Goal: Task Accomplishment & Management: Use online tool/utility

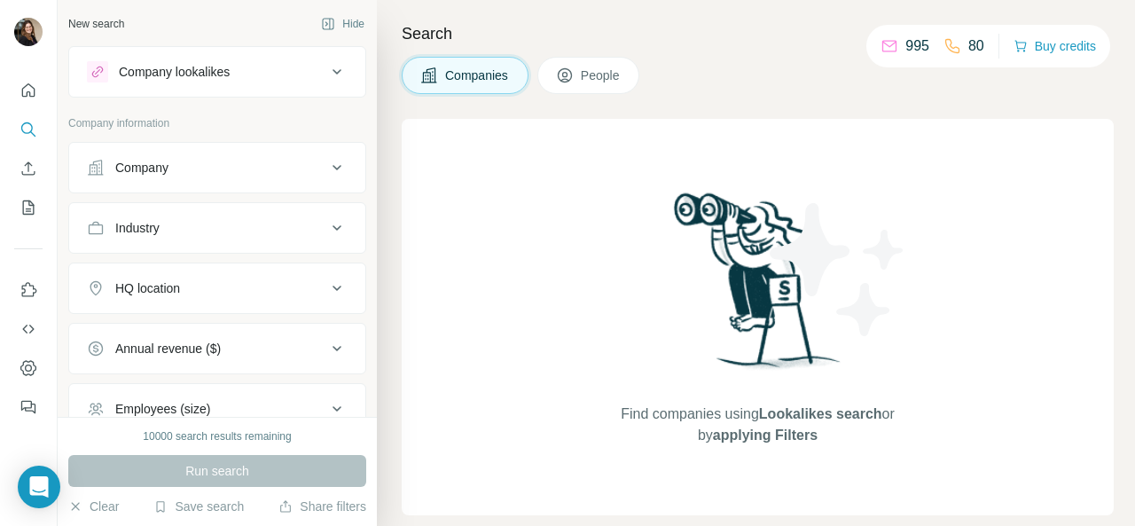
click at [276, 161] on div "Company" at bounding box center [206, 168] width 239 height 18
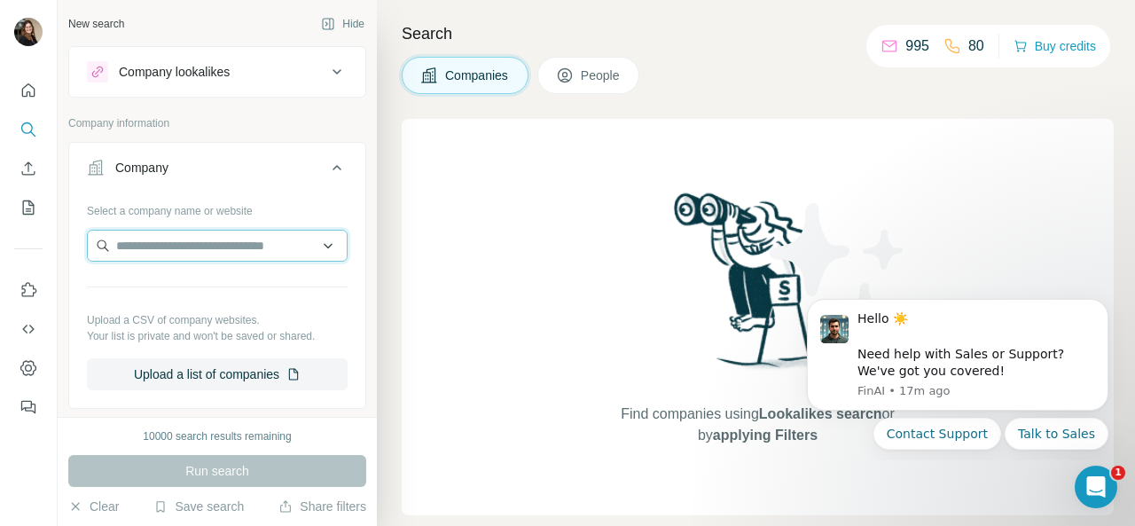
click at [220, 245] on input "text" at bounding box center [217, 246] width 261 height 32
click at [209, 251] on input "text" at bounding box center [217, 246] width 261 height 32
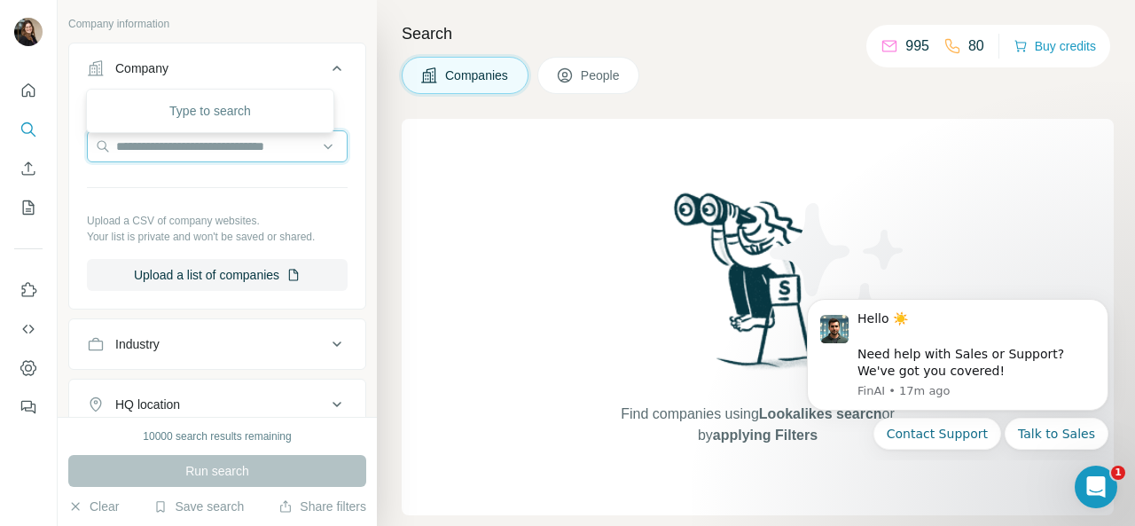
scroll to position [177, 0]
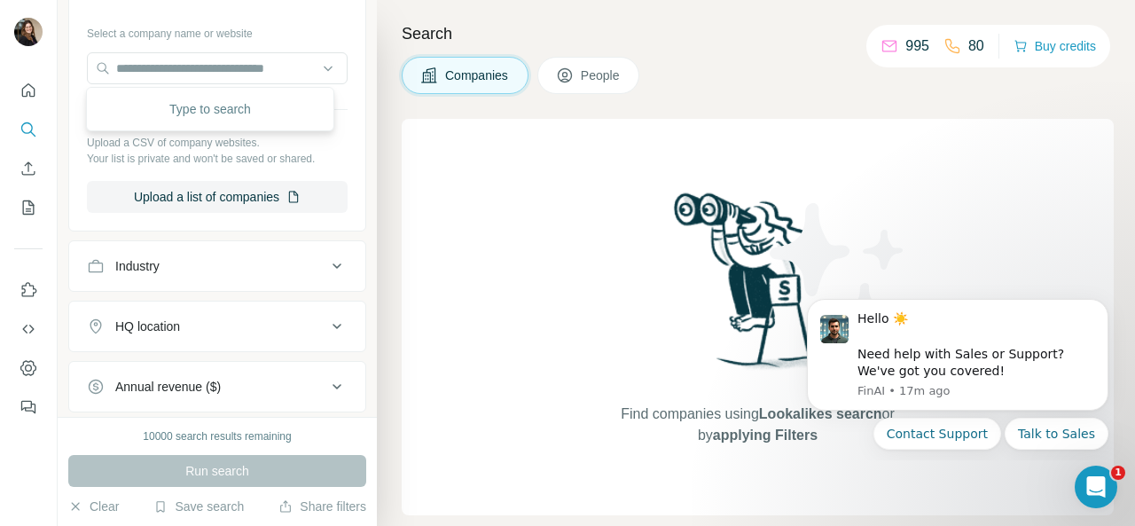
click at [267, 266] on div "Industry" at bounding box center [206, 266] width 239 height 18
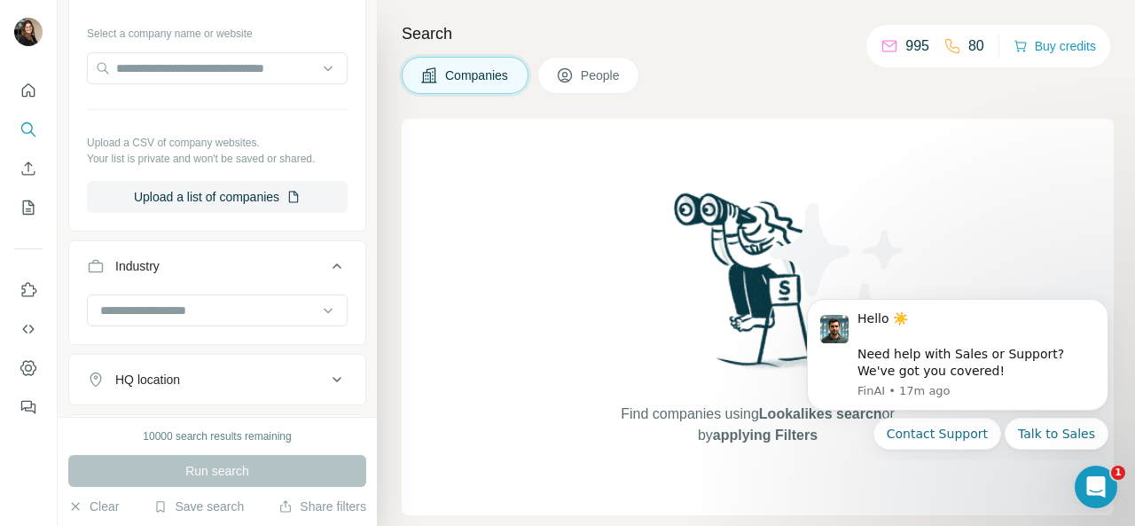
click at [270, 260] on div "Industry" at bounding box center [206, 266] width 239 height 18
click at [268, 312] on button "HQ location" at bounding box center [217, 326] width 296 height 43
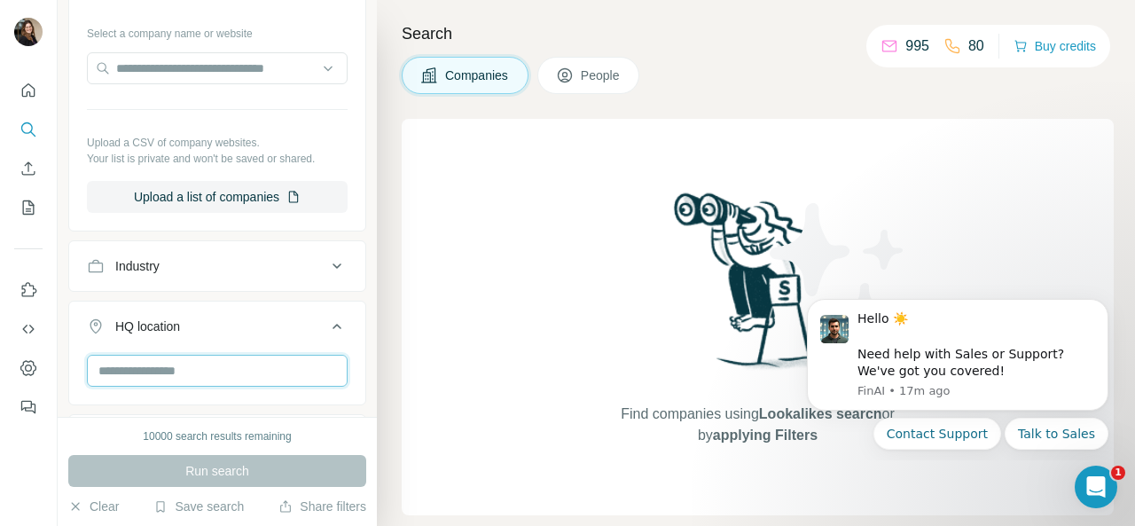
click at [219, 368] on input "text" at bounding box center [217, 371] width 261 height 32
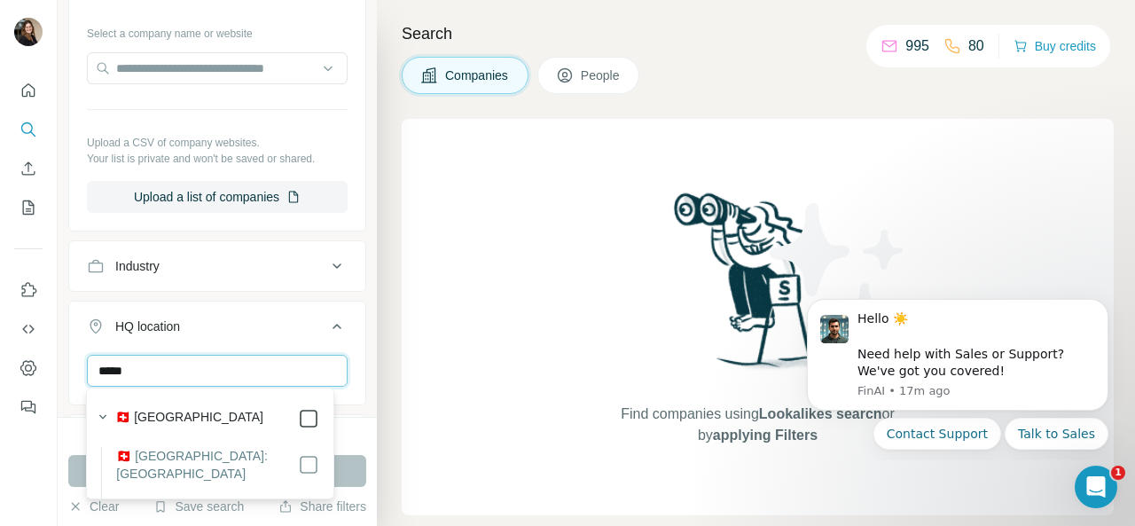
type input "*****"
click at [298, 416] on icon at bounding box center [308, 418] width 21 height 21
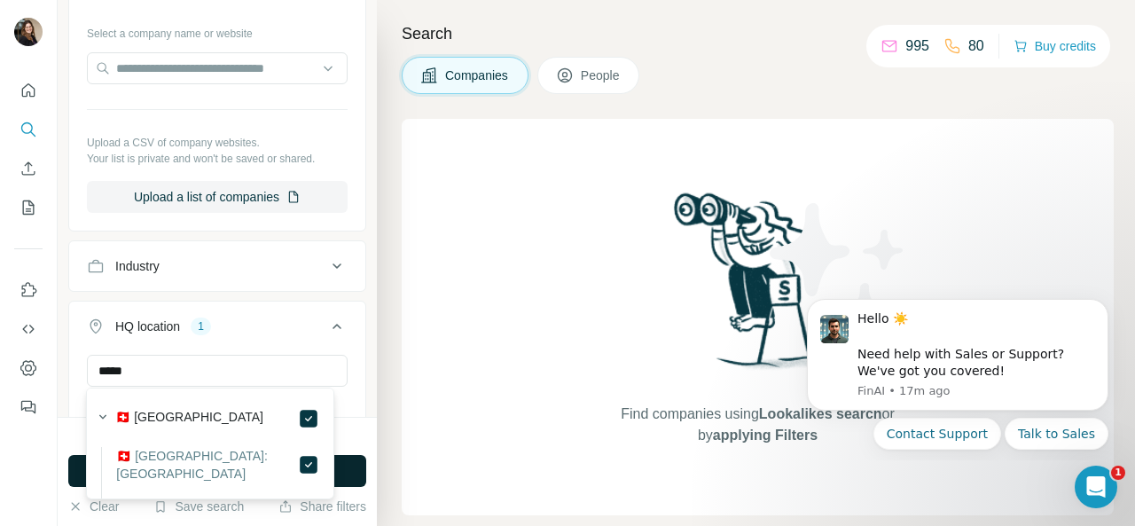
click at [351, 460] on button "Run search" at bounding box center [217, 471] width 298 height 32
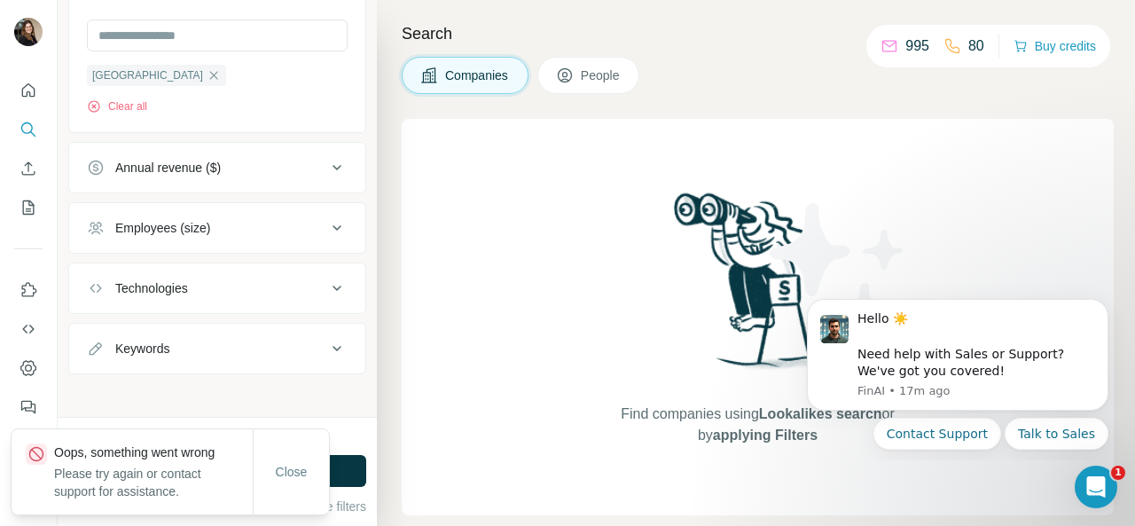
scroll to position [514, 0]
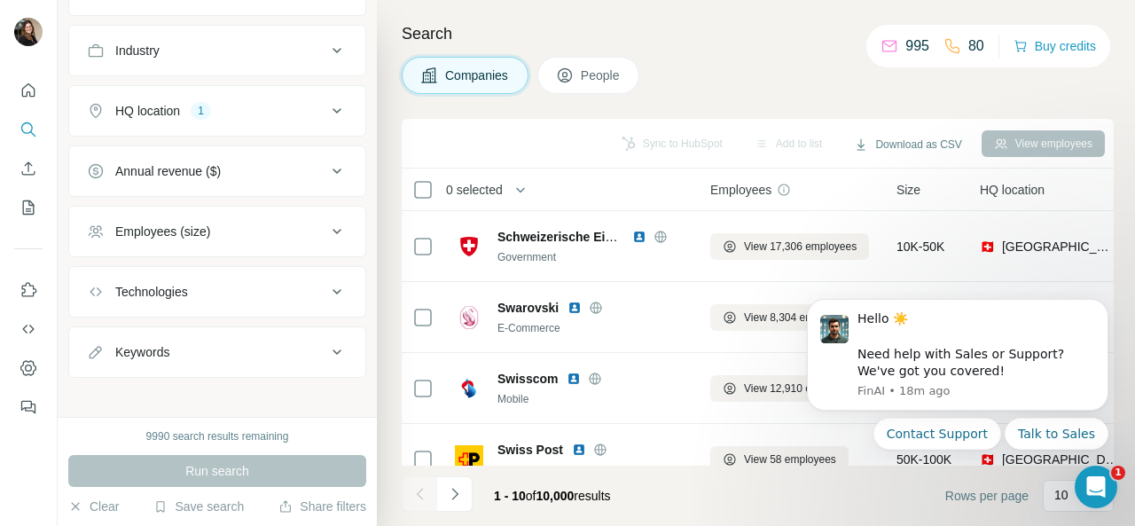
click at [261, 233] on div "Employees (size)" at bounding box center [206, 232] width 239 height 18
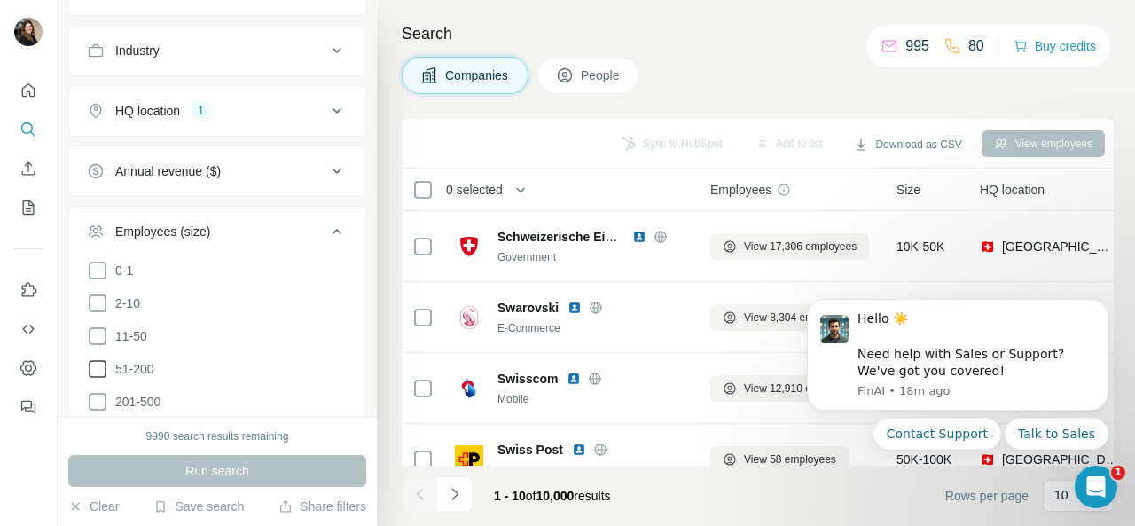
click at [101, 359] on icon at bounding box center [97, 368] width 21 height 21
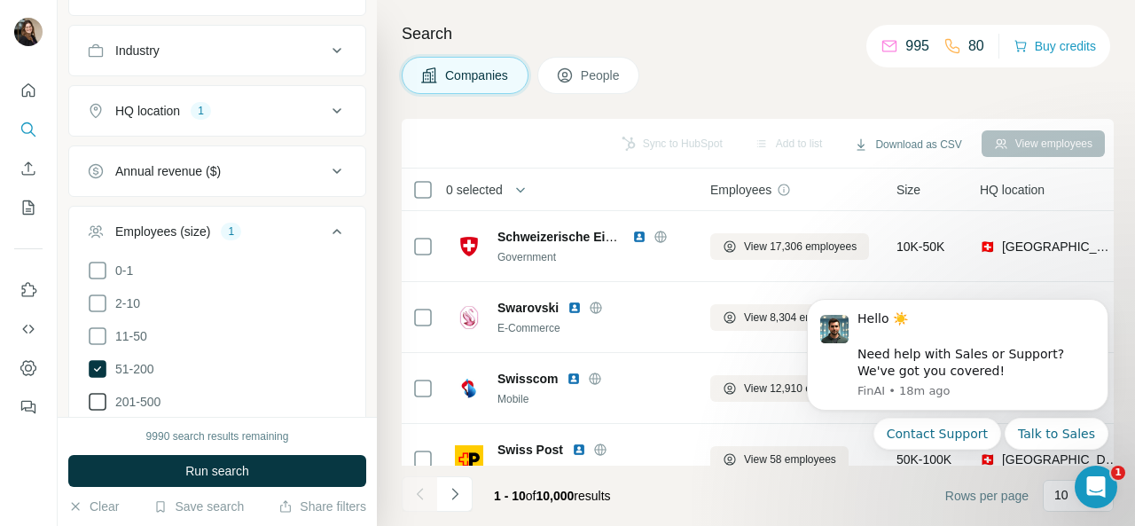
click at [101, 398] on icon at bounding box center [97, 401] width 21 height 21
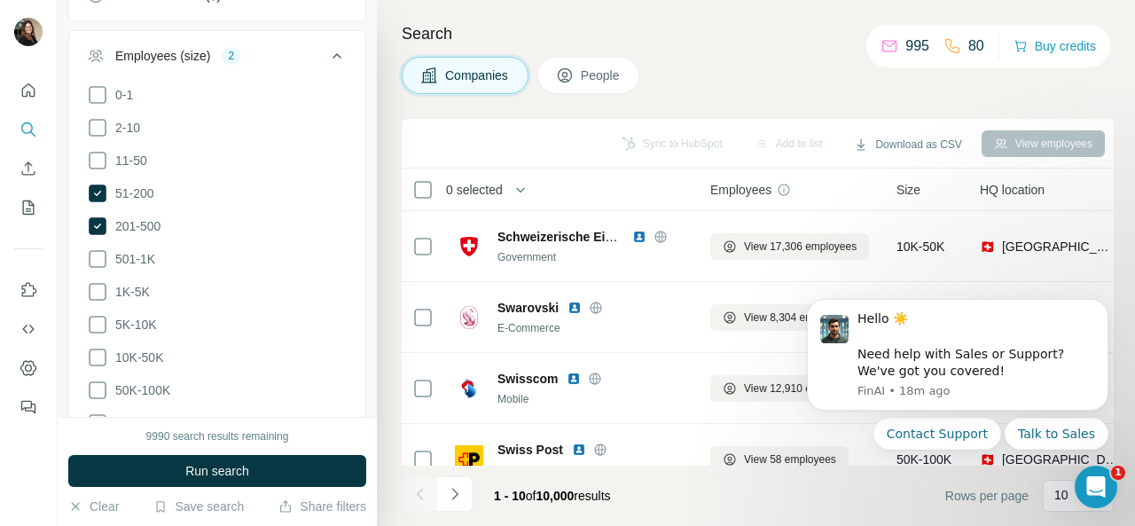
scroll to position [355, 0]
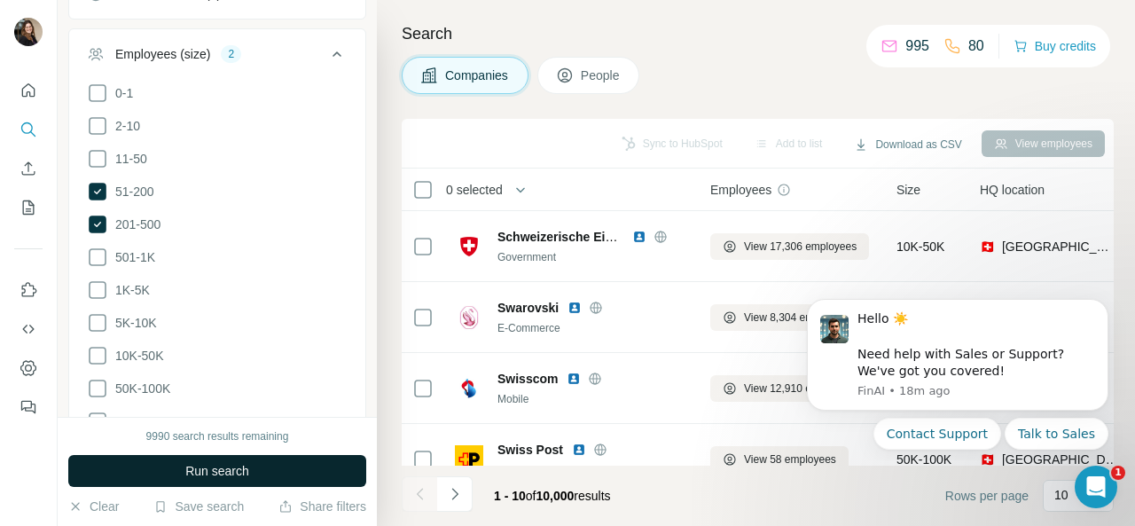
click at [131, 464] on button "Run search" at bounding box center [217, 471] width 298 height 32
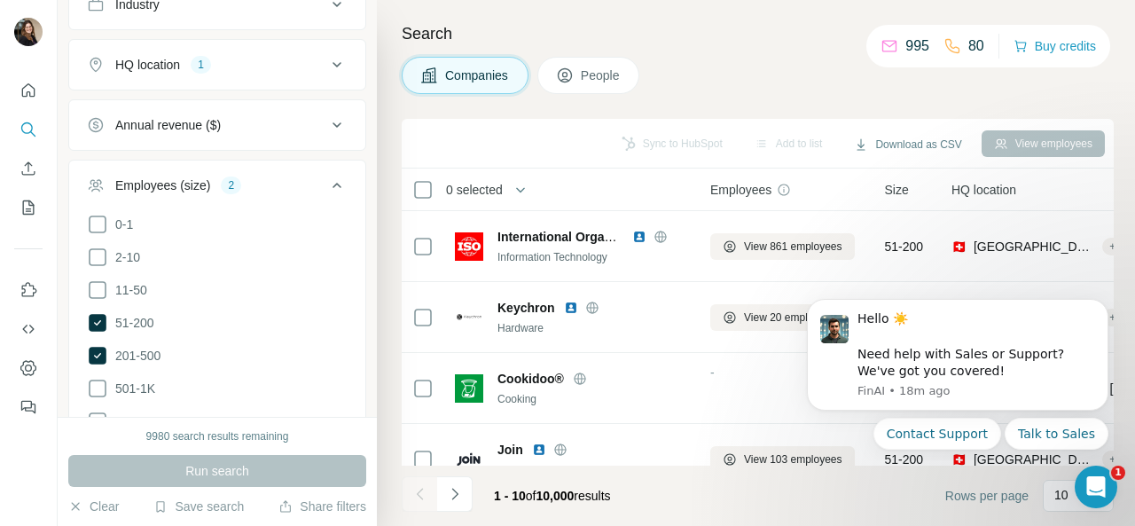
scroll to position [0, 0]
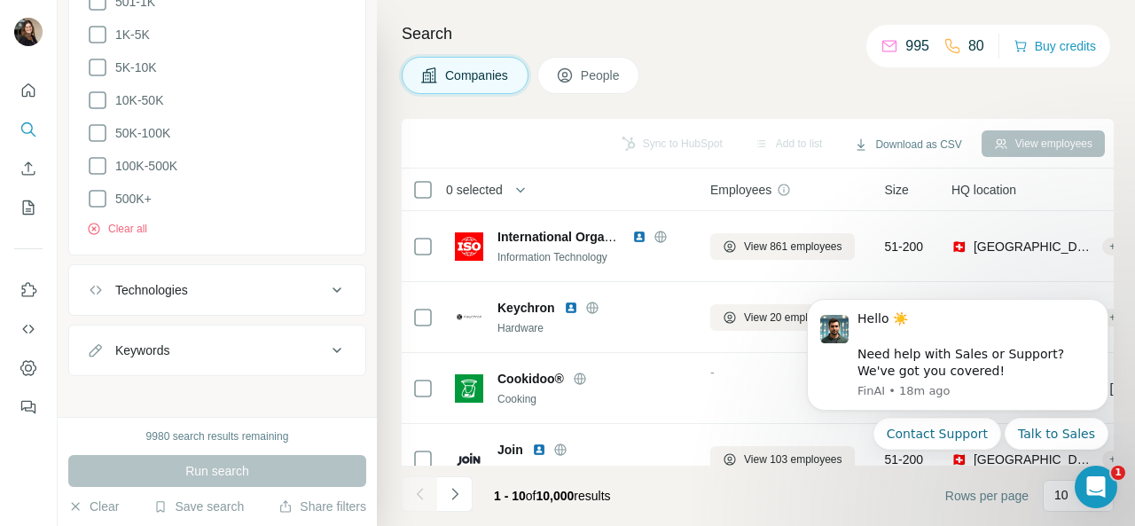
click at [258, 344] on div "Keywords" at bounding box center [206, 350] width 239 height 18
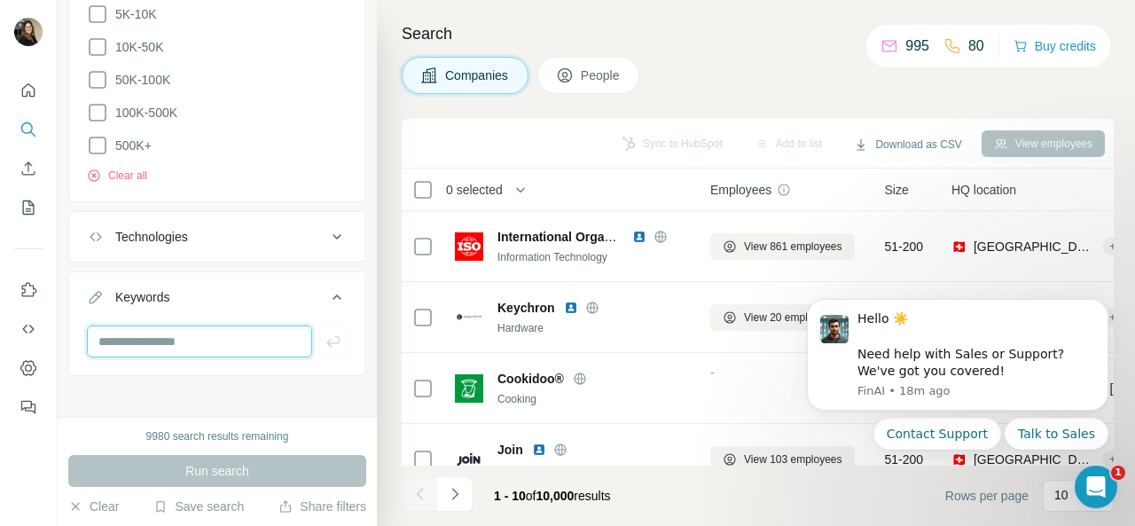
click at [205, 327] on input "text" at bounding box center [199, 341] width 225 height 32
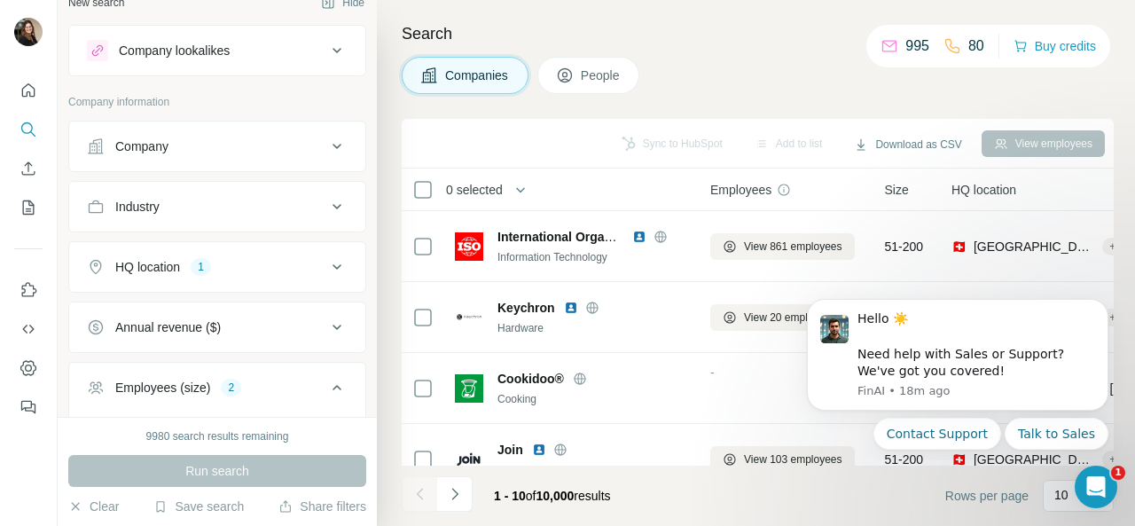
scroll to position [0, 0]
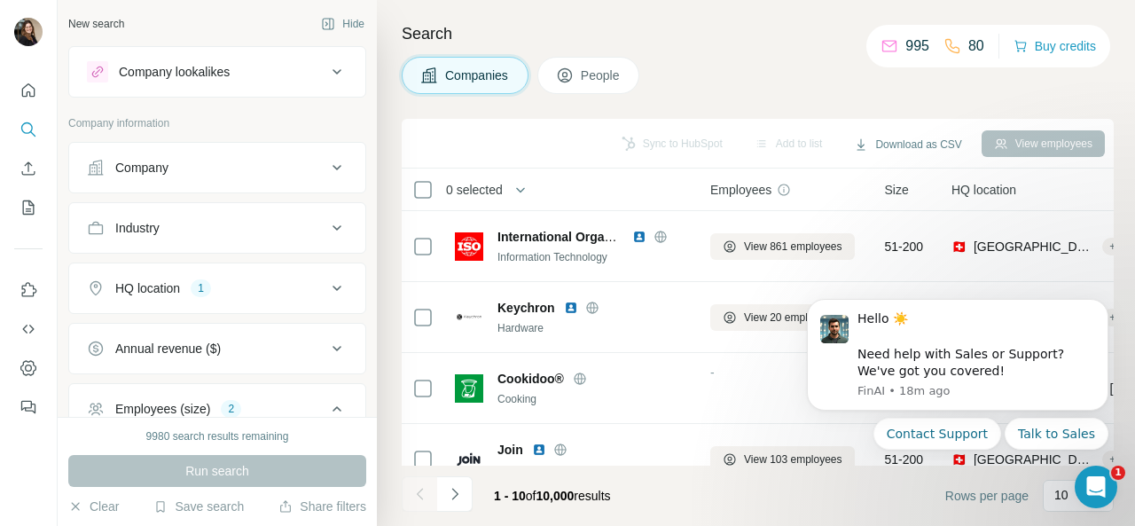
drag, startPoint x: 250, startPoint y: 214, endPoint x: 252, endPoint y: 235, distance: 21.3
click at [252, 215] on button "Industry" at bounding box center [217, 228] width 296 height 43
click at [212, 269] on input at bounding box center [207, 272] width 219 height 20
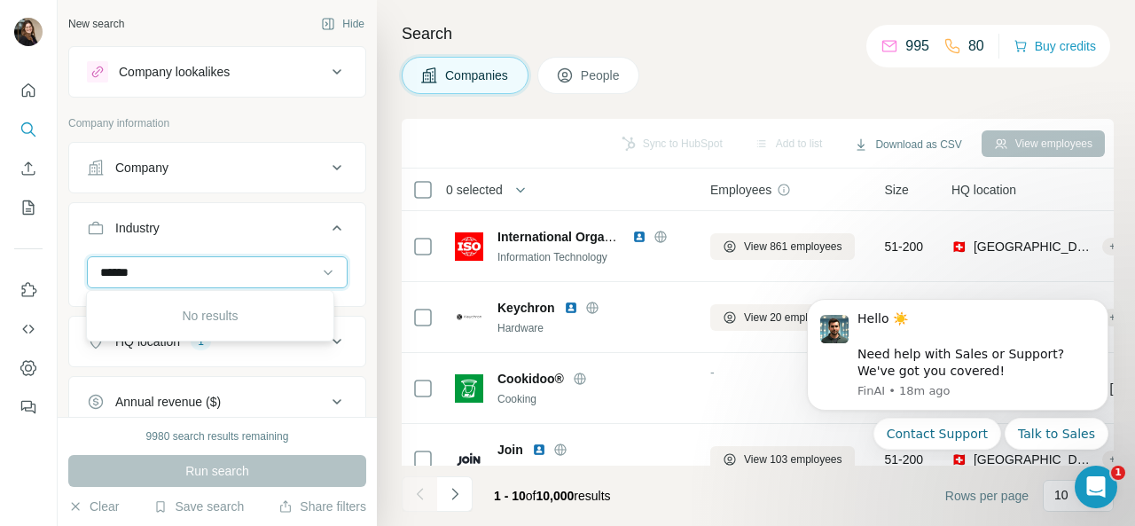
type input "******"
click at [172, 272] on input "******" at bounding box center [207, 272] width 219 height 20
click at [166, 265] on input at bounding box center [207, 272] width 219 height 20
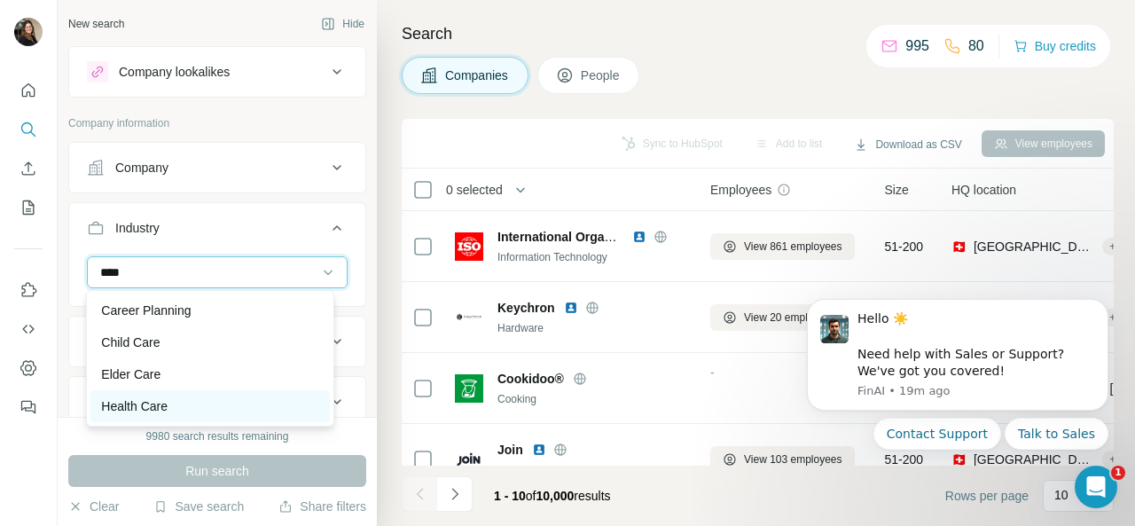
type input "****"
click at [139, 409] on p "Health Care" at bounding box center [134, 406] width 66 height 18
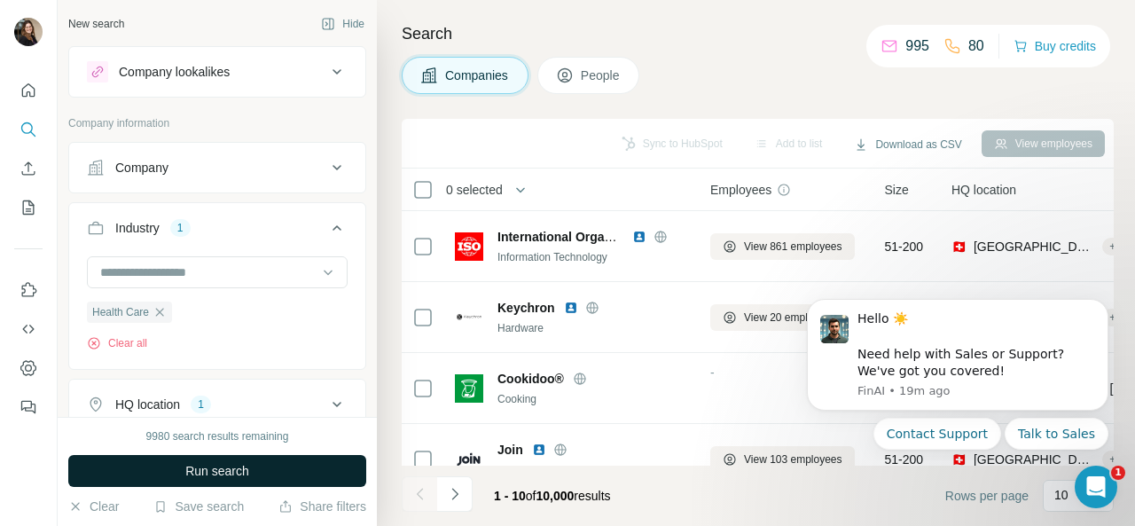
click at [225, 465] on span "Run search" at bounding box center [217, 471] width 64 height 18
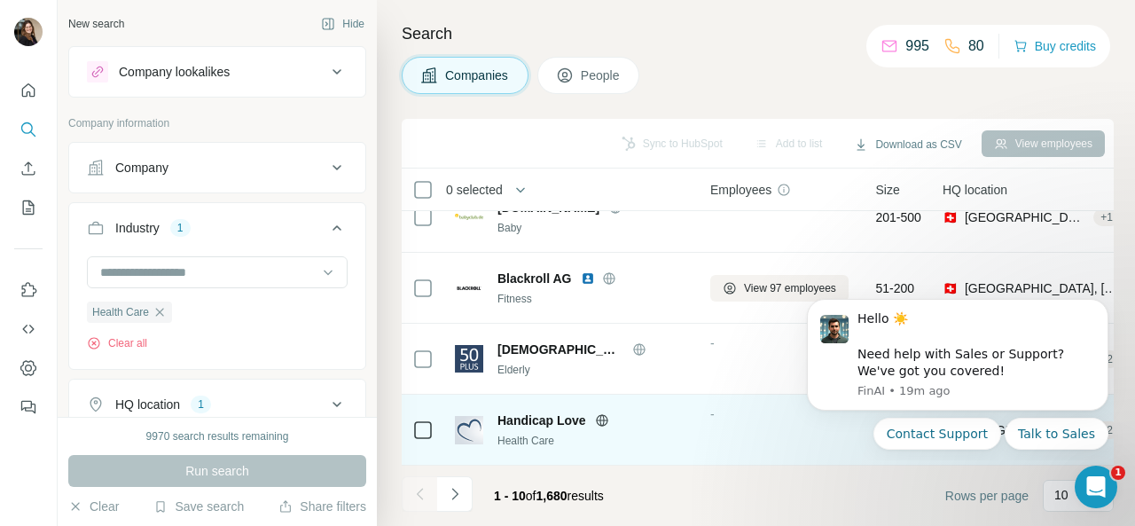
scroll to position [463, 0]
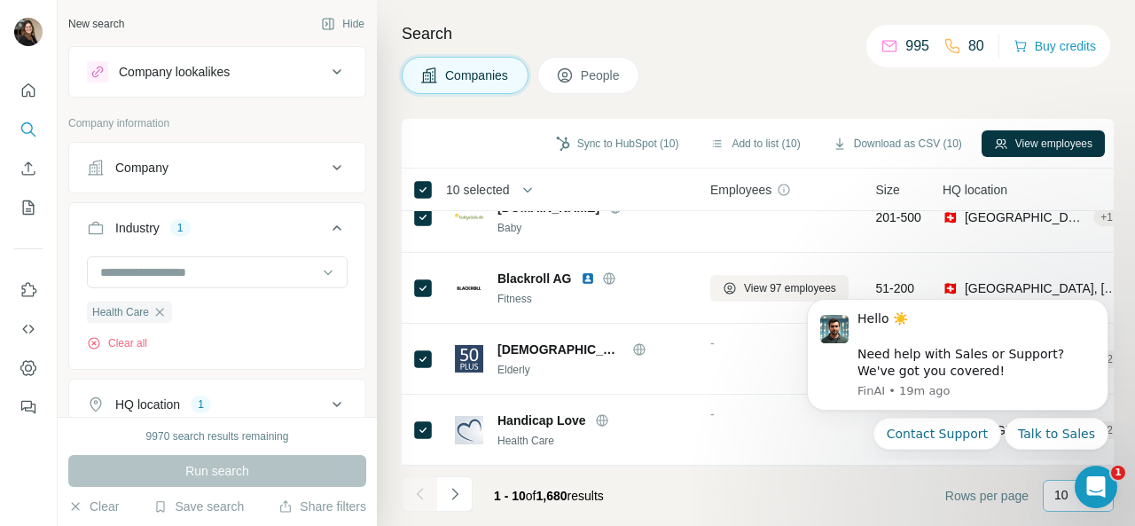
click at [1062, 497] on p "10" at bounding box center [1061, 495] width 14 height 18
click at [1110, 305] on button "Dismiss notification" at bounding box center [1102, 304] width 23 height 23
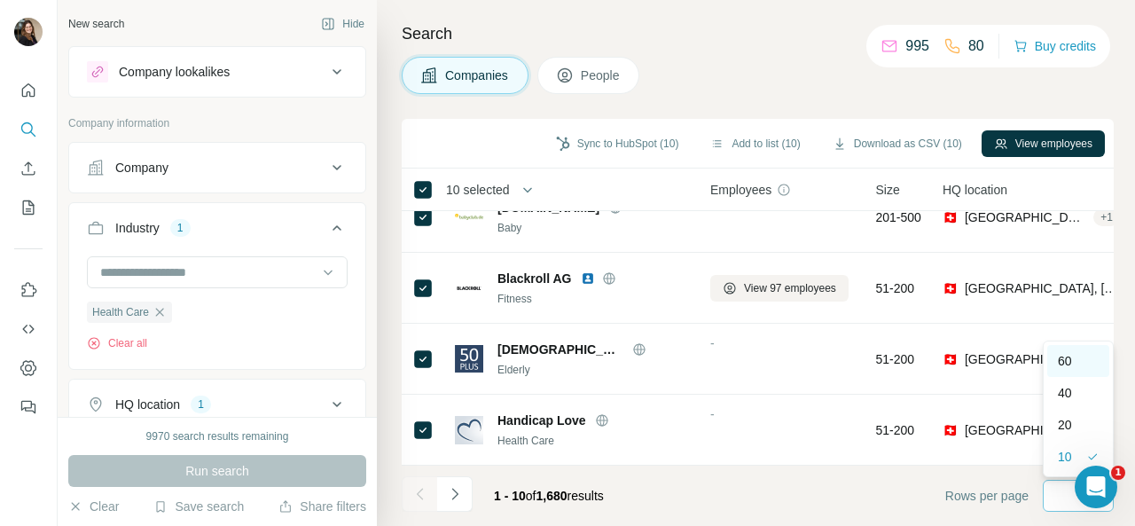
click at [1067, 358] on p "60" at bounding box center [1065, 361] width 14 height 18
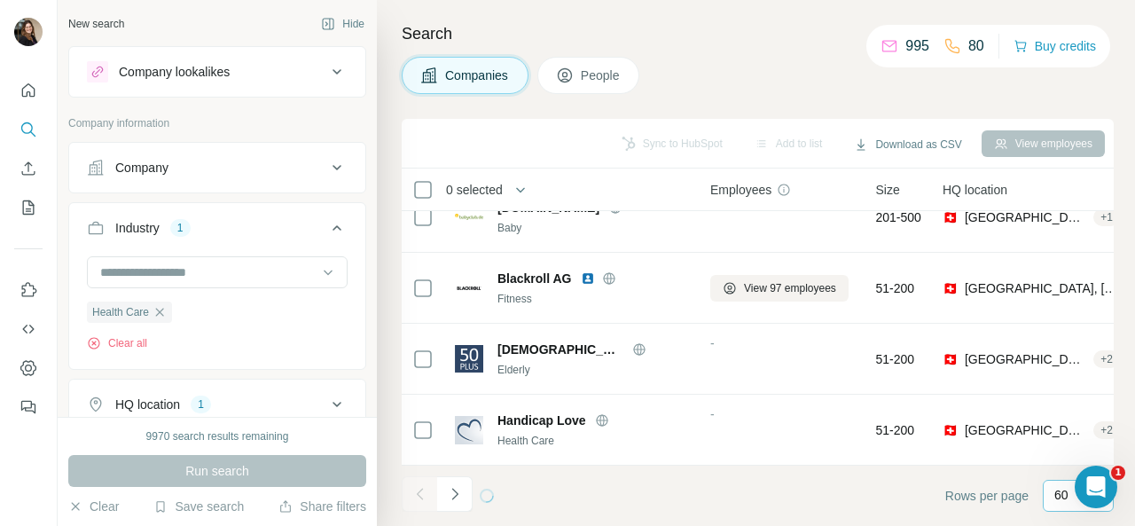
click at [417, 177] on th "0 selected" at bounding box center [544, 189] width 284 height 43
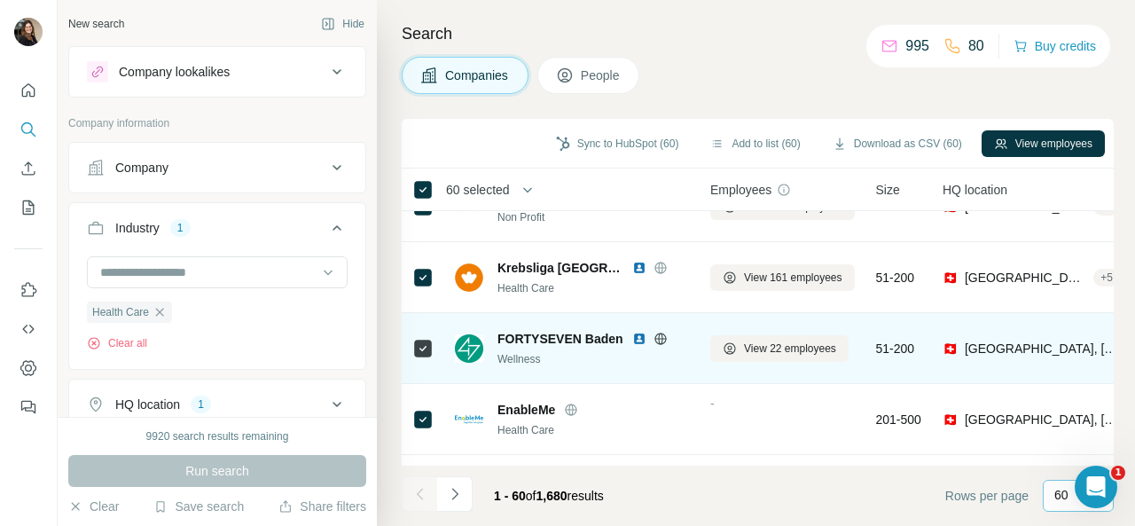
scroll to position [2236, 0]
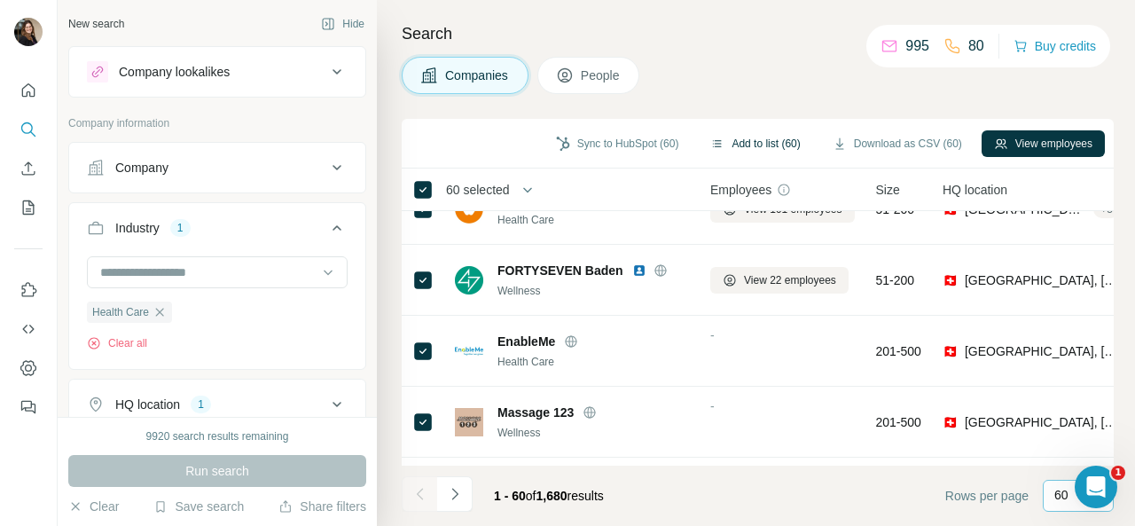
click at [730, 148] on button "Add to list (60)" at bounding box center [755, 143] width 114 height 27
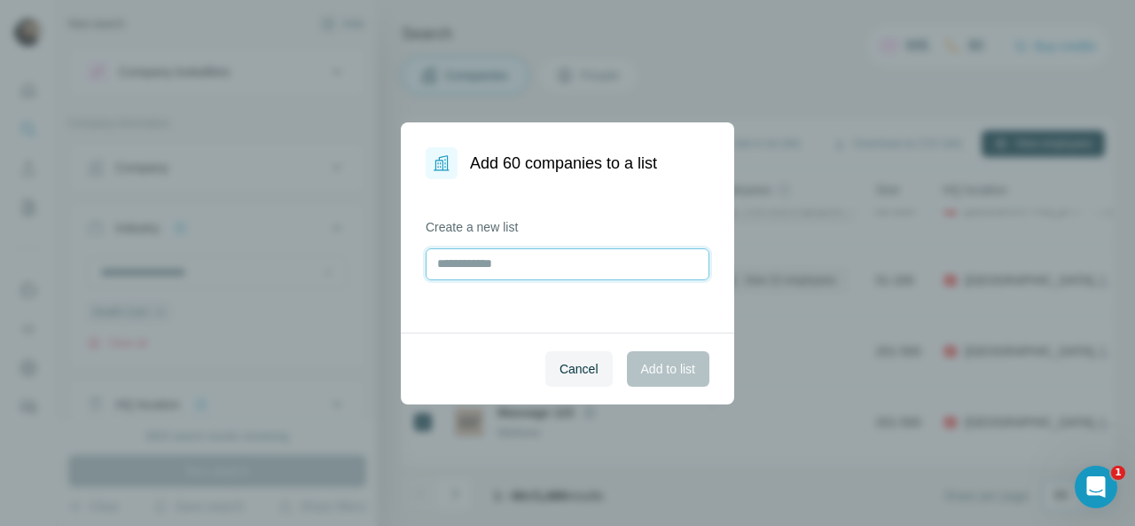
click at [505, 269] on input "text" at bounding box center [568, 264] width 284 height 32
type input "**********"
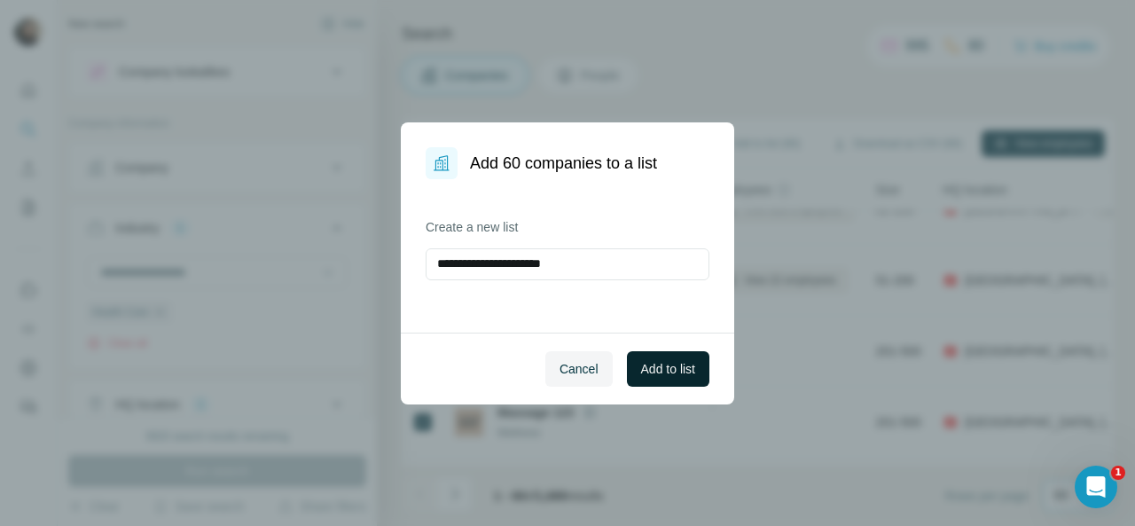
click at [654, 373] on span "Add to list" at bounding box center [668, 369] width 54 height 18
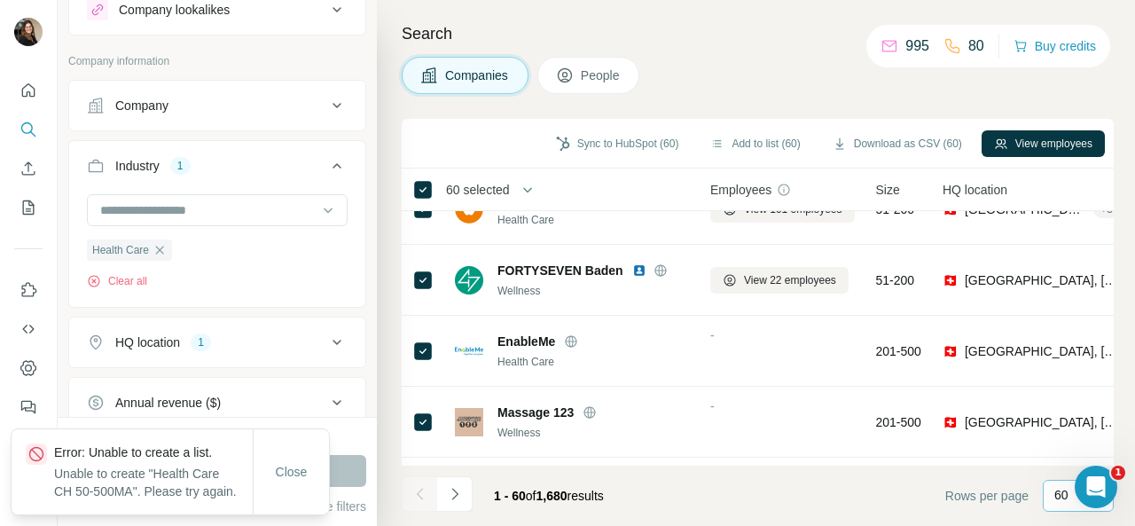
scroll to position [89, 0]
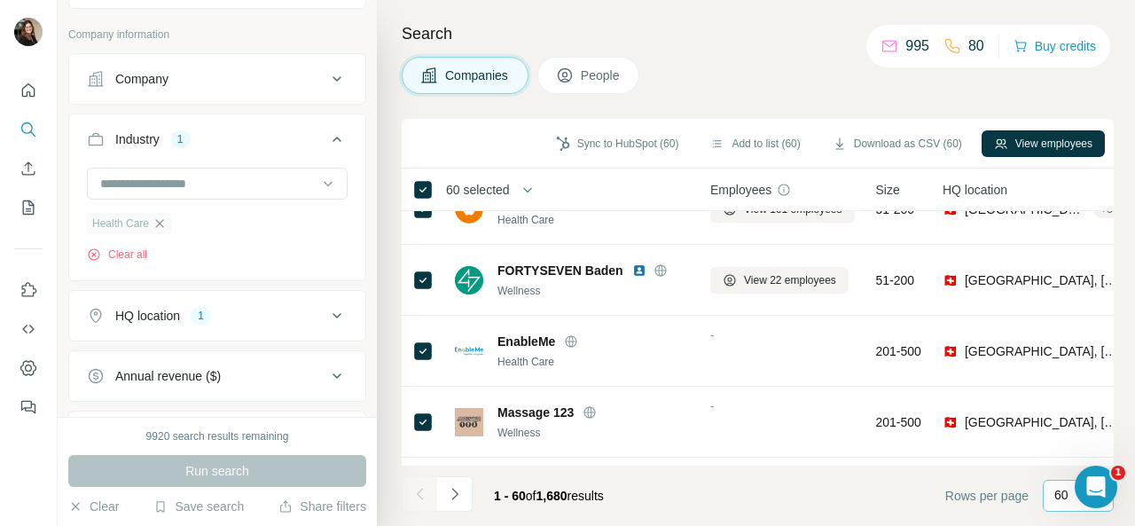
click at [161, 218] on icon "button" at bounding box center [159, 223] width 14 height 14
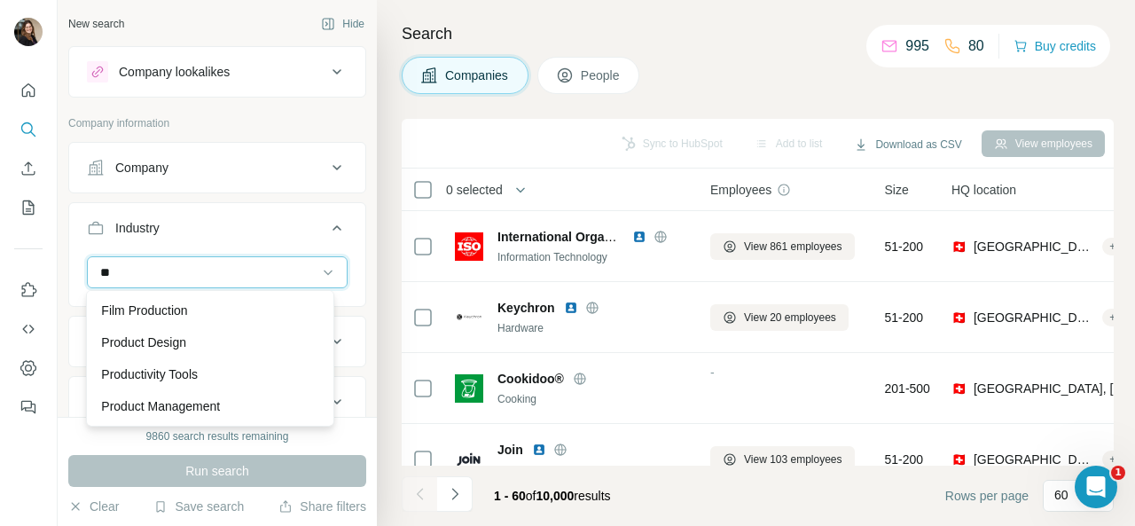
type input "*"
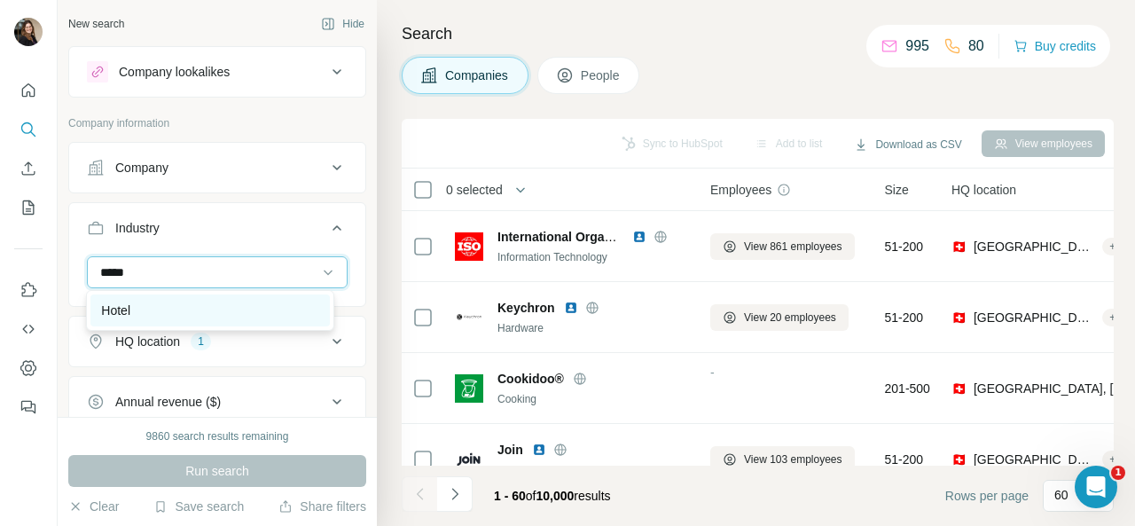
type input "*****"
click at [170, 294] on div "Hotel" at bounding box center [209, 310] width 238 height 32
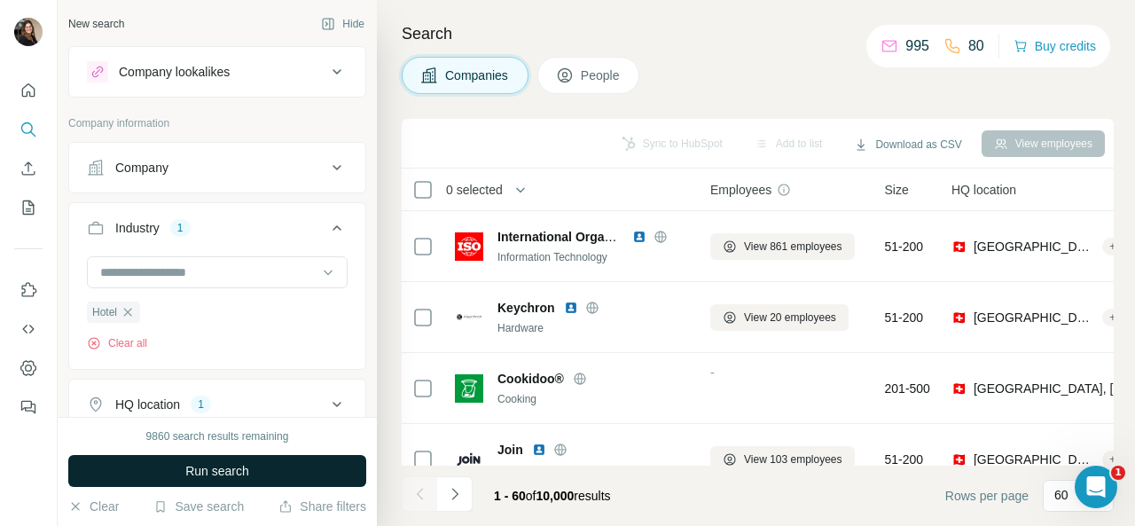
click at [250, 473] on button "Run search" at bounding box center [217, 471] width 298 height 32
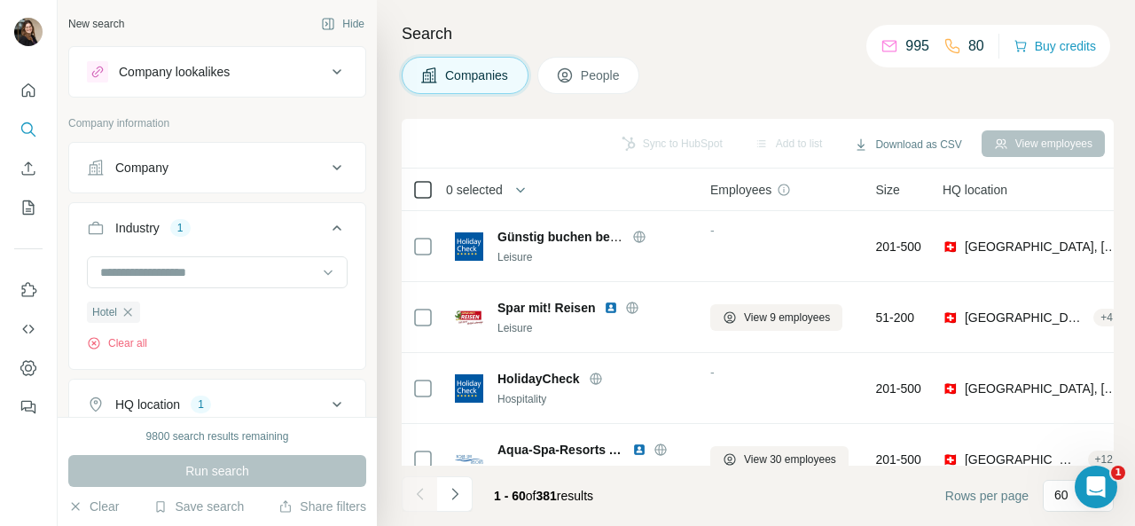
click at [423, 179] on icon at bounding box center [422, 189] width 21 height 21
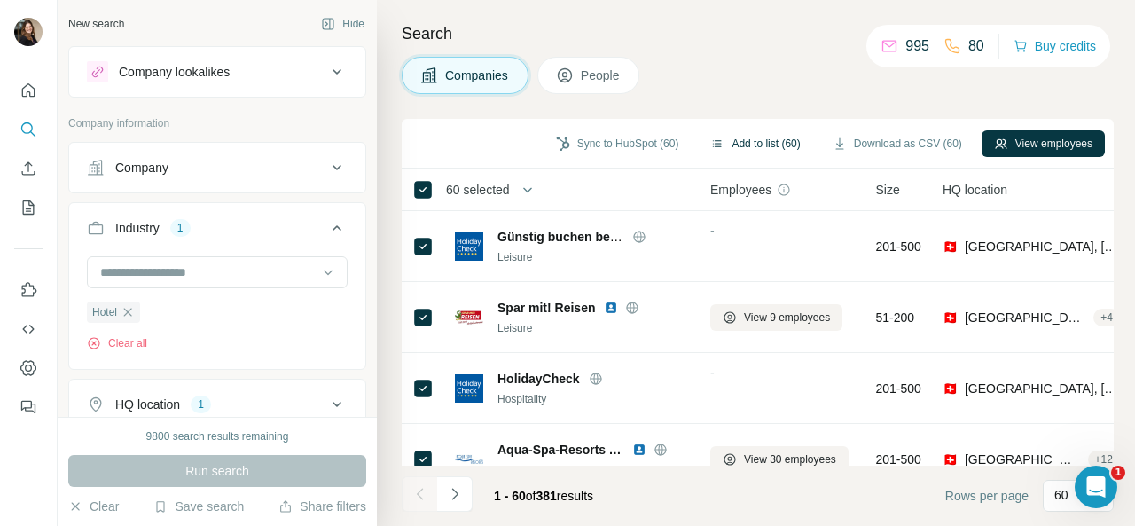
click at [735, 147] on button "Add to list (60)" at bounding box center [755, 143] width 114 height 27
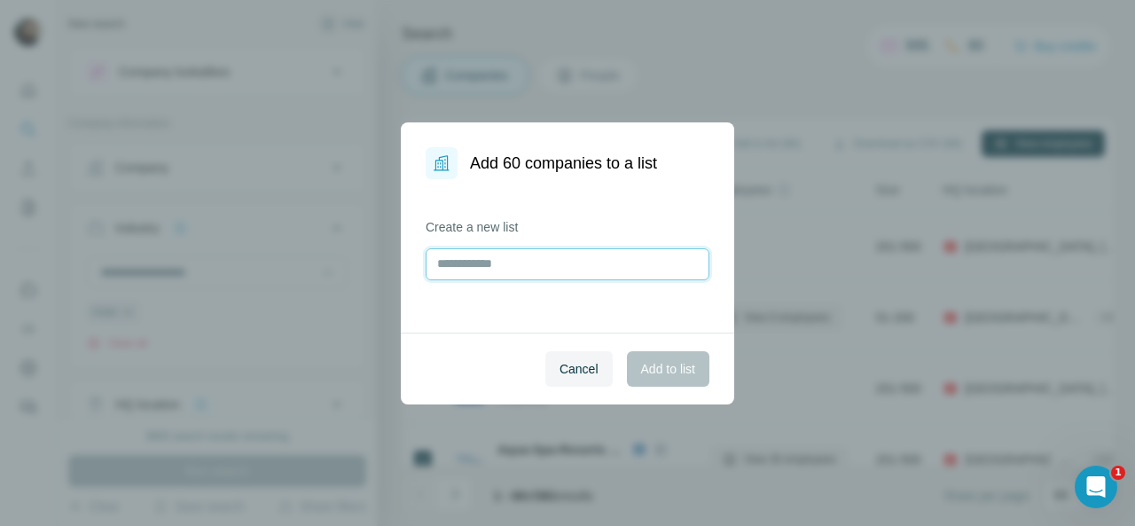
click at [553, 267] on input "text" at bounding box center [568, 264] width 284 height 32
type input "**********"
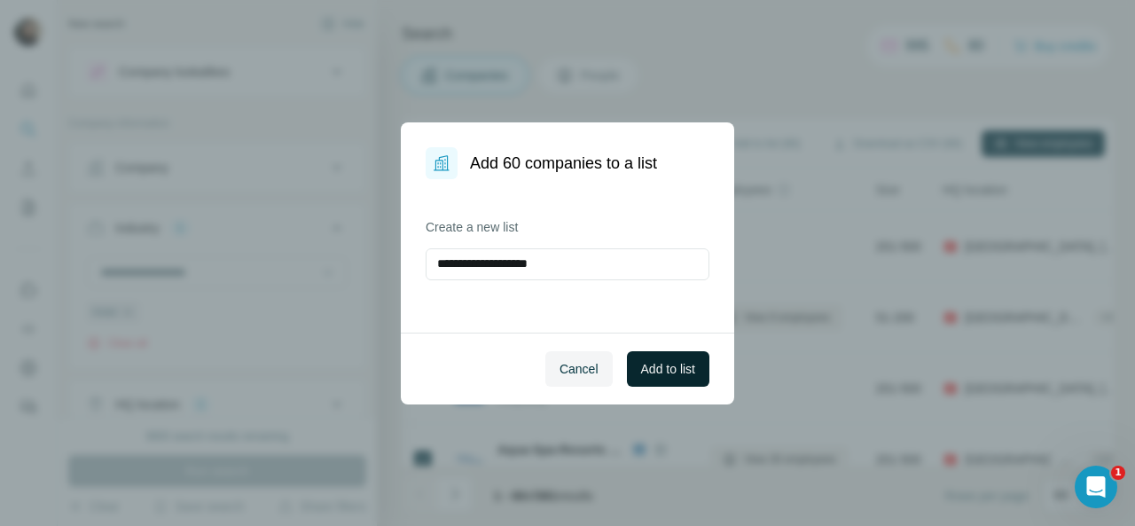
click at [667, 369] on span "Add to list" at bounding box center [668, 369] width 54 height 18
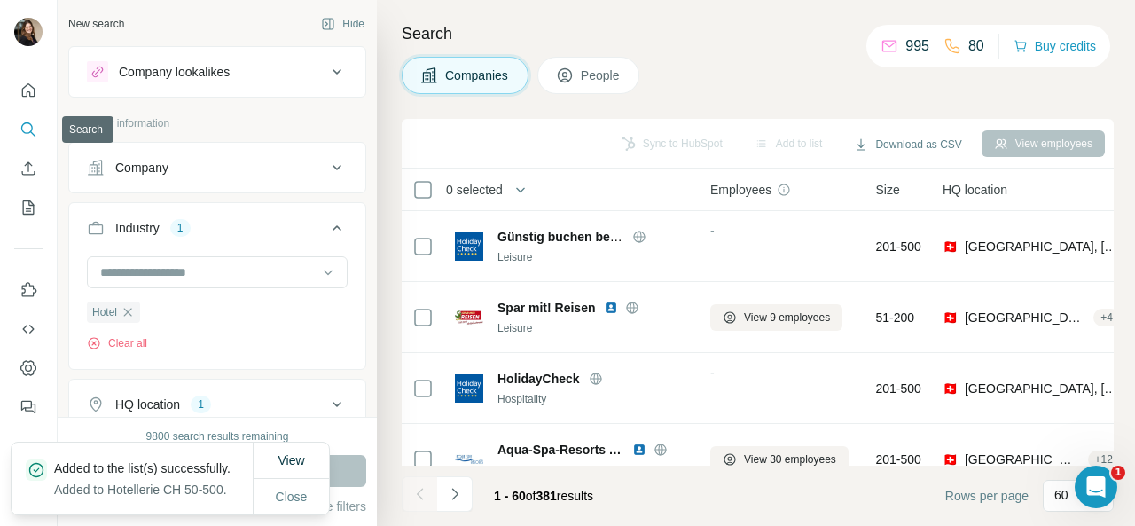
click at [34, 134] on icon "Search" at bounding box center [29, 130] width 18 height 18
click at [613, 75] on span "People" at bounding box center [601, 75] width 41 height 18
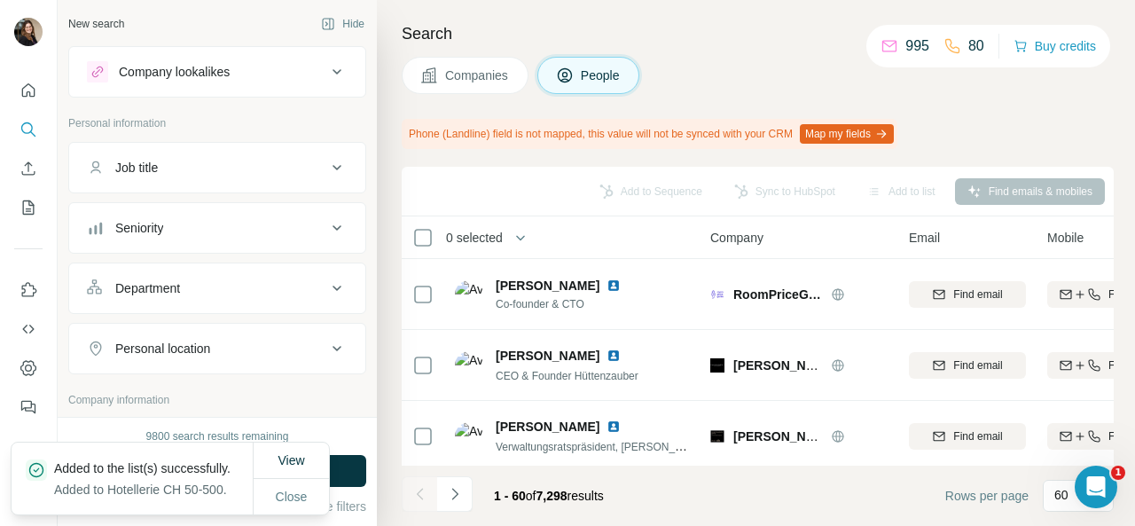
click at [280, 164] on div "Job title" at bounding box center [206, 168] width 239 height 18
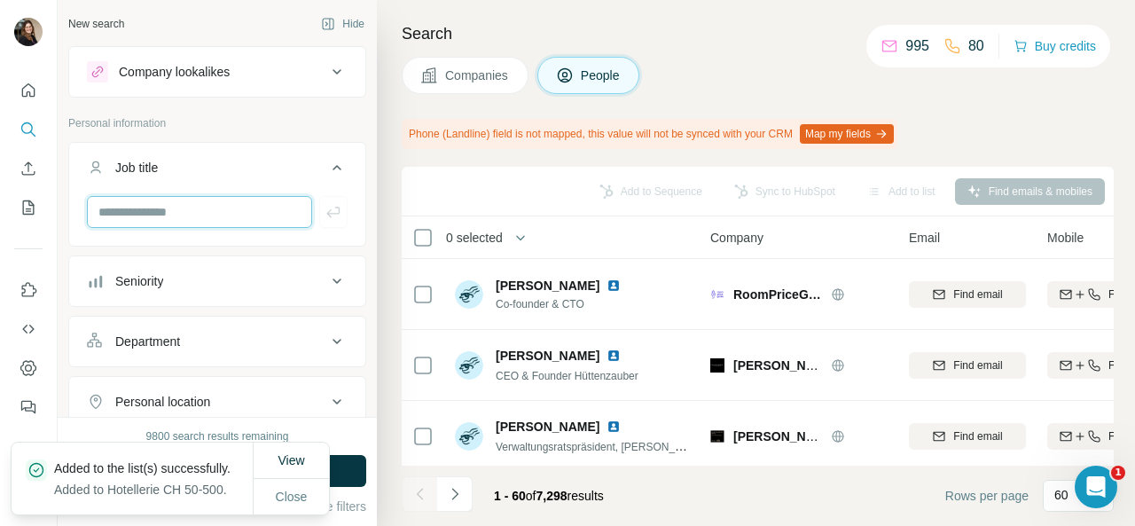
click at [248, 213] on input "text" at bounding box center [199, 212] width 225 height 32
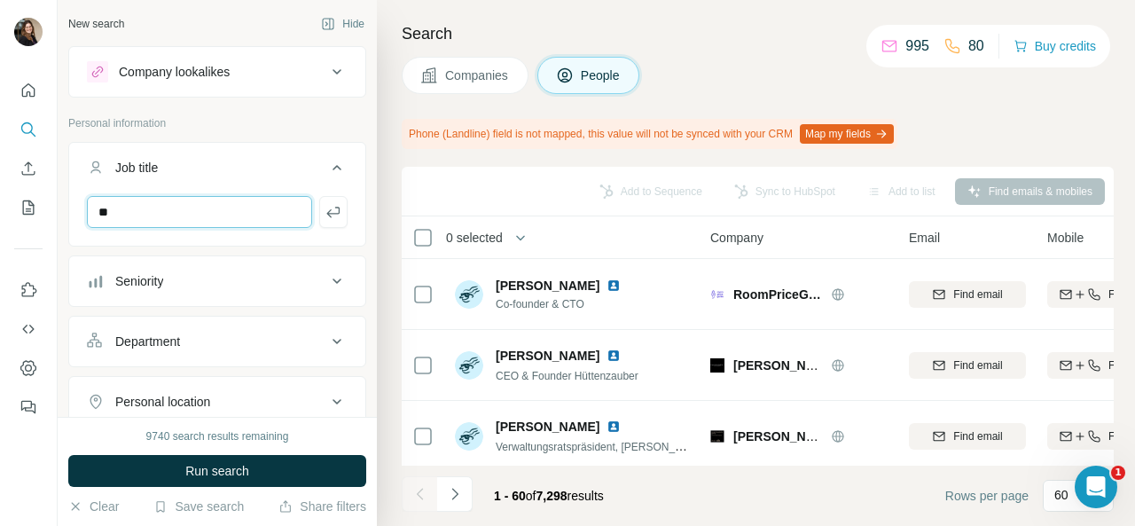
type input "**"
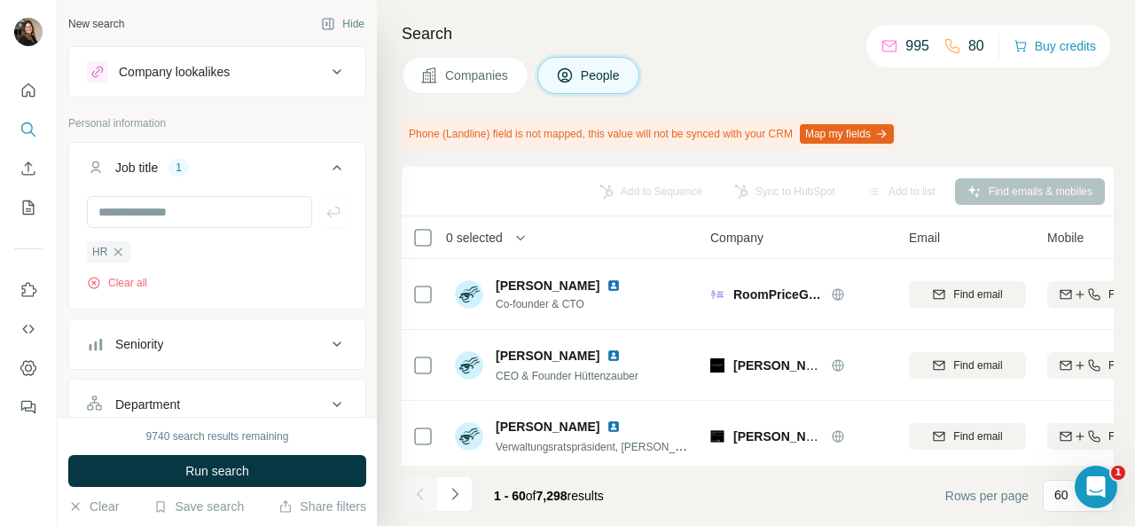
click at [235, 340] on div "Seniority" at bounding box center [206, 344] width 239 height 18
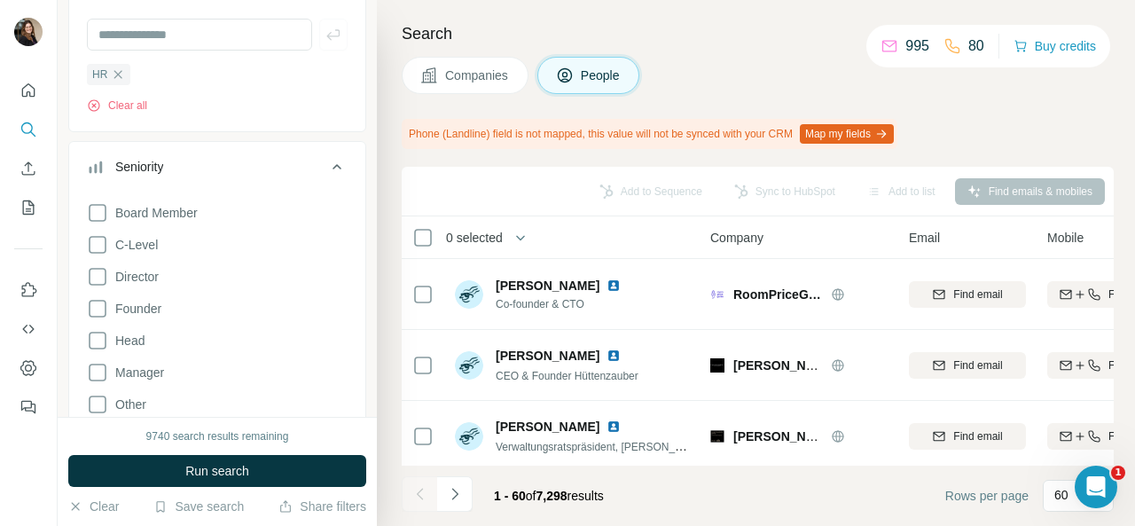
scroll to position [266, 0]
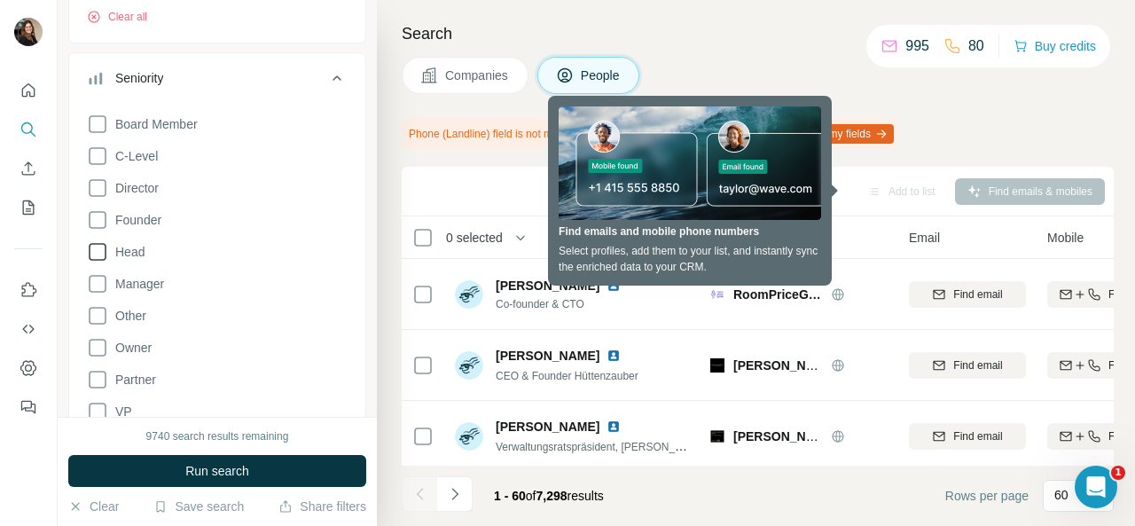
click at [106, 244] on icon at bounding box center [97, 251] width 21 height 21
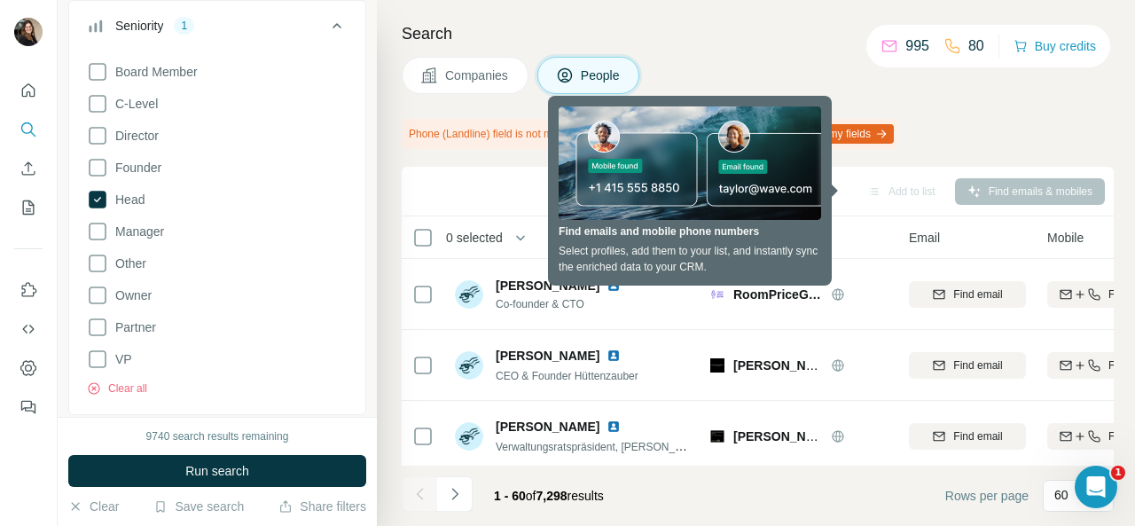
scroll to position [355, 0]
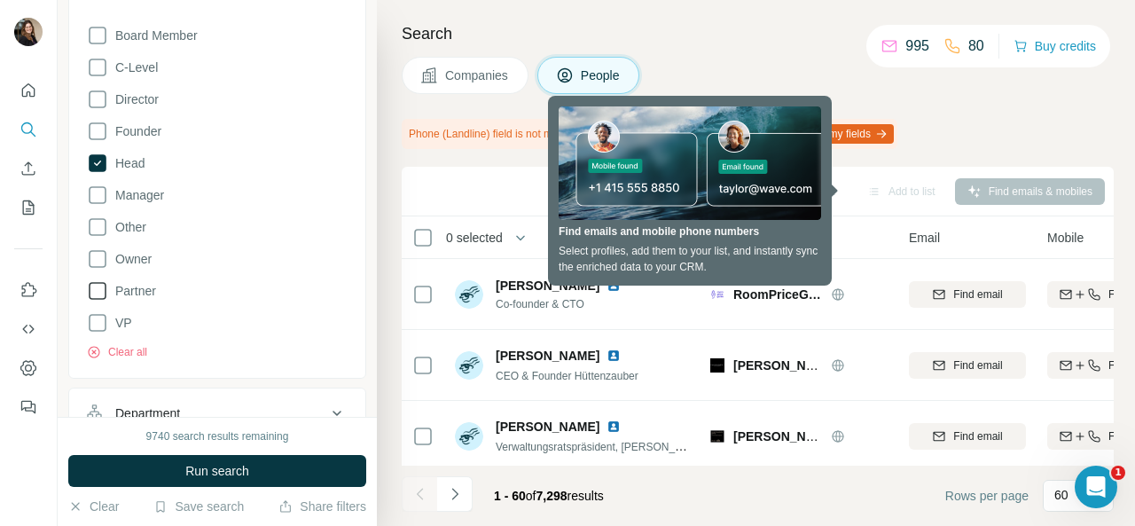
click at [97, 289] on icon at bounding box center [97, 290] width 21 height 21
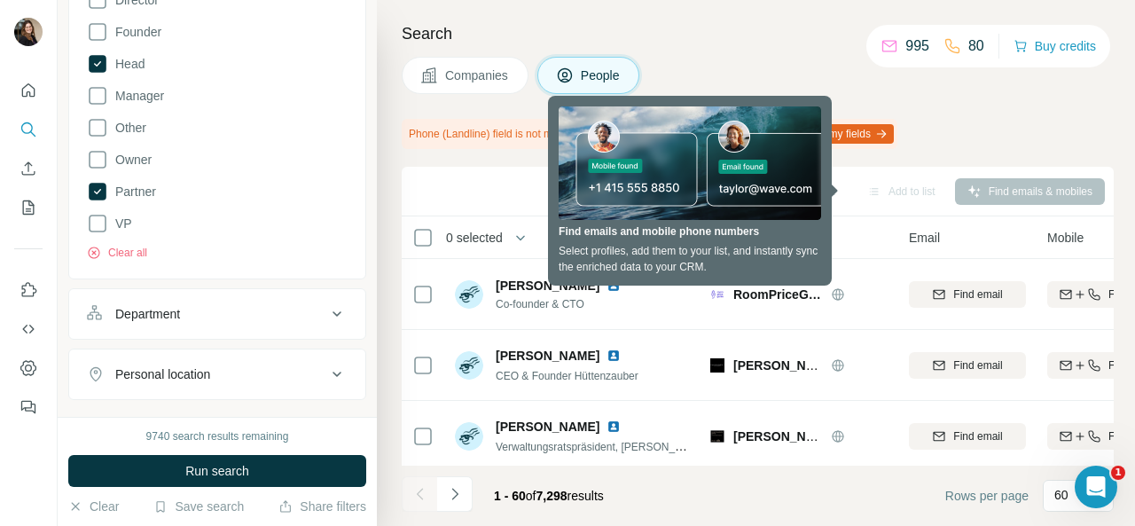
scroll to position [532, 0]
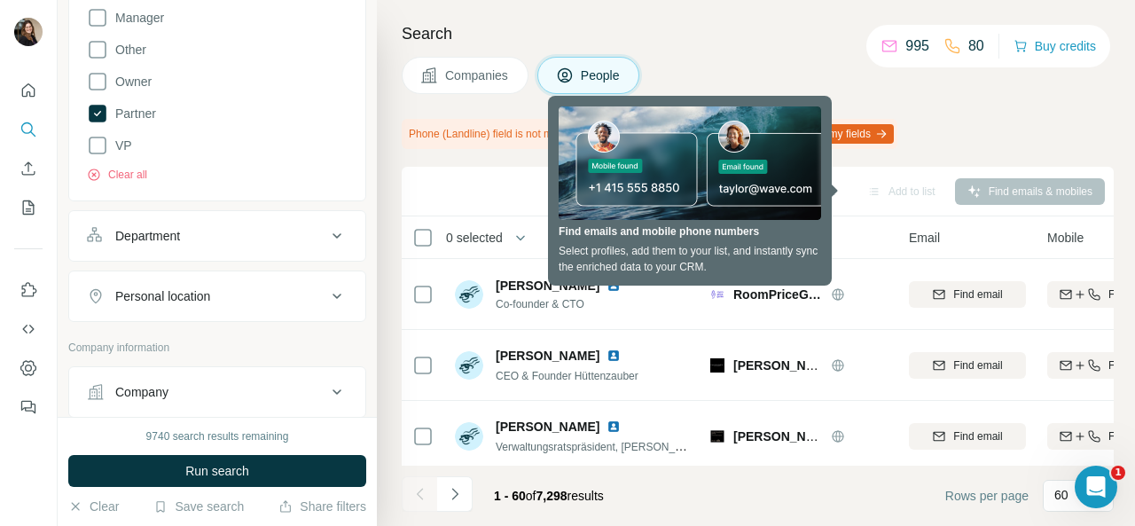
click at [180, 243] on button "Department" at bounding box center [217, 236] width 296 height 43
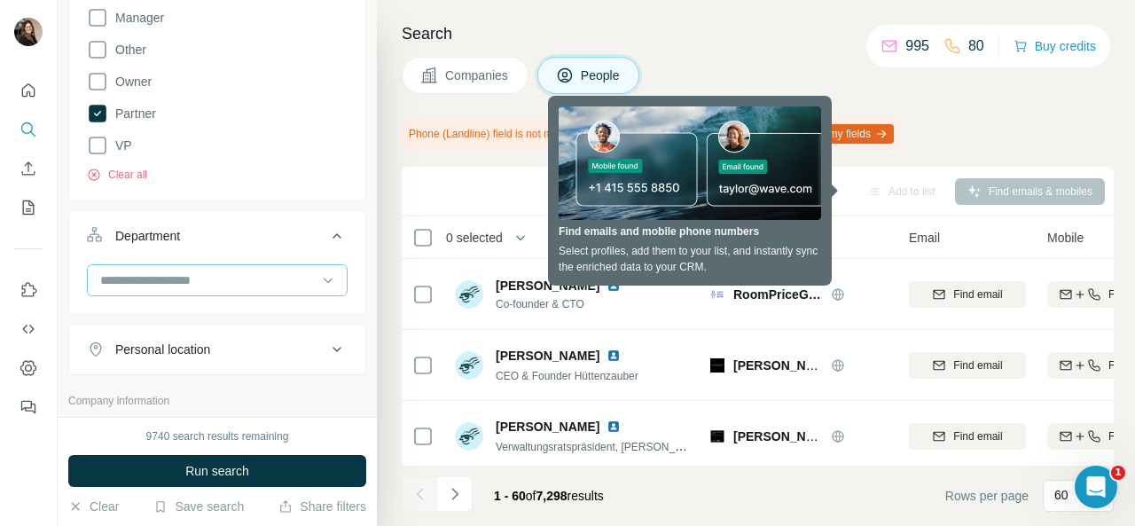
click at [196, 276] on input at bounding box center [207, 280] width 219 height 20
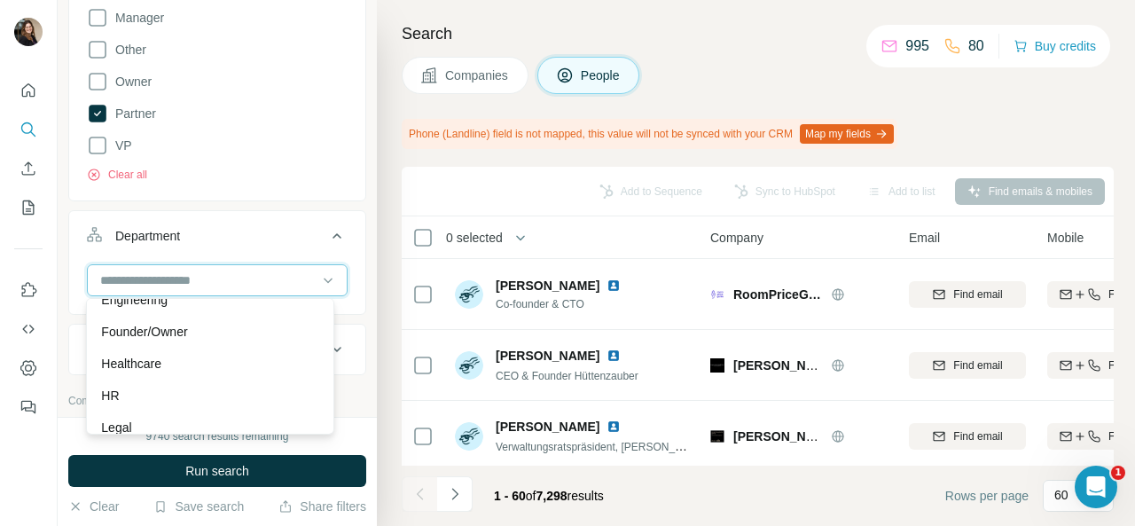
scroll to position [177, 0]
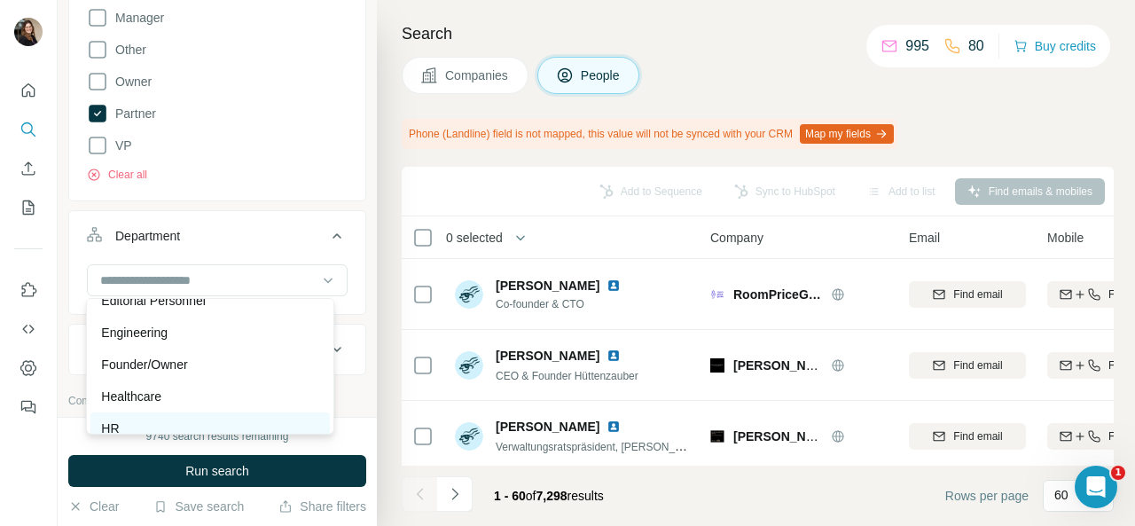
click at [147, 419] on div "HR" at bounding box center [209, 428] width 217 height 18
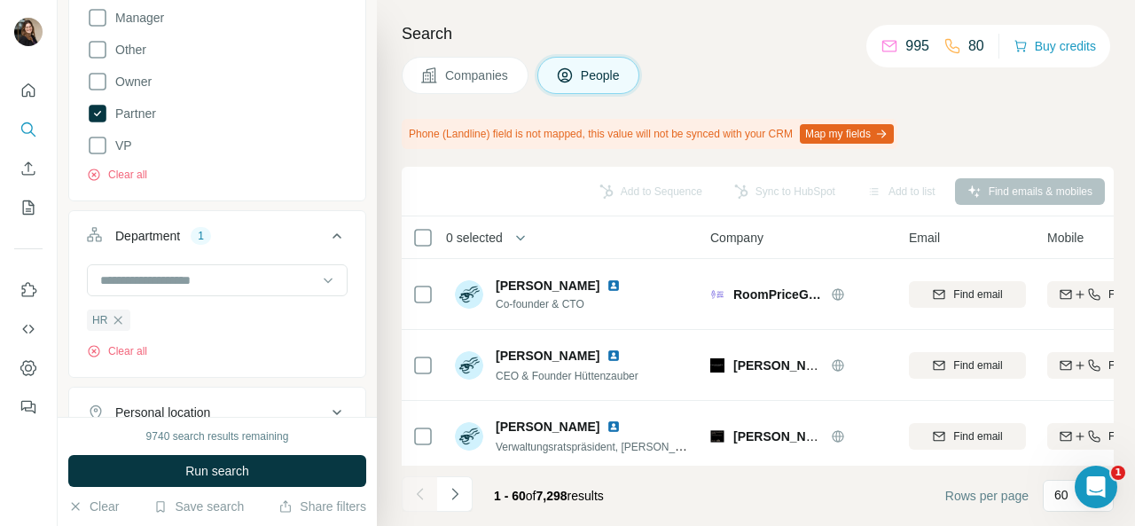
scroll to position [709, 0]
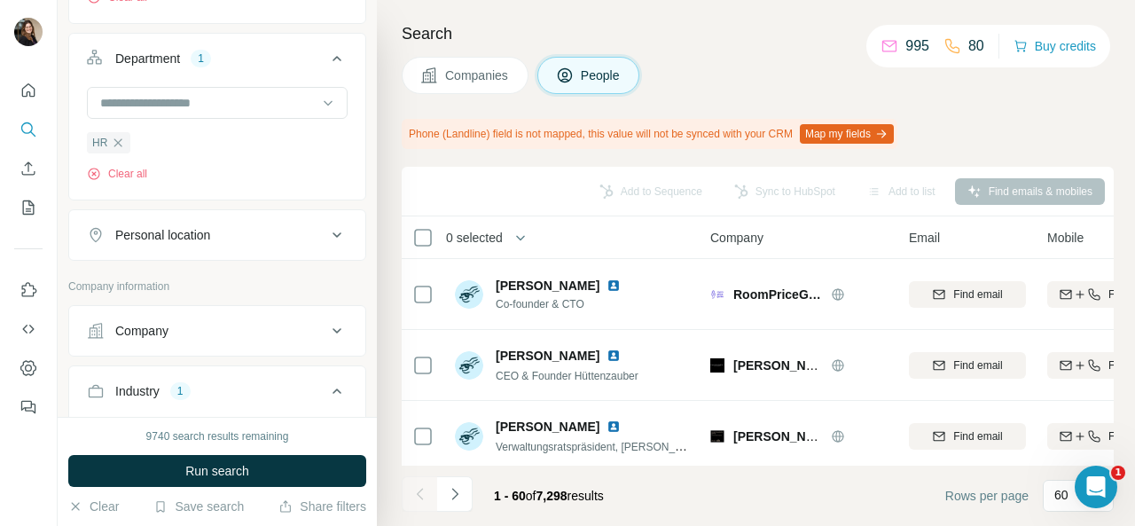
click at [212, 248] on button "Personal location" at bounding box center [217, 235] width 296 height 43
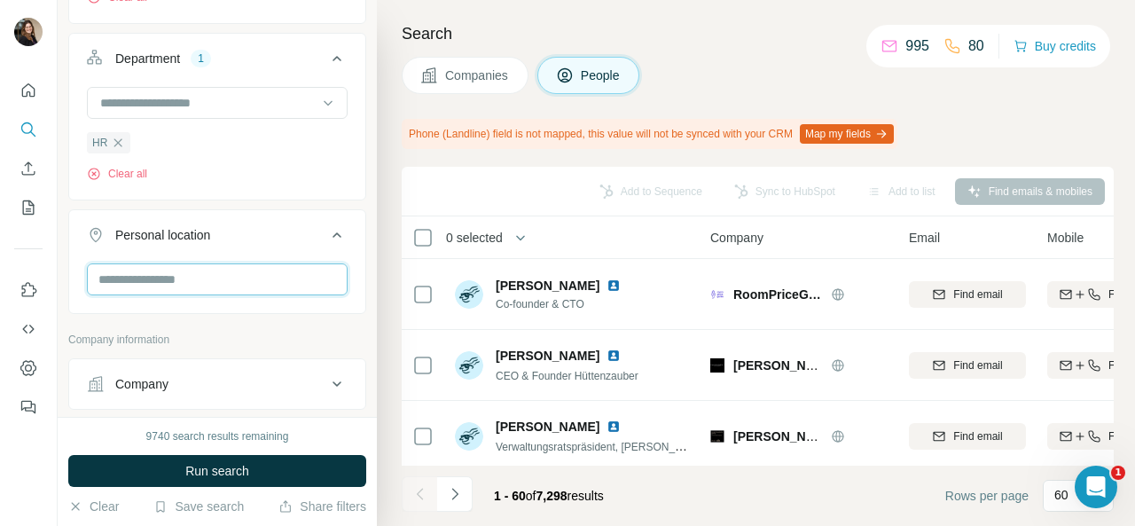
click at [206, 271] on input "text" at bounding box center [217, 279] width 261 height 32
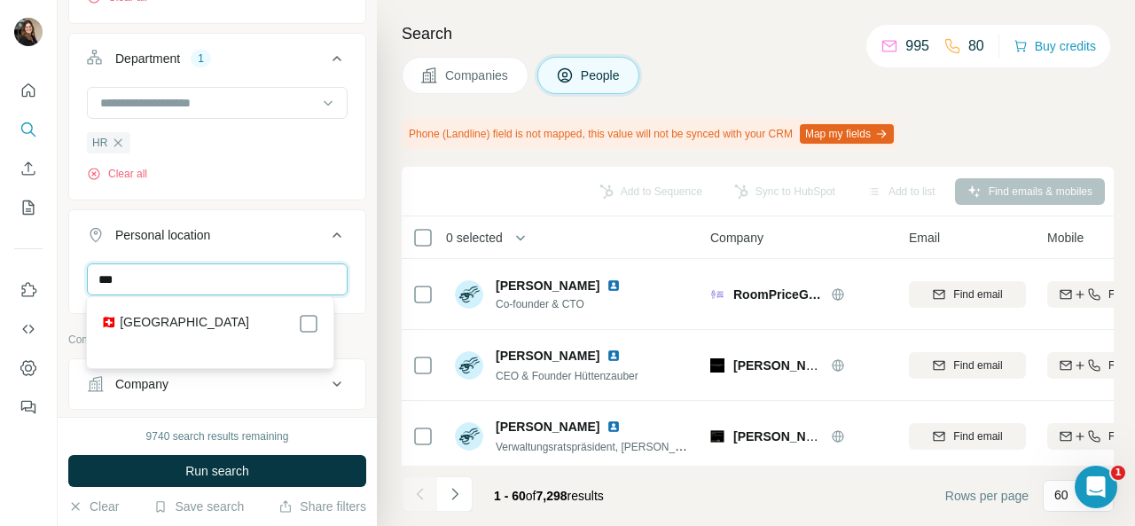
type input "***"
click at [339, 318] on div "*** [GEOGRAPHIC_DATA] Clear all" at bounding box center [217, 317] width 296 height 109
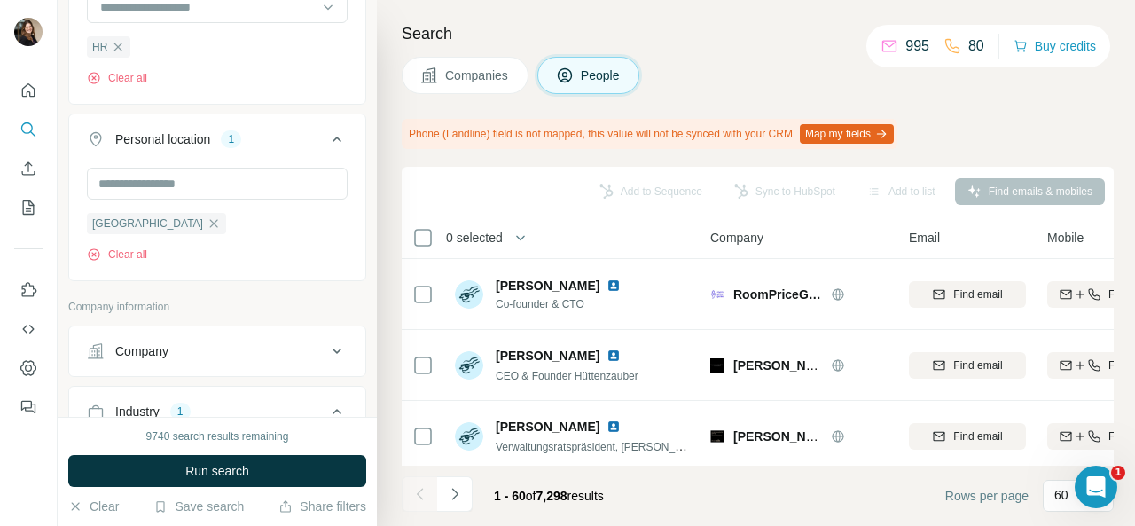
scroll to position [886, 0]
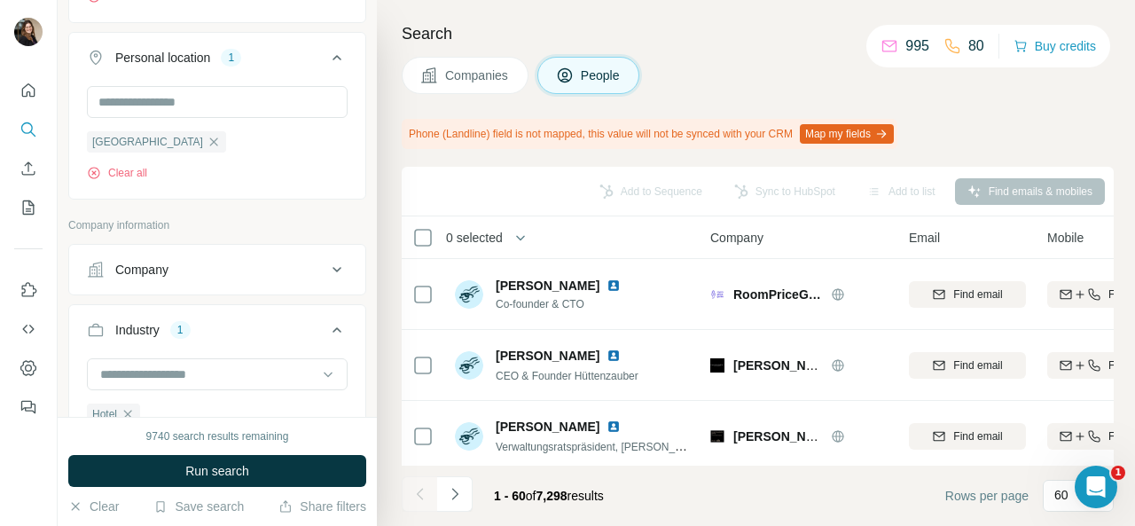
click at [236, 262] on div "Company" at bounding box center [206, 270] width 239 height 18
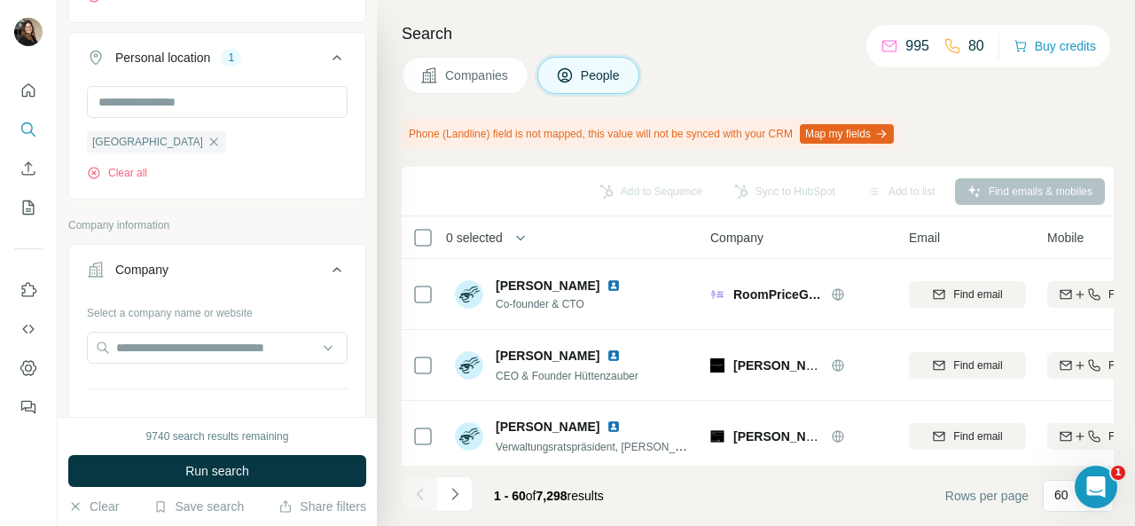
click at [237, 262] on div "Company" at bounding box center [206, 270] width 239 height 18
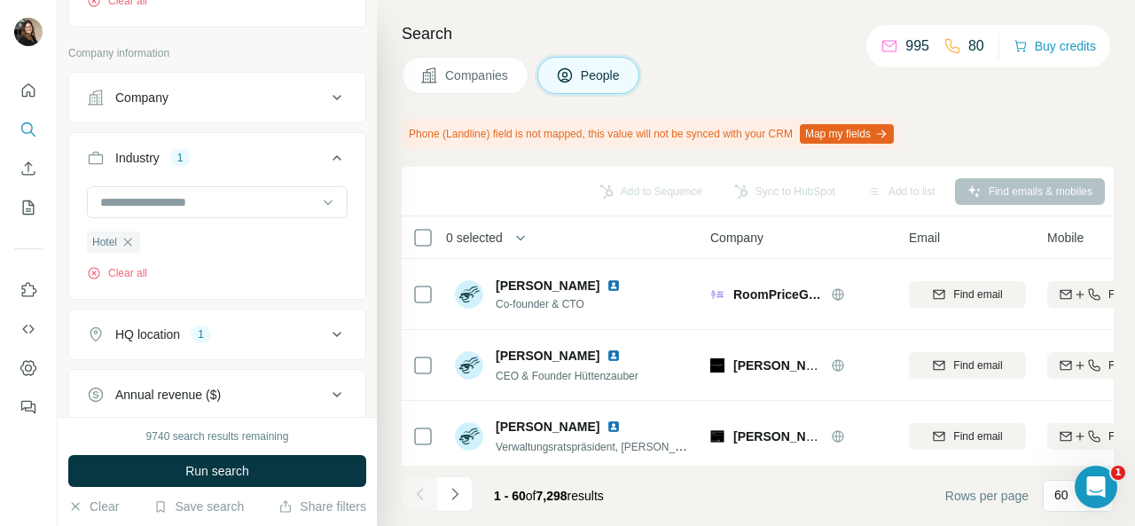
scroll to position [1064, 0]
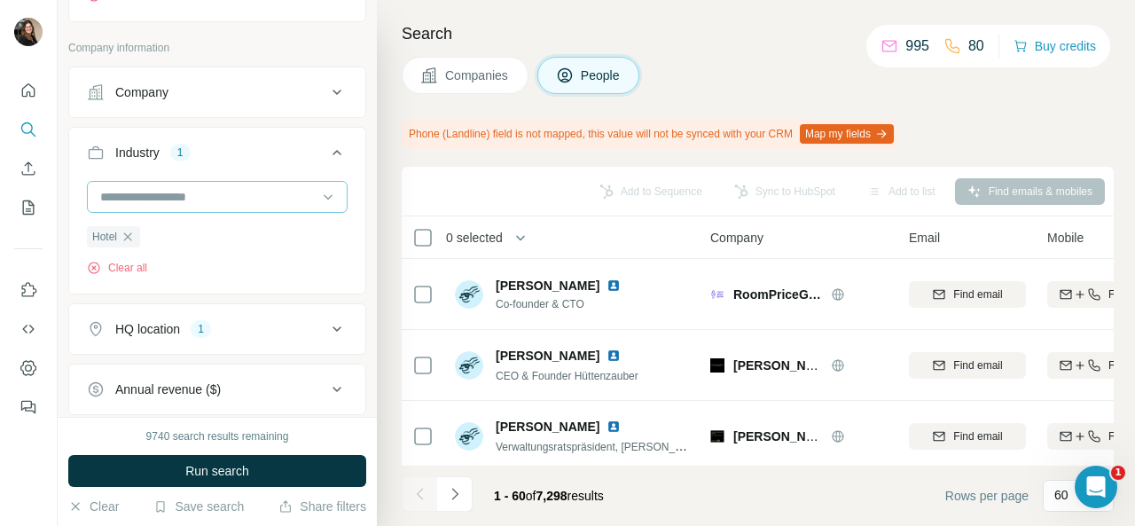
click at [199, 198] on input at bounding box center [207, 197] width 219 height 20
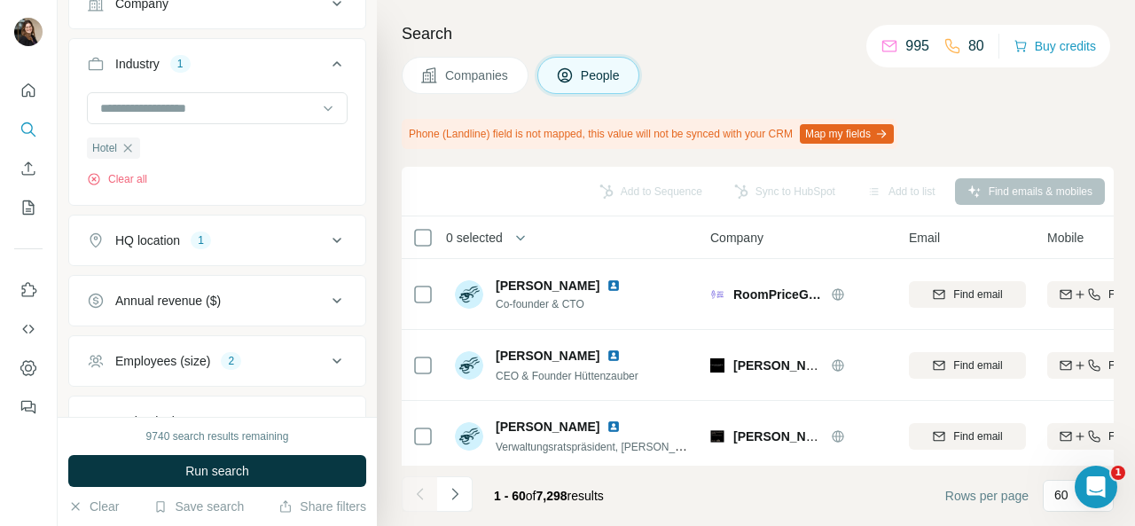
scroll to position [1330, 0]
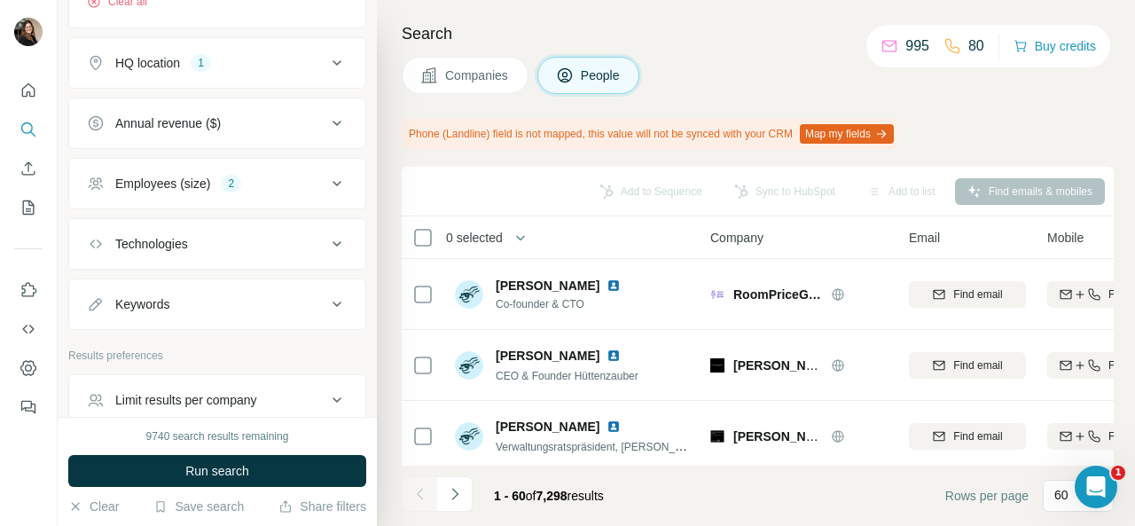
click at [287, 191] on button "Employees (size) 2" at bounding box center [217, 183] width 296 height 43
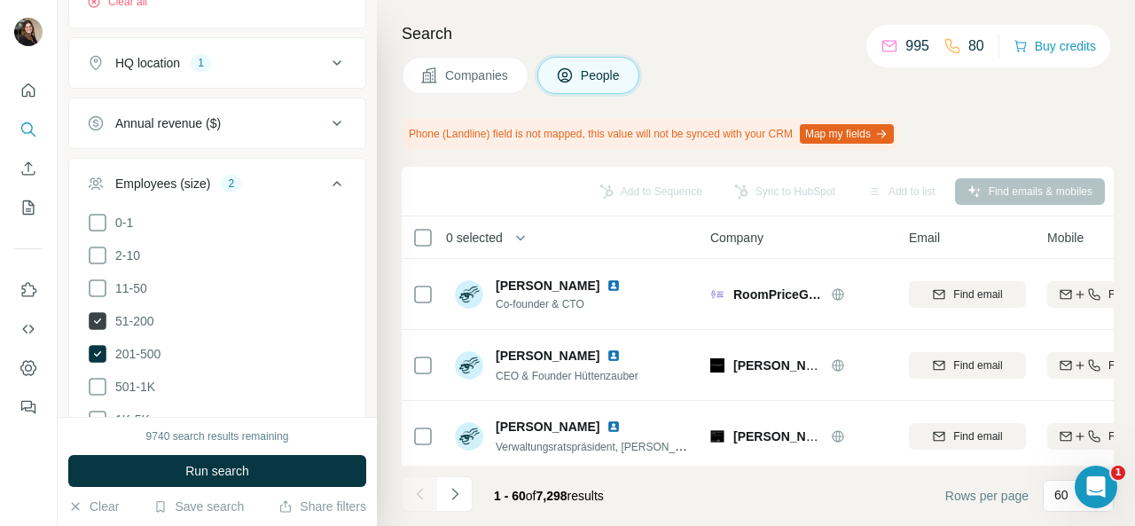
click at [92, 312] on icon at bounding box center [98, 321] width 18 height 18
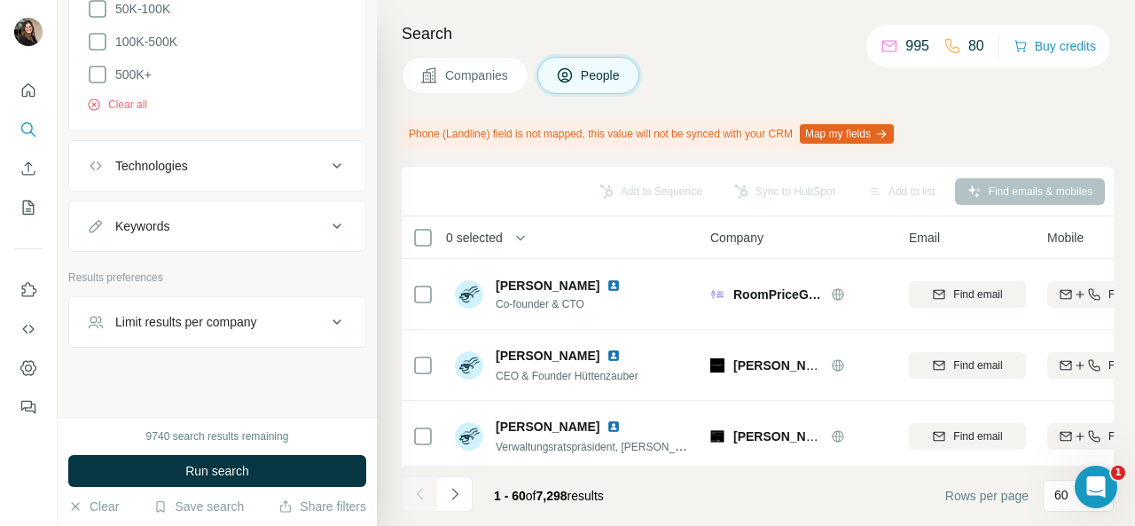
scroll to position [1839, 0]
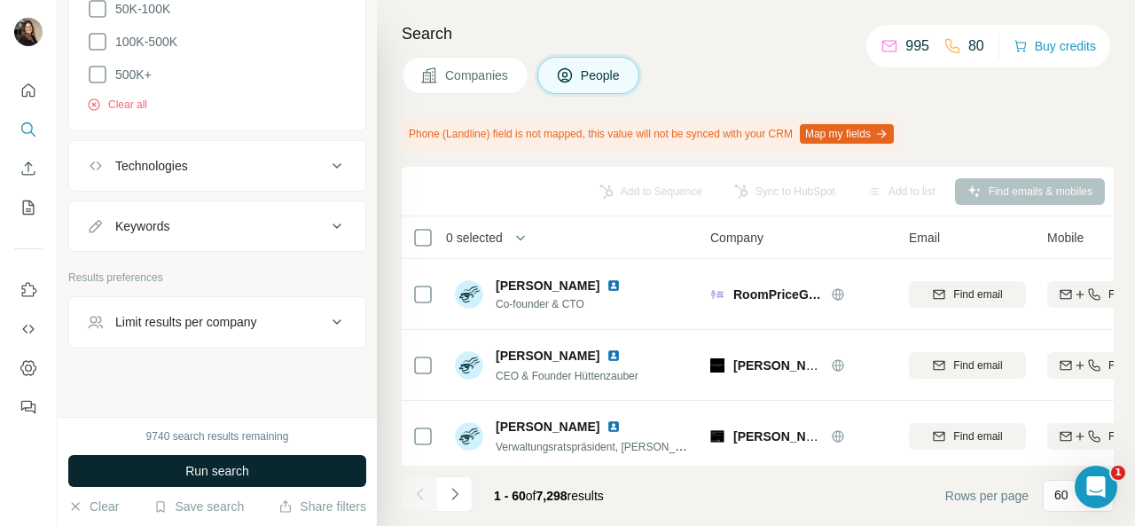
click at [238, 466] on span "Run search" at bounding box center [217, 471] width 64 height 18
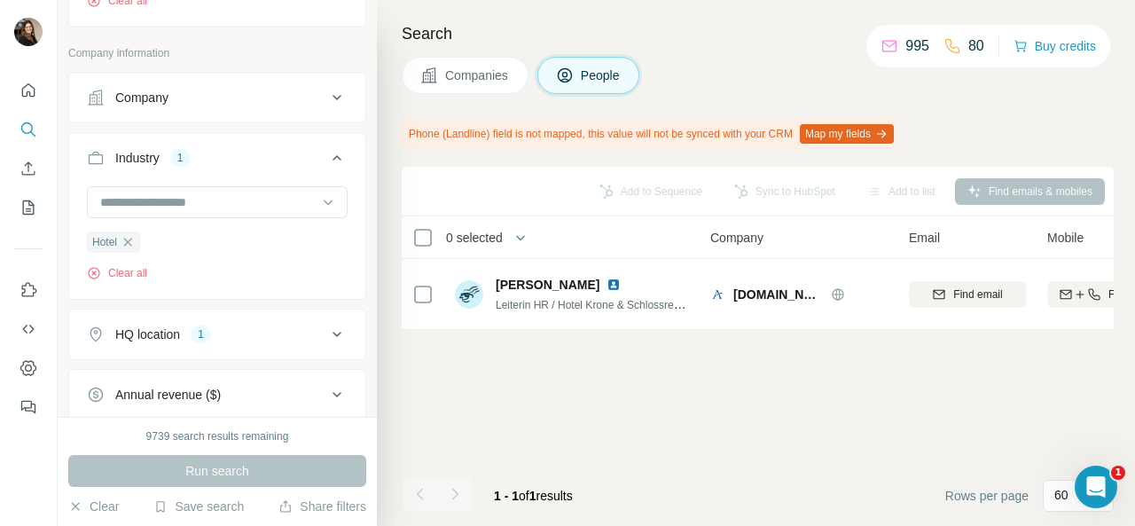
scroll to position [1218, 0]
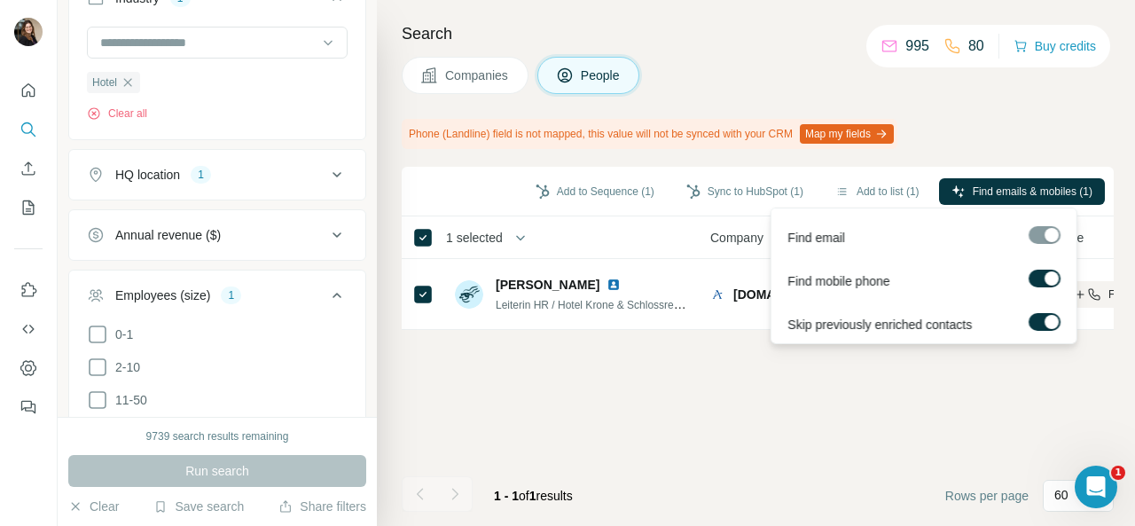
click at [1034, 276] on label at bounding box center [1044, 278] width 32 height 18
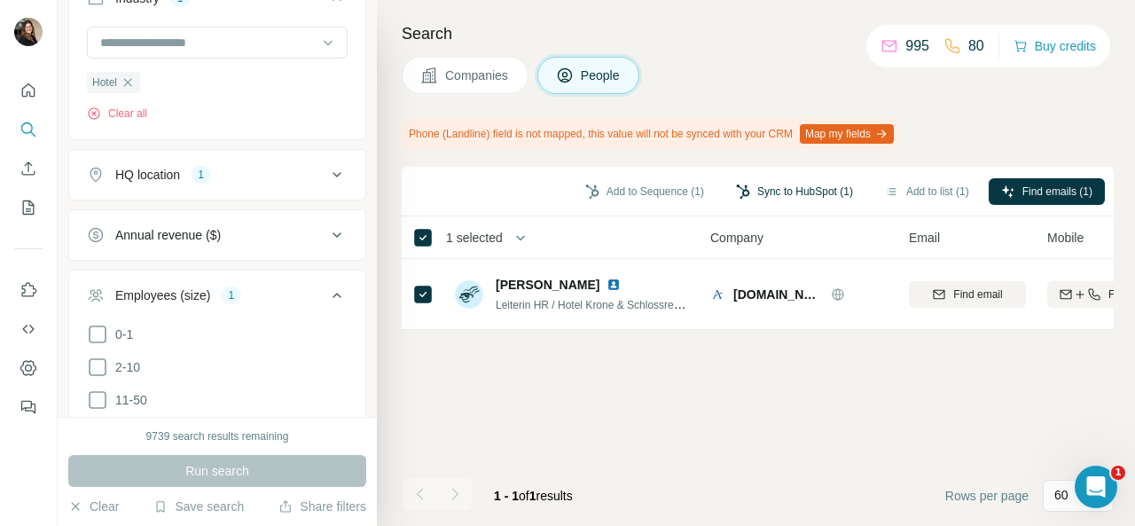
click at [805, 194] on button "Sync to HubSpot (1)" at bounding box center [794, 191] width 142 height 27
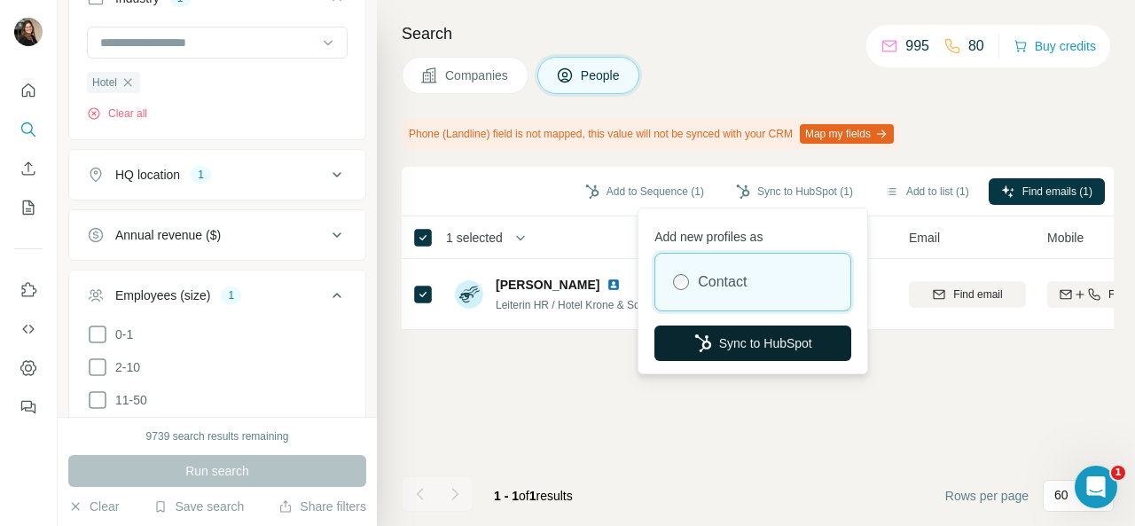
click at [756, 340] on button "Sync to HubSpot" at bounding box center [752, 342] width 197 height 35
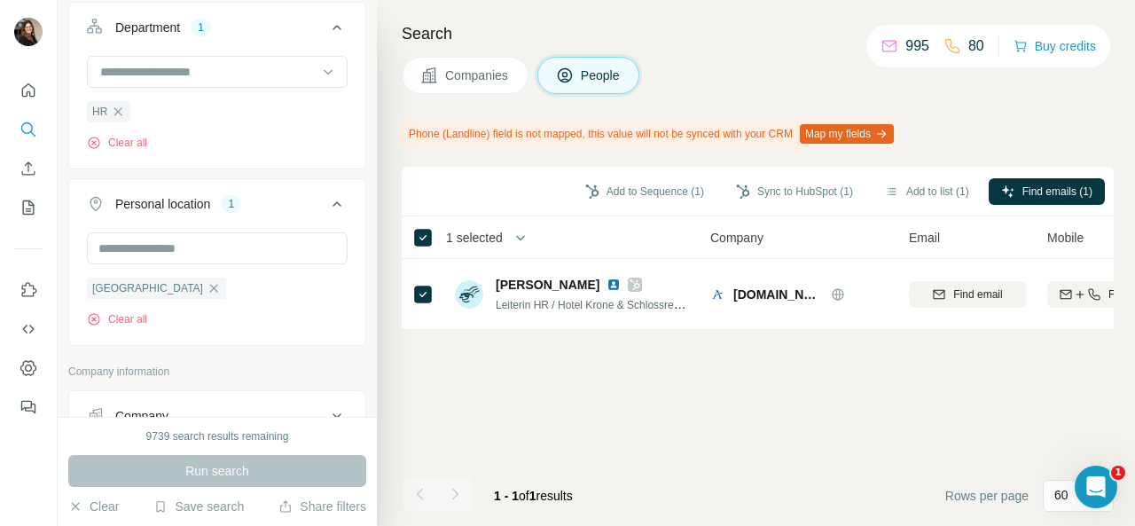
scroll to position [686, 0]
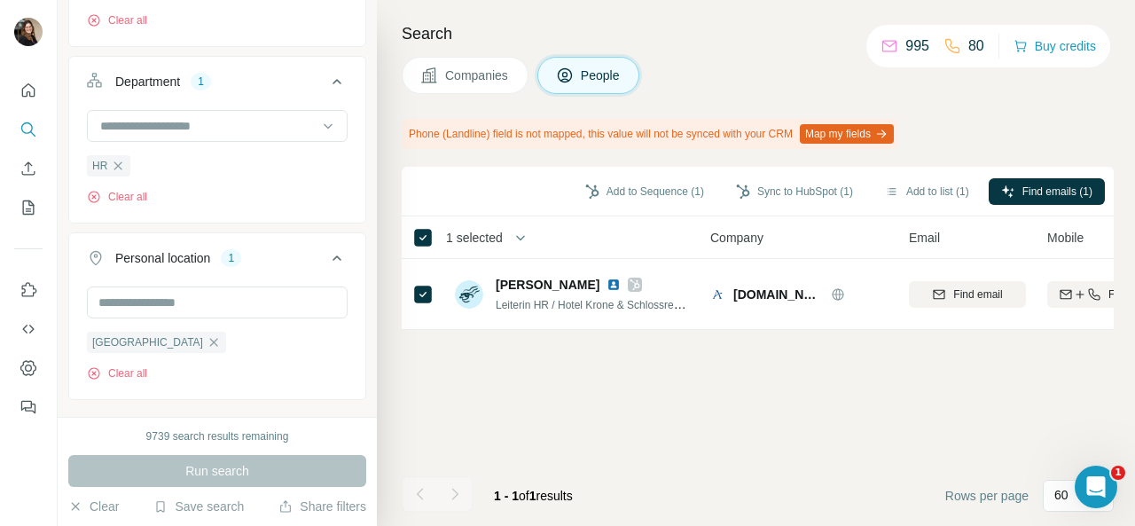
drag, startPoint x: 117, startPoint y: 159, endPoint x: 165, endPoint y: 174, distance: 50.2
click at [117, 159] on icon "button" at bounding box center [118, 166] width 14 height 14
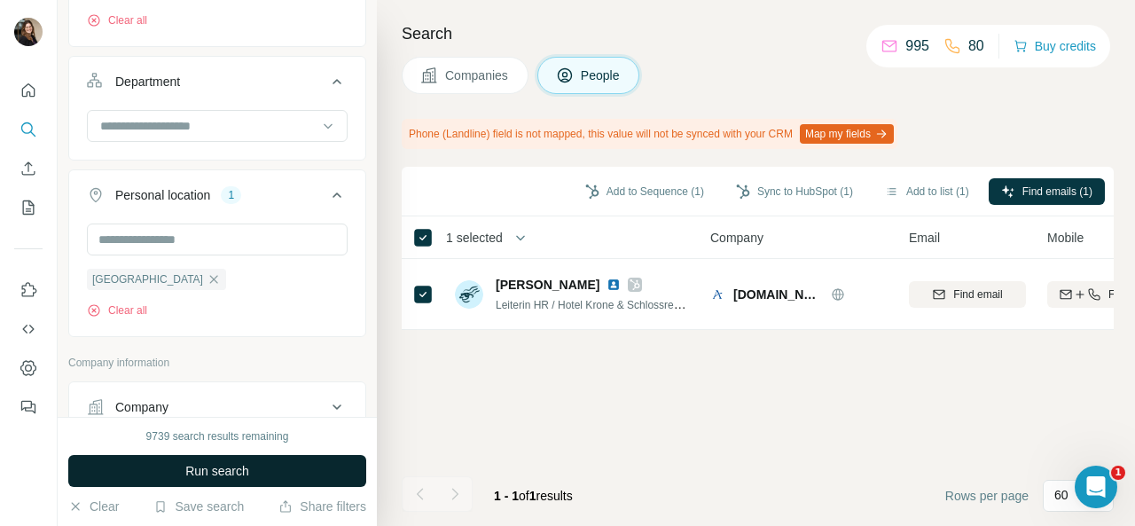
click at [251, 467] on button "Run search" at bounding box center [217, 471] width 298 height 32
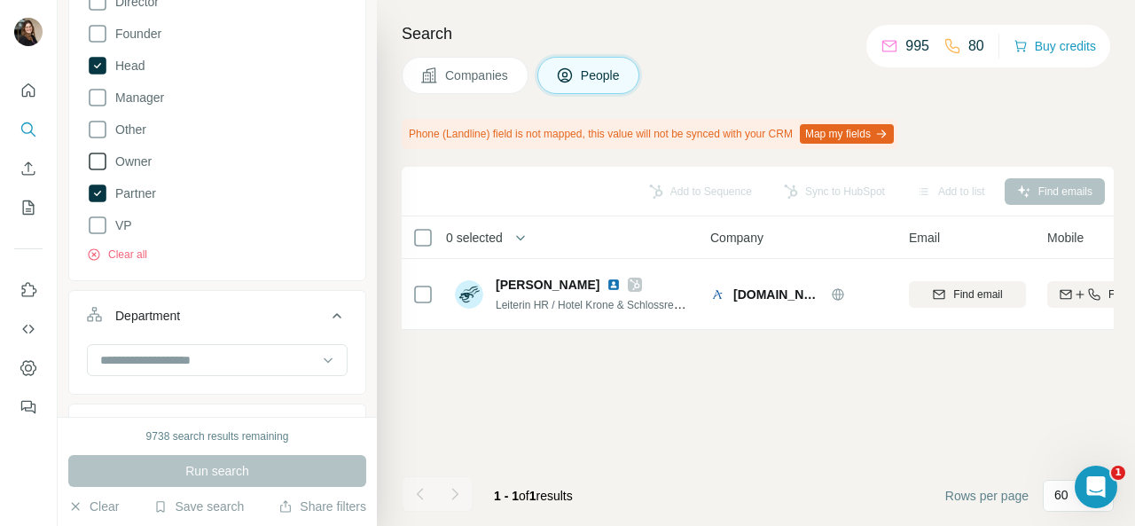
scroll to position [443, 0]
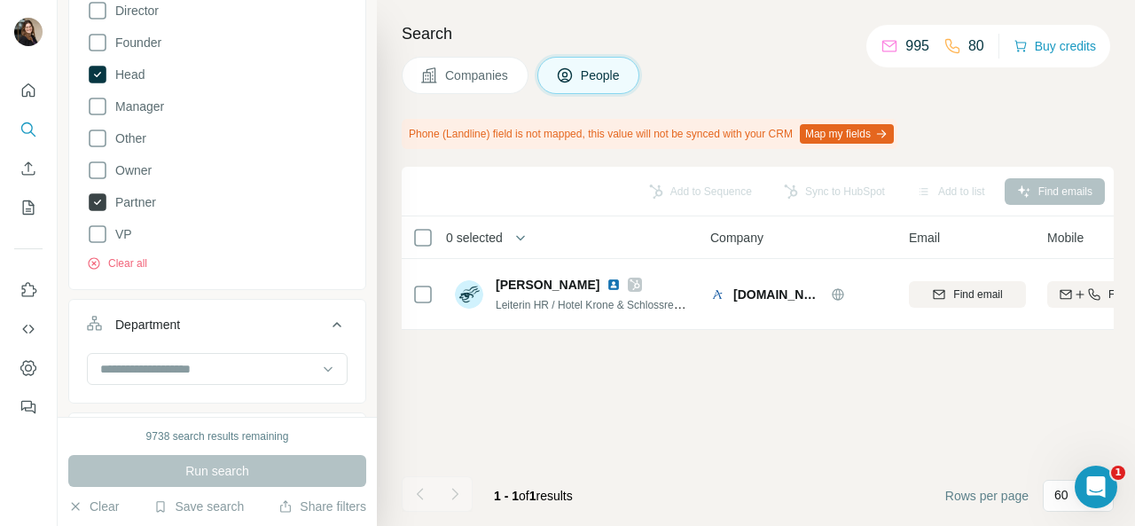
click at [97, 200] on icon at bounding box center [98, 202] width 18 height 18
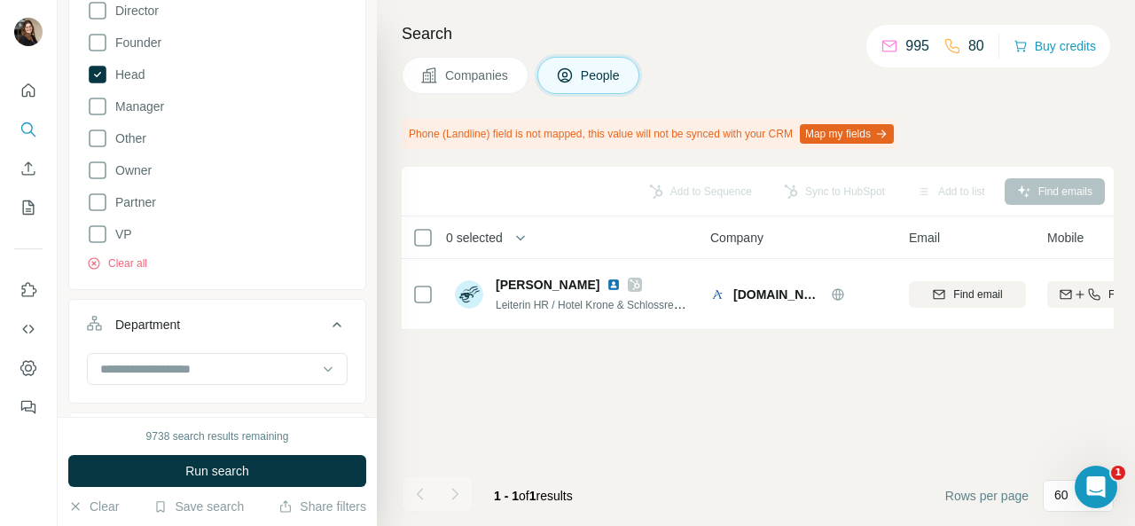
click at [94, 69] on icon at bounding box center [98, 75] width 18 height 18
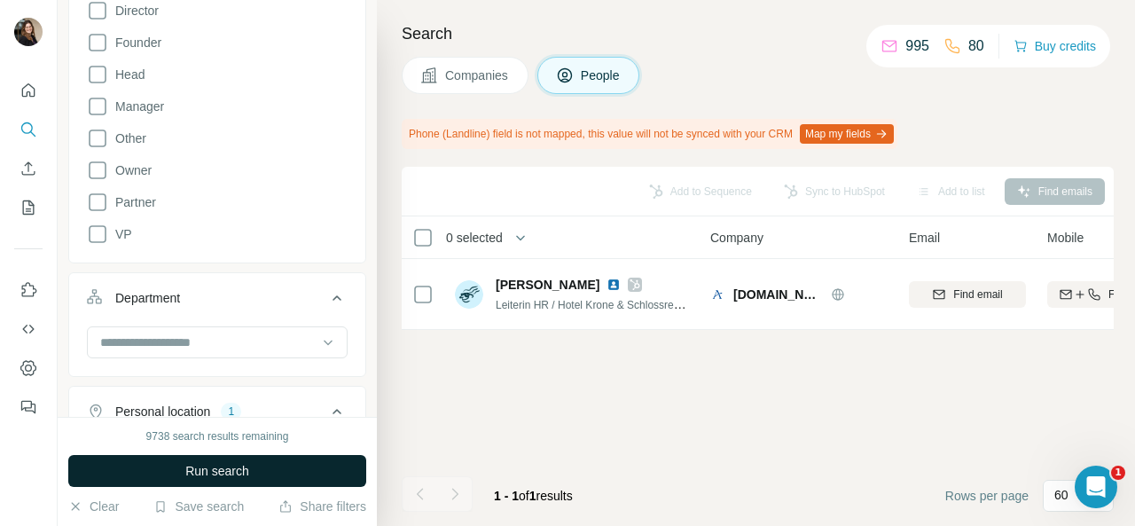
click at [176, 477] on button "Run search" at bounding box center [217, 471] width 298 height 32
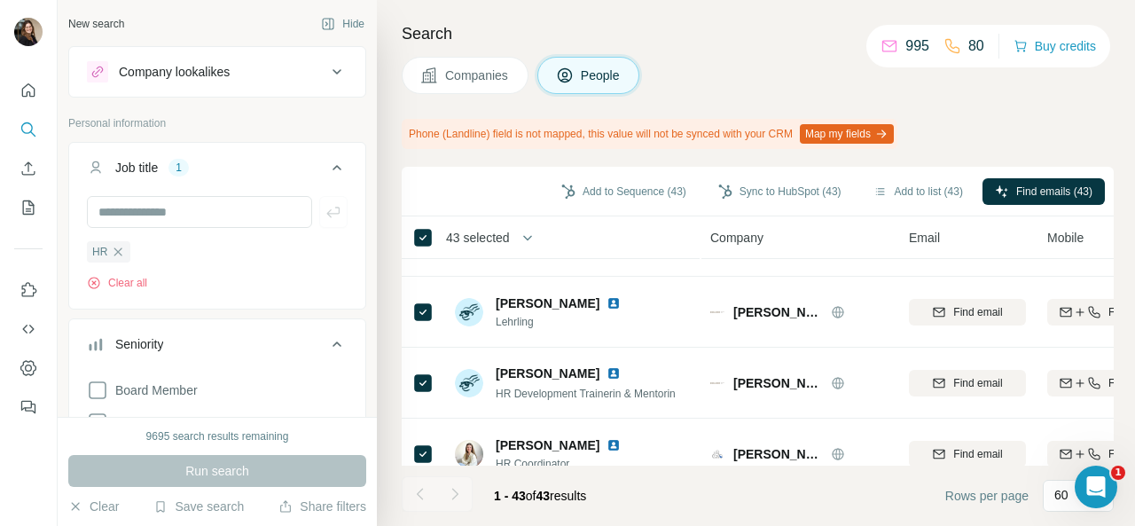
scroll to position [1773, 0]
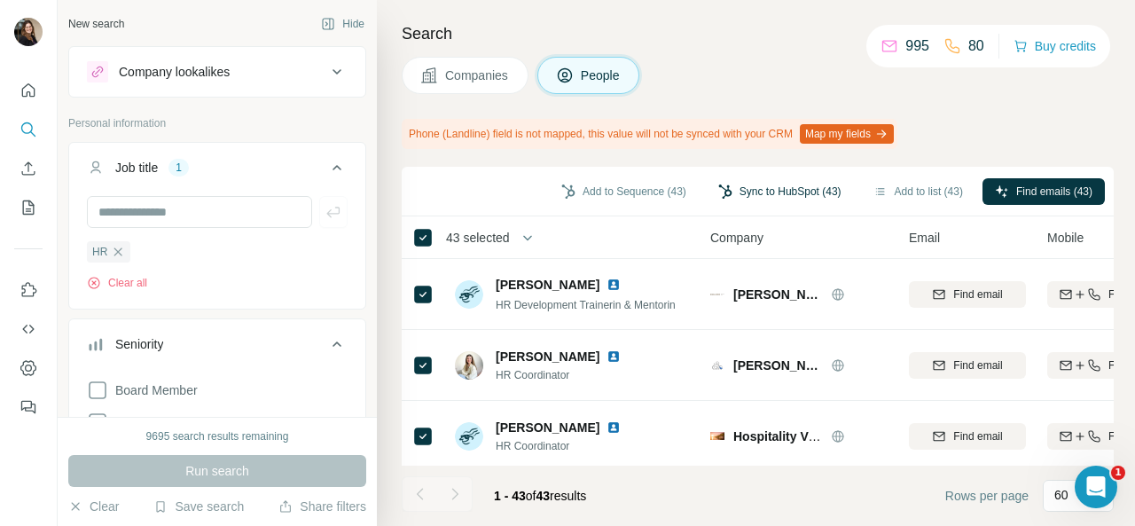
click at [791, 192] on button "Sync to HubSpot (43)" at bounding box center [780, 191] width 148 height 27
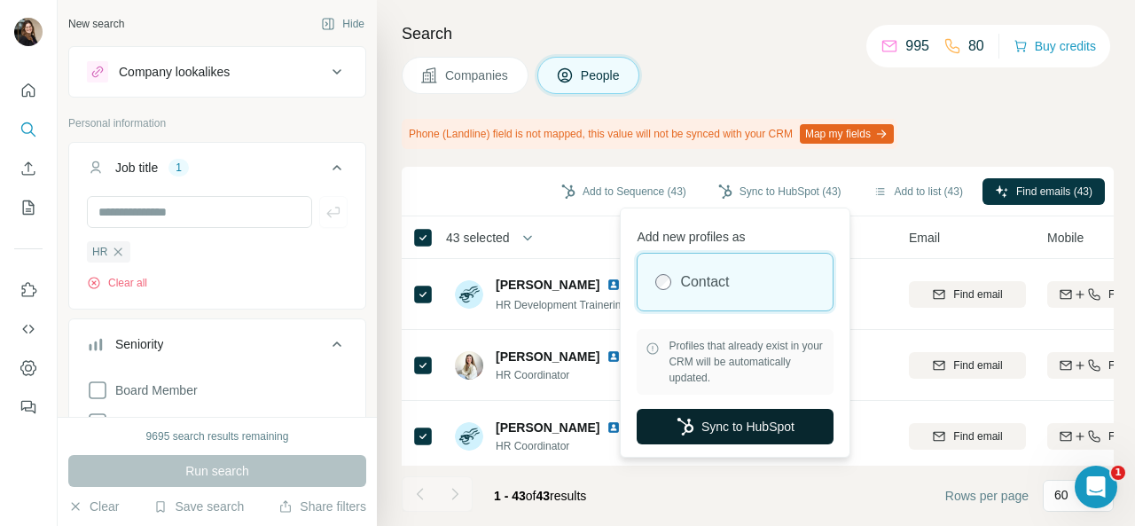
click at [734, 426] on button "Sync to HubSpot" at bounding box center [734, 426] width 197 height 35
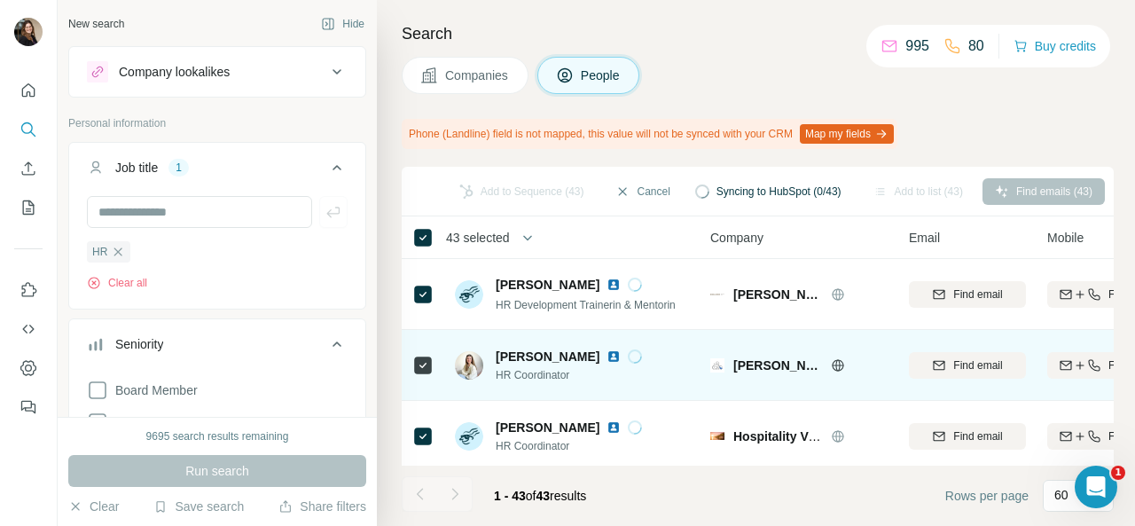
scroll to position [2305, 0]
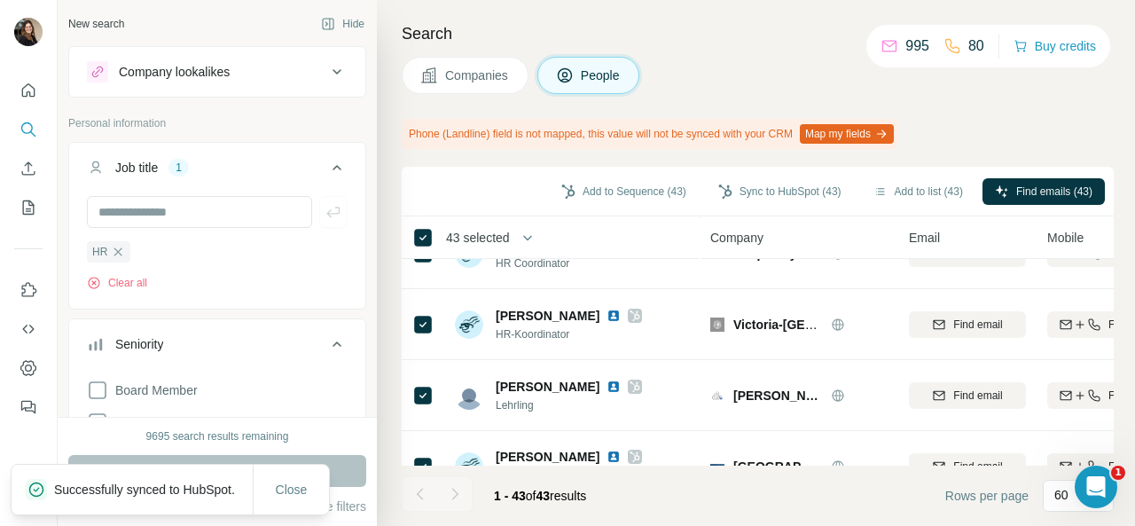
scroll to position [1862, 0]
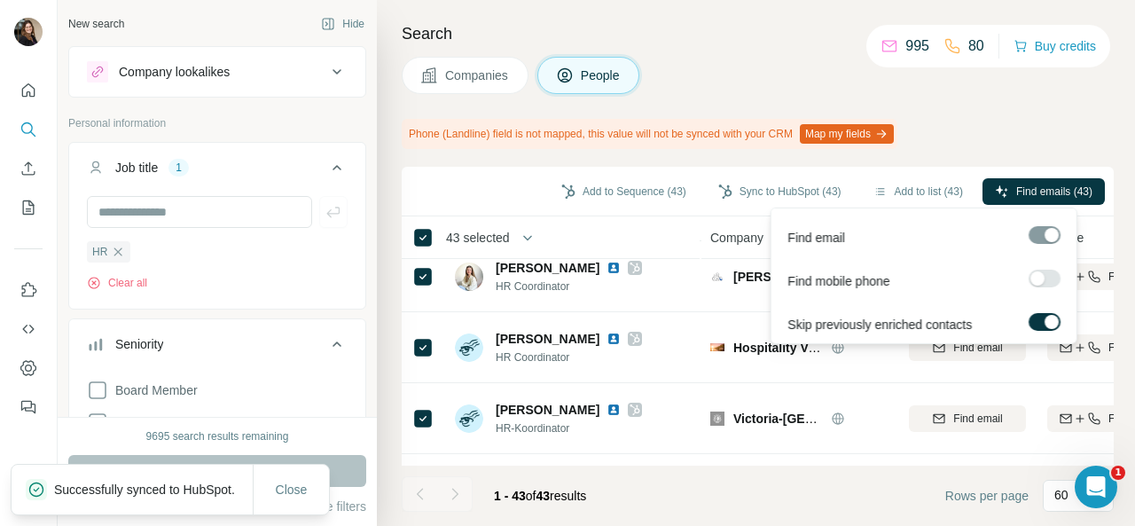
click at [1037, 230] on div at bounding box center [1044, 235] width 32 height 18
click at [1048, 189] on span "Find emails (43)" at bounding box center [1054, 192] width 76 height 16
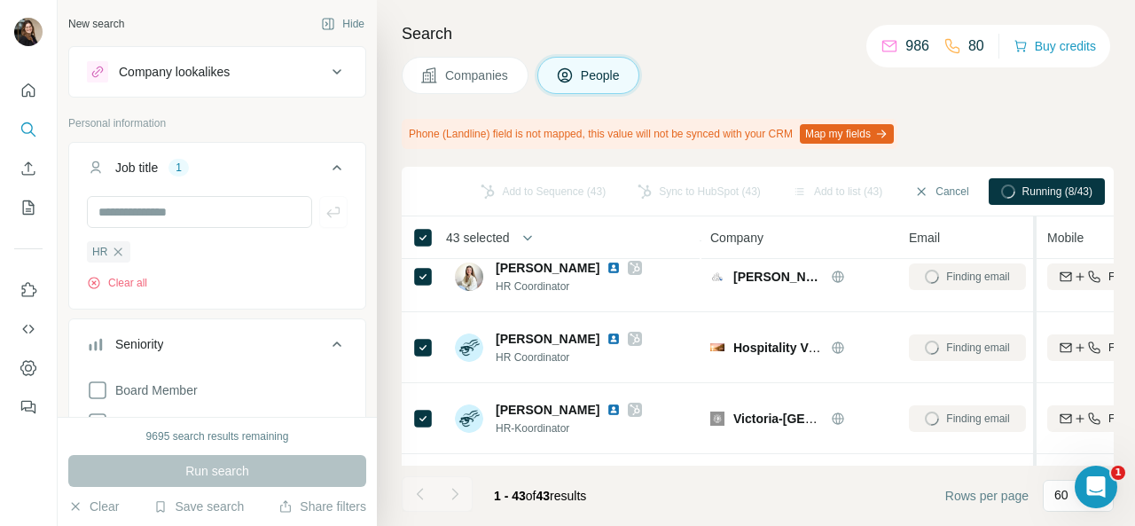
scroll to position [1862, 254]
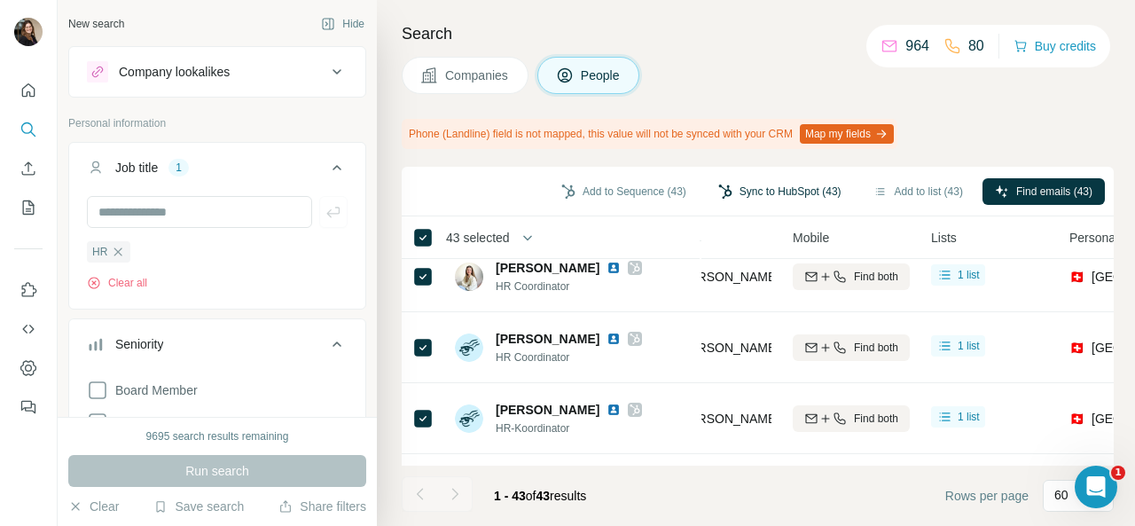
click at [816, 192] on button "Sync to HubSpot (43)" at bounding box center [780, 191] width 148 height 27
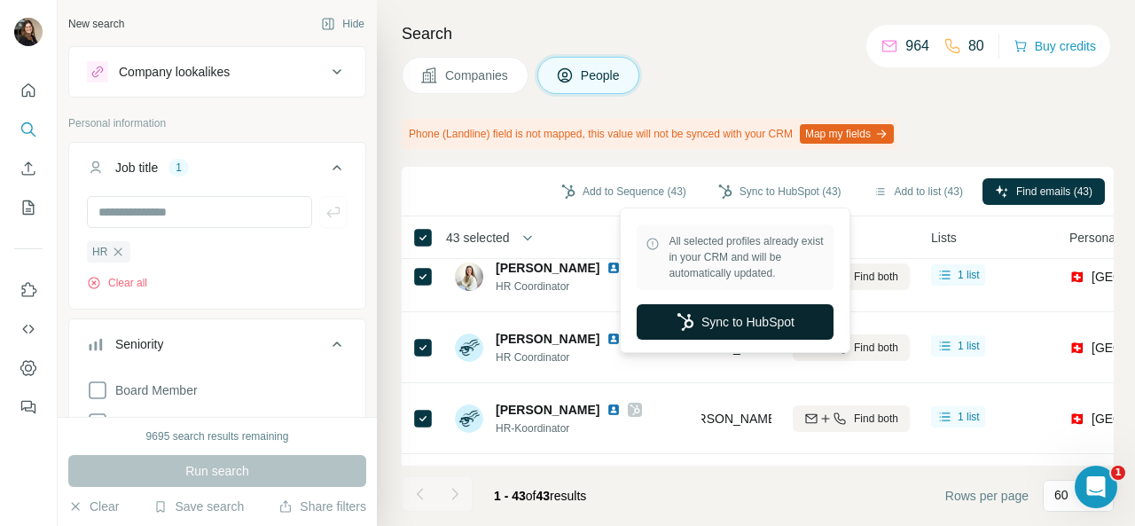
click at [772, 317] on button "Sync to HubSpot" at bounding box center [734, 321] width 197 height 35
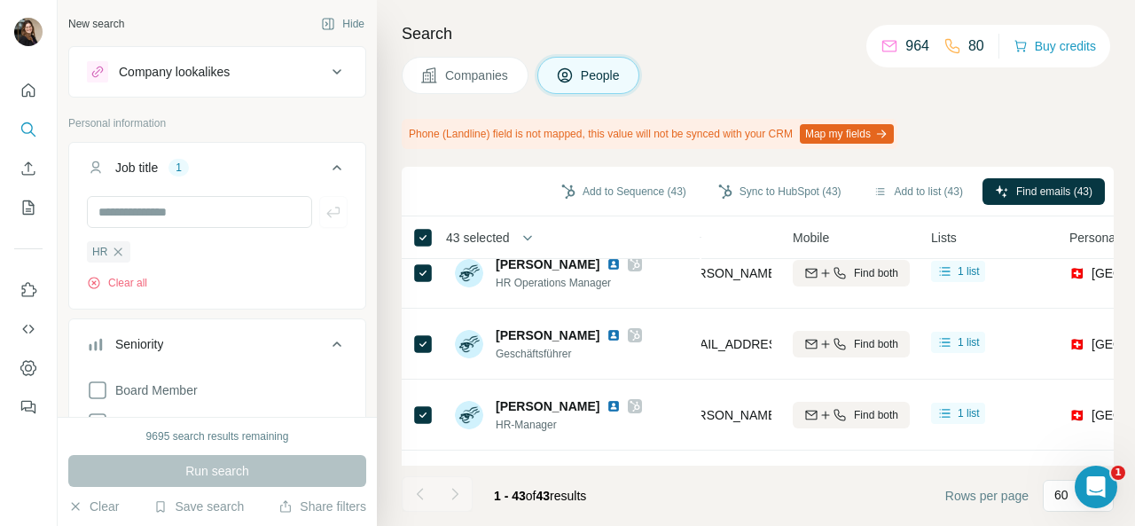
scroll to position [798, 254]
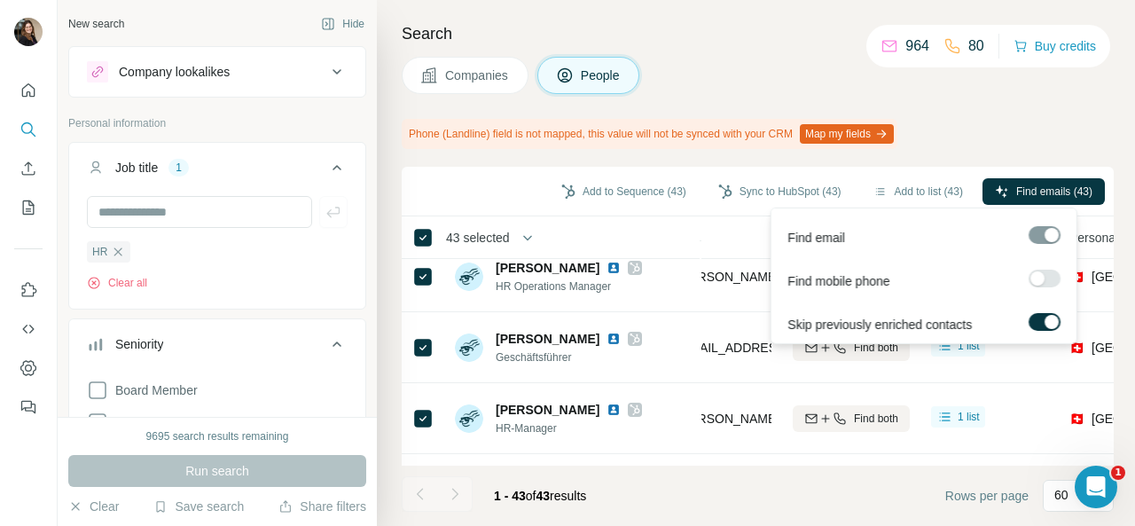
click at [1035, 275] on div at bounding box center [1037, 278] width 14 height 14
click at [1037, 280] on label at bounding box center [1044, 278] width 32 height 18
click at [1037, 280] on div at bounding box center [1037, 278] width 14 height 14
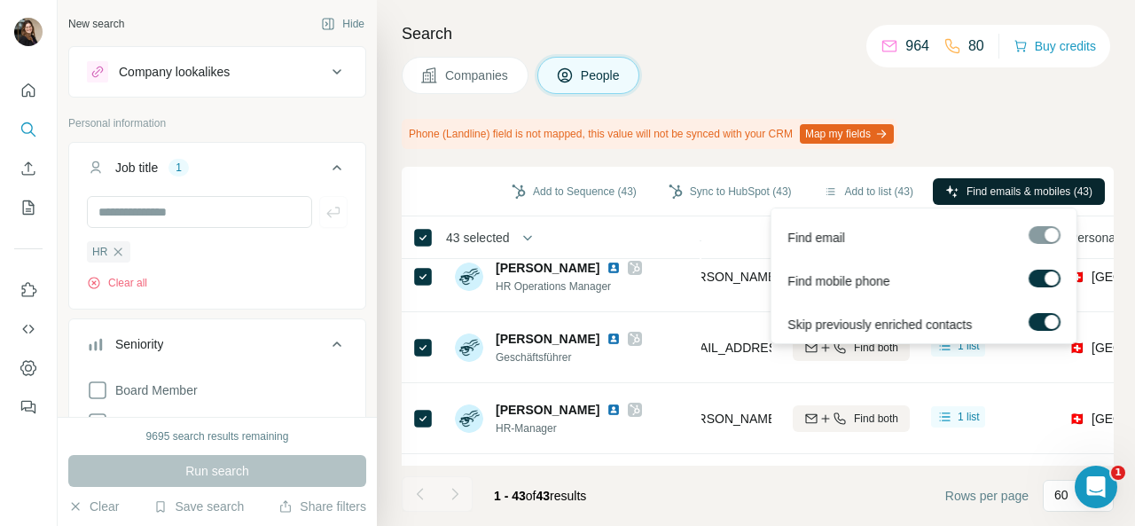
click at [1056, 192] on span "Find emails & mobiles (43)" at bounding box center [1029, 192] width 126 height 16
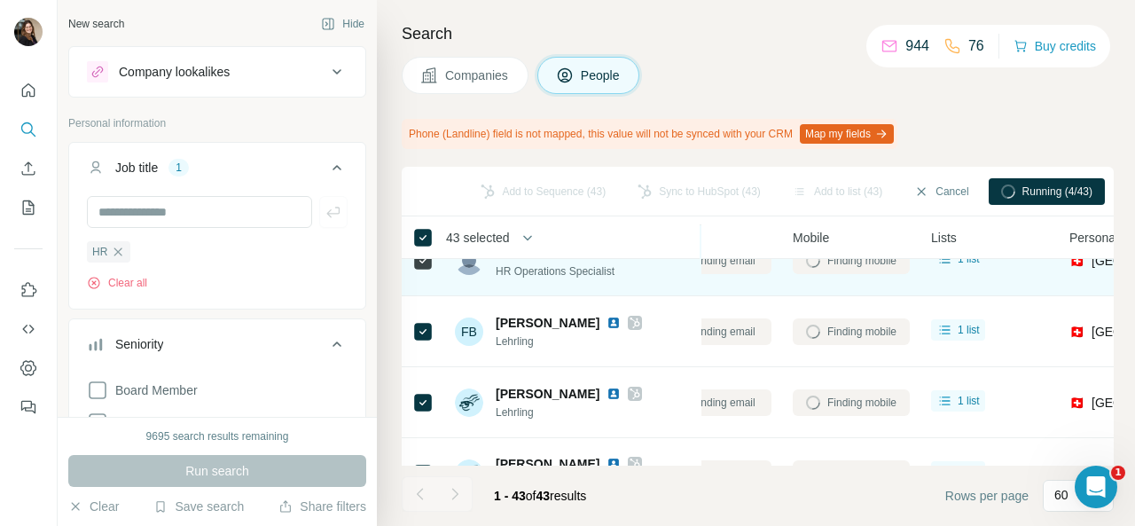
scroll to position [1596, 254]
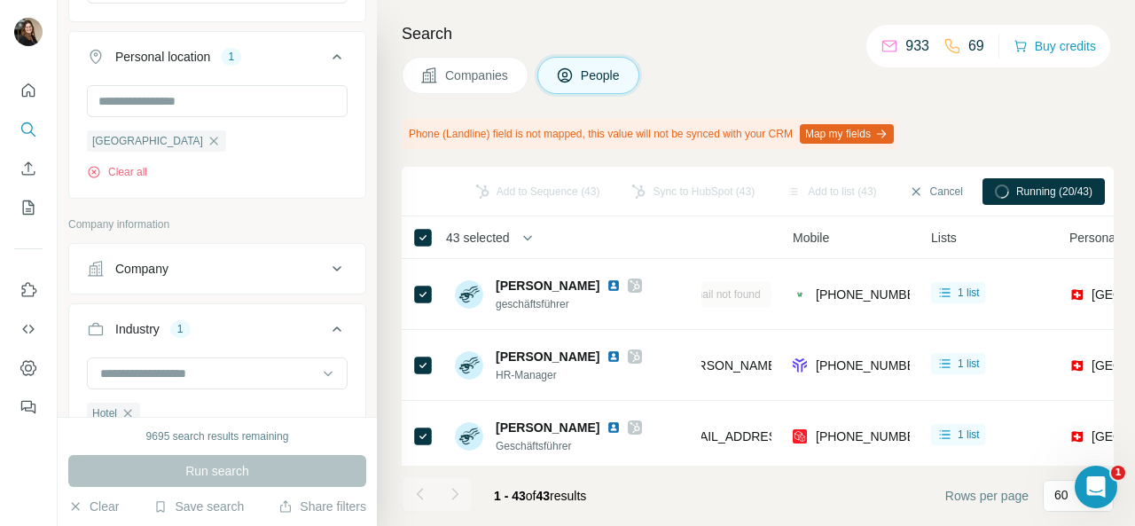
scroll to position [886, 0]
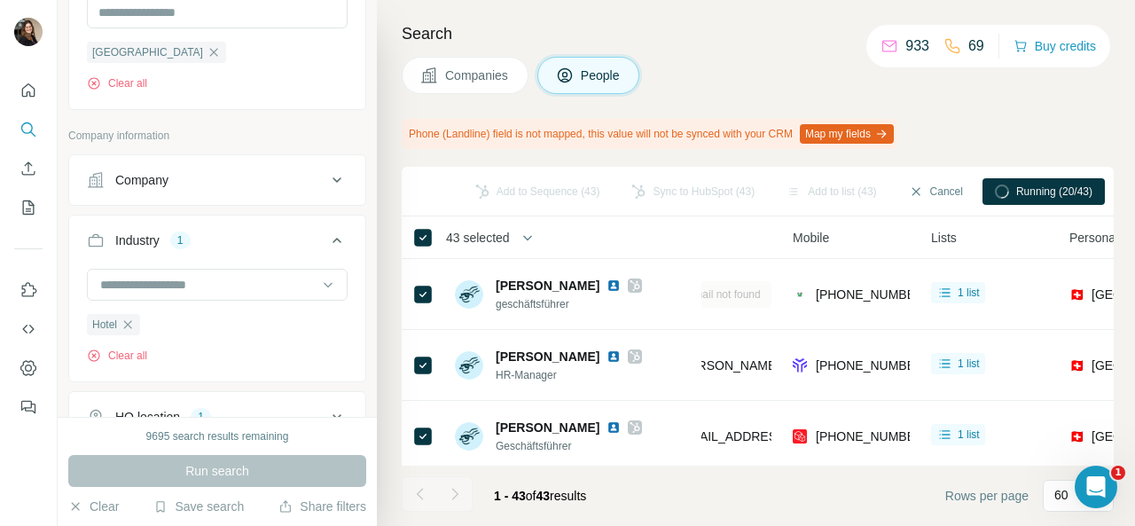
click at [246, 174] on div "Company" at bounding box center [206, 180] width 239 height 18
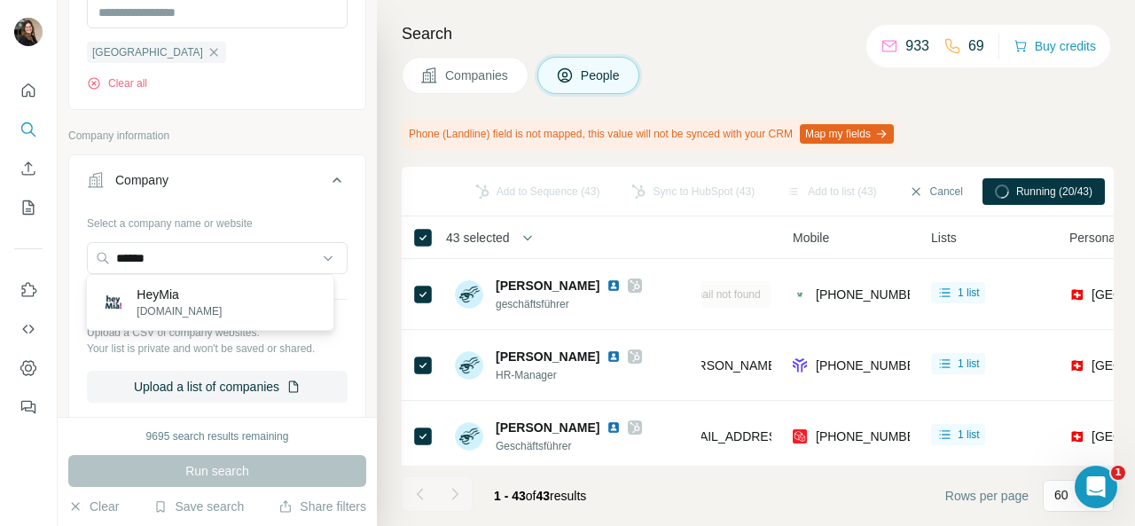
type input "******"
click at [140, 295] on p "HeyMia" at bounding box center [179, 294] width 85 height 18
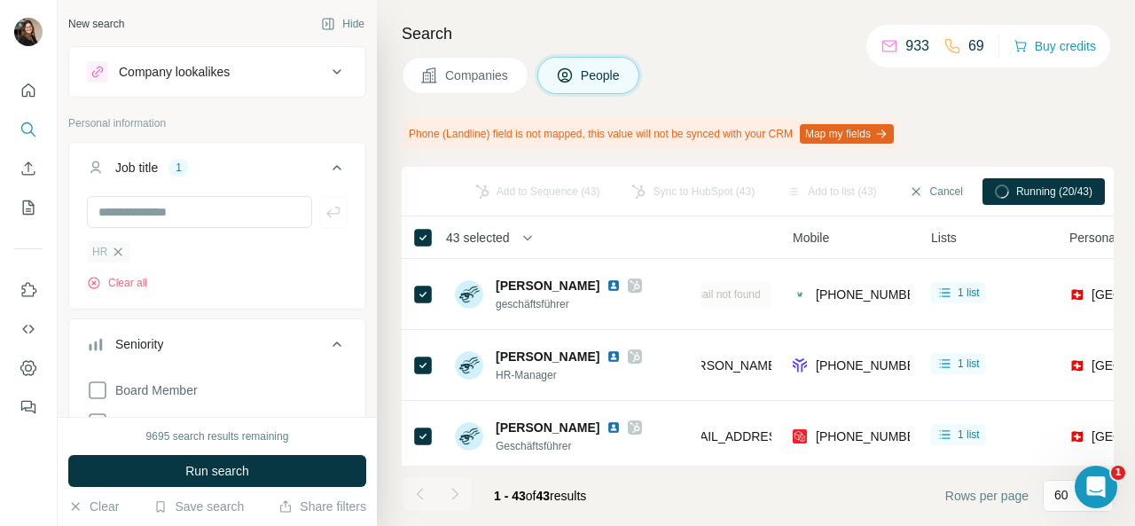
click at [115, 252] on icon "button" at bounding box center [118, 251] width 8 height 8
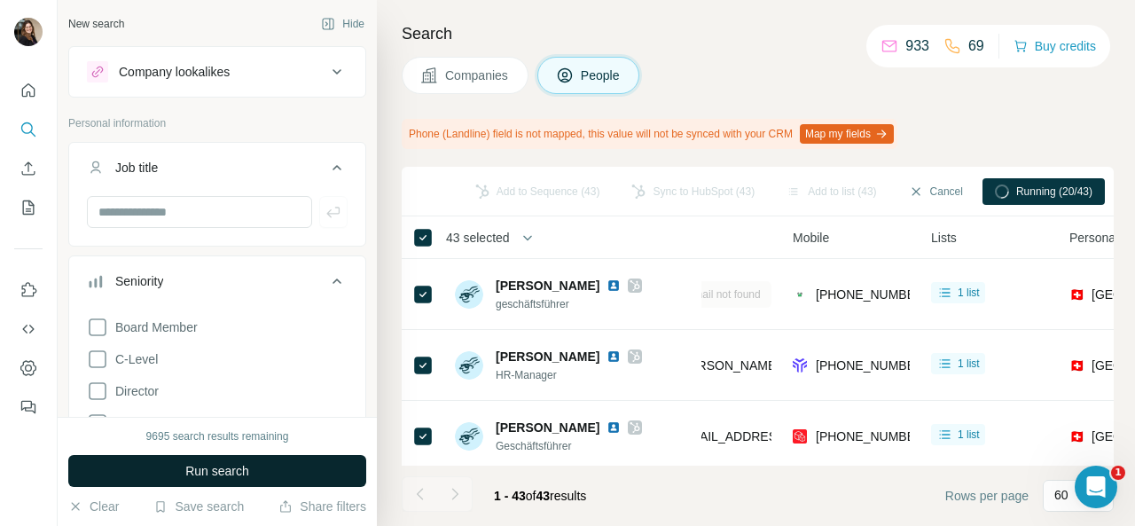
click at [137, 472] on button "Run search" at bounding box center [217, 471] width 298 height 32
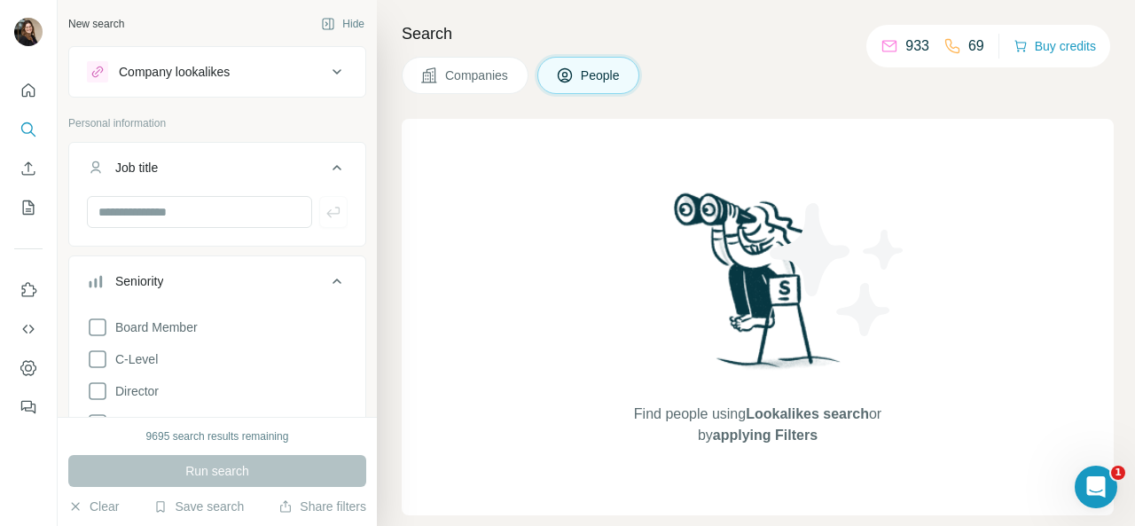
click at [311, 84] on button "Company lookalikes" at bounding box center [217, 72] width 296 height 43
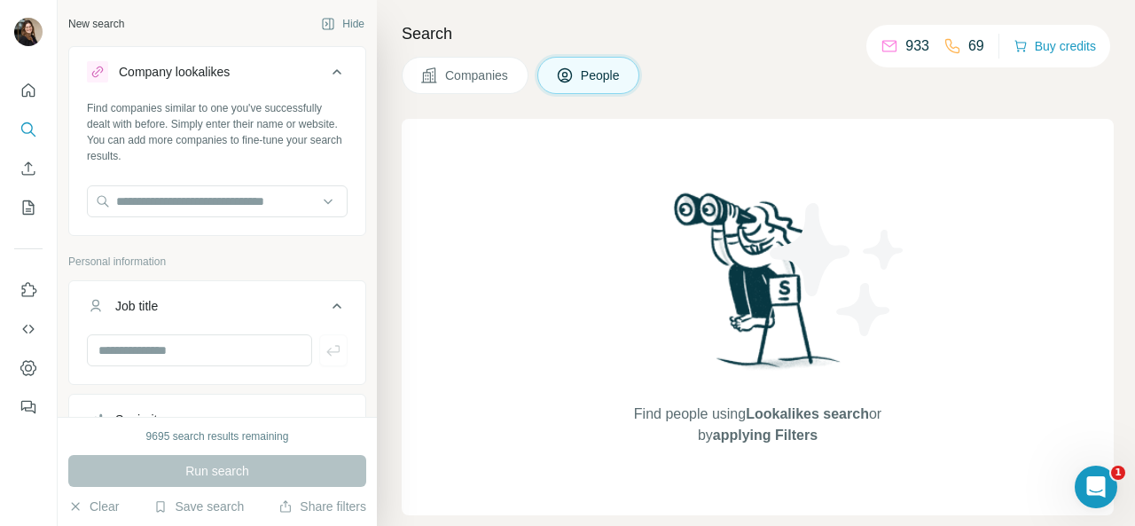
click at [313, 83] on button "Company lookalikes" at bounding box center [217, 76] width 296 height 50
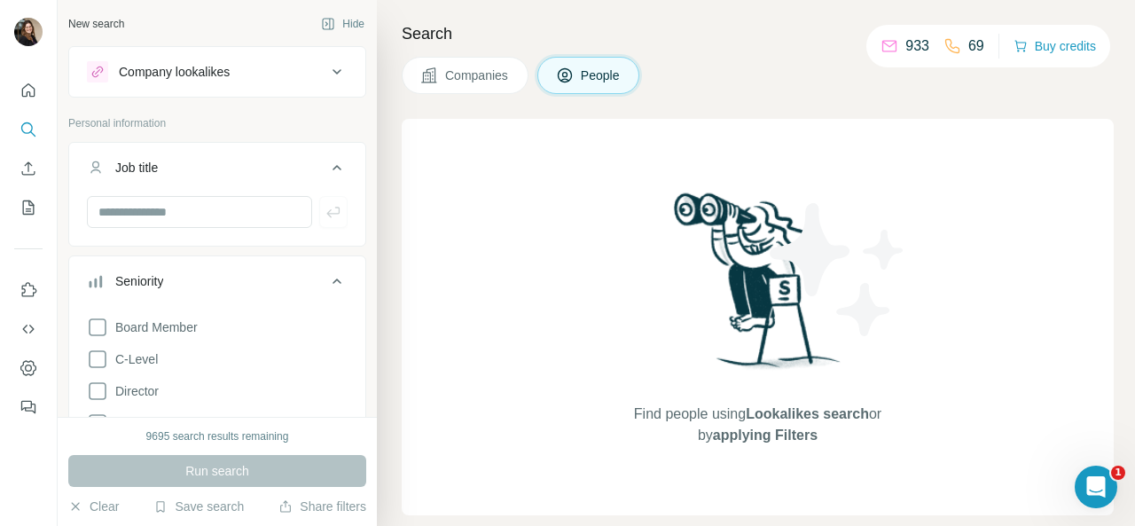
click at [313, 83] on button "Company lookalikes" at bounding box center [217, 72] width 296 height 43
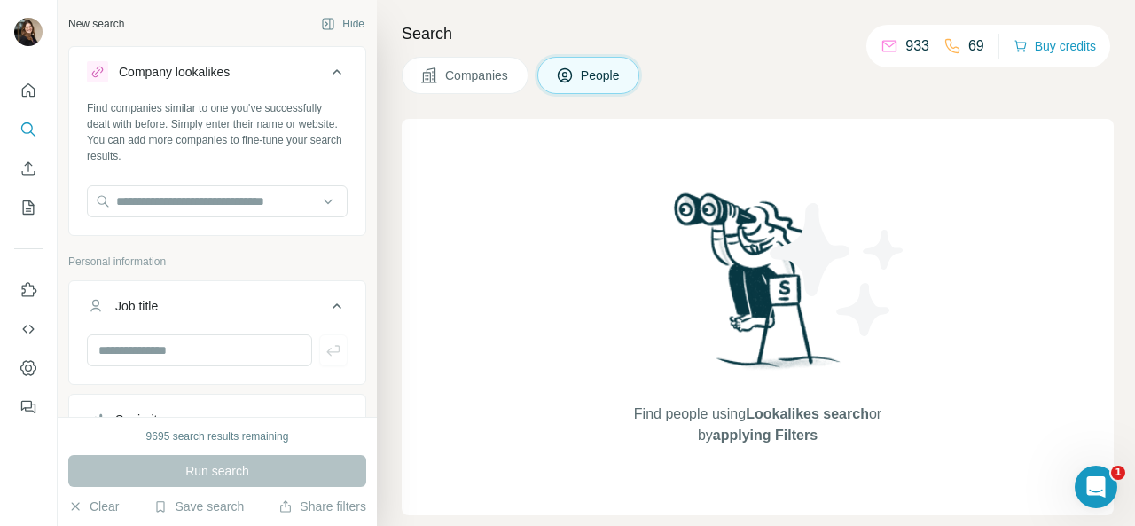
click at [313, 83] on button "Company lookalikes" at bounding box center [217, 76] width 296 height 50
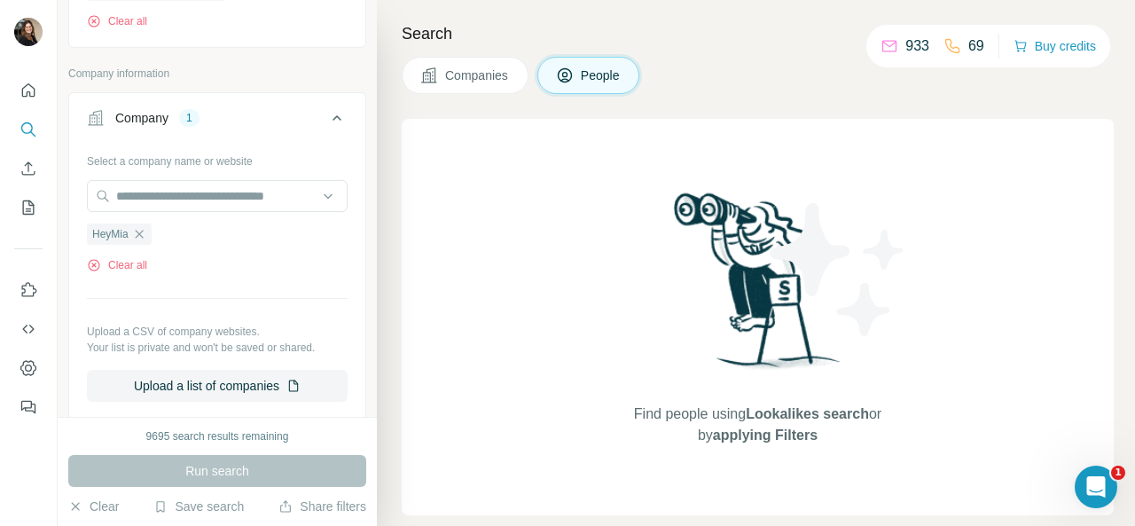
scroll to position [886, 0]
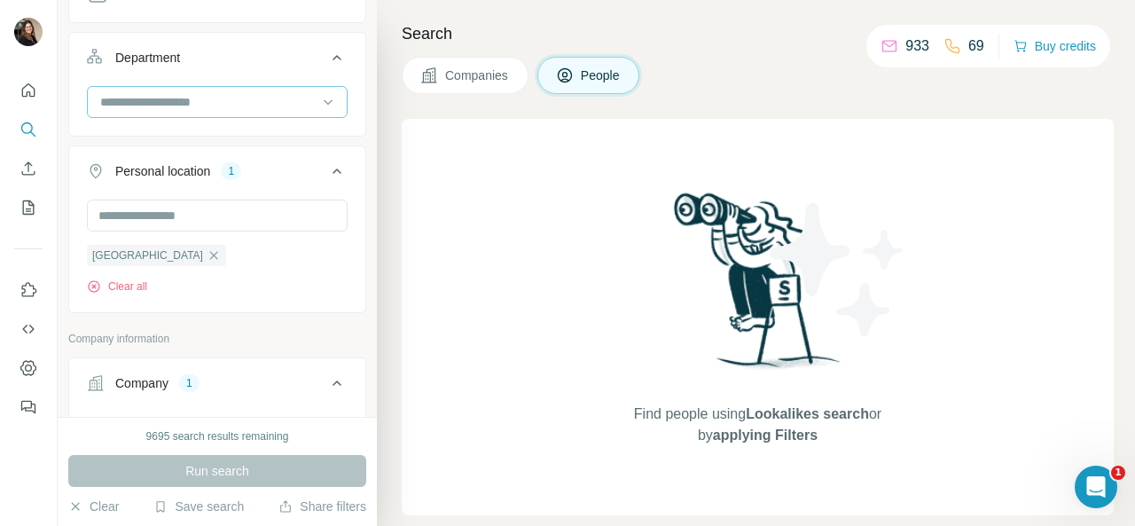
scroll to position [798, 0]
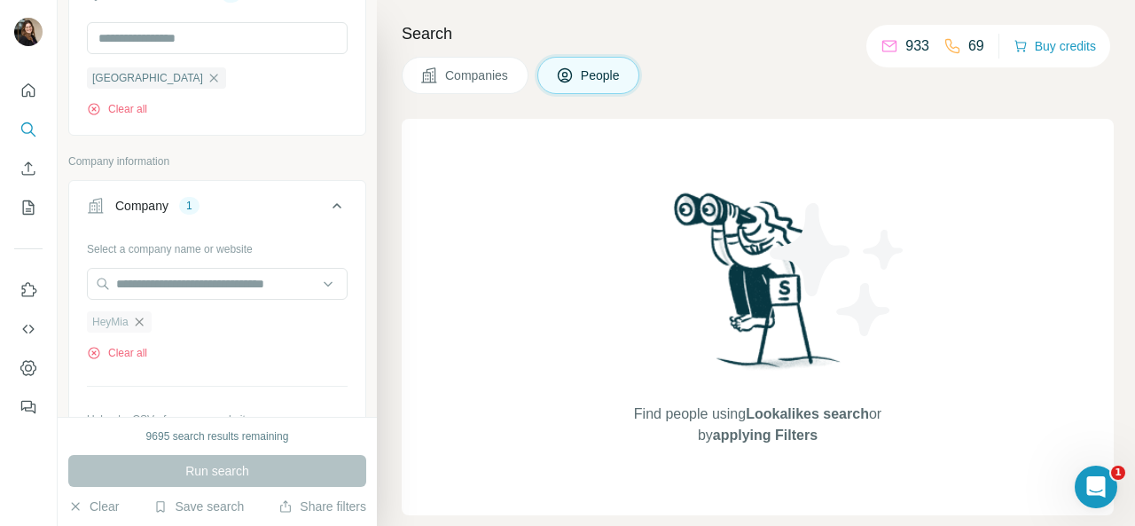
click at [137, 316] on icon "button" at bounding box center [139, 322] width 14 height 14
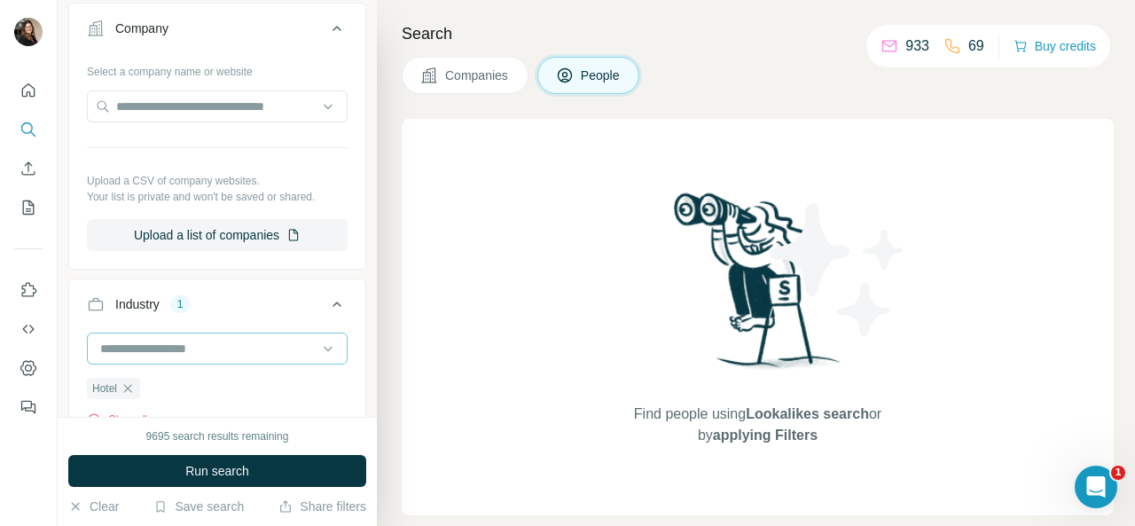
scroll to position [1152, 0]
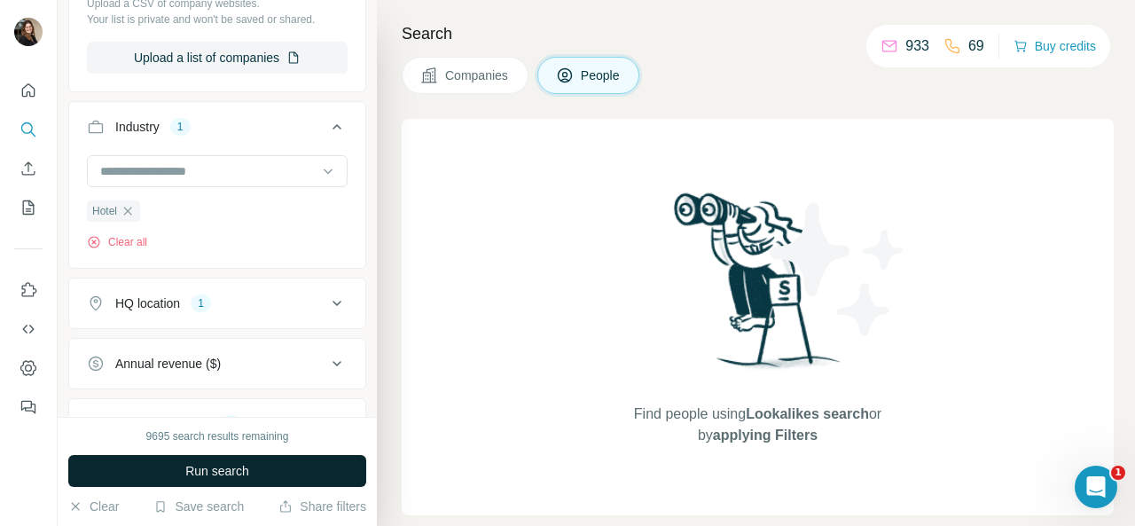
click at [178, 464] on button "Run search" at bounding box center [217, 471] width 298 height 32
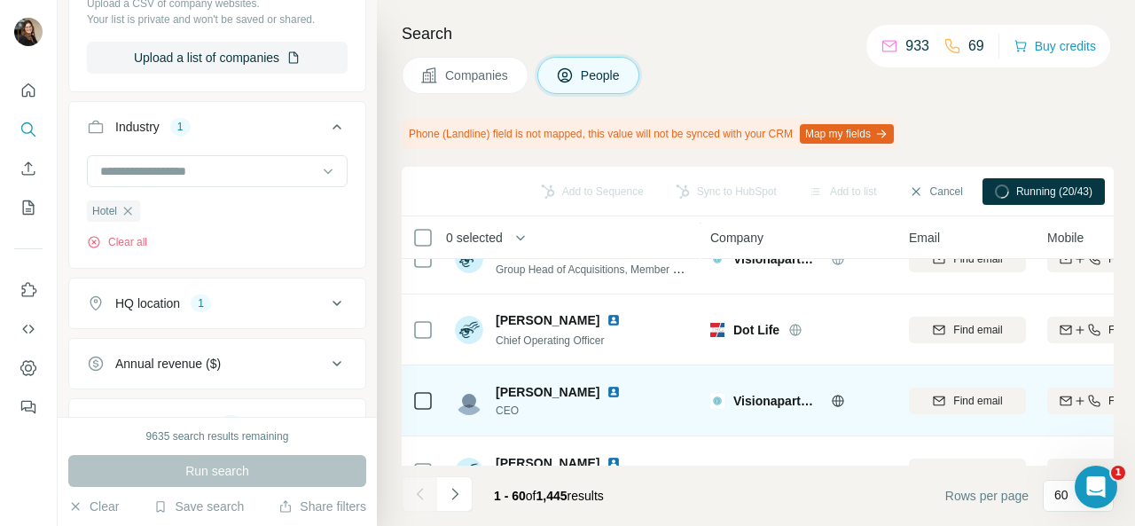
scroll to position [0, 0]
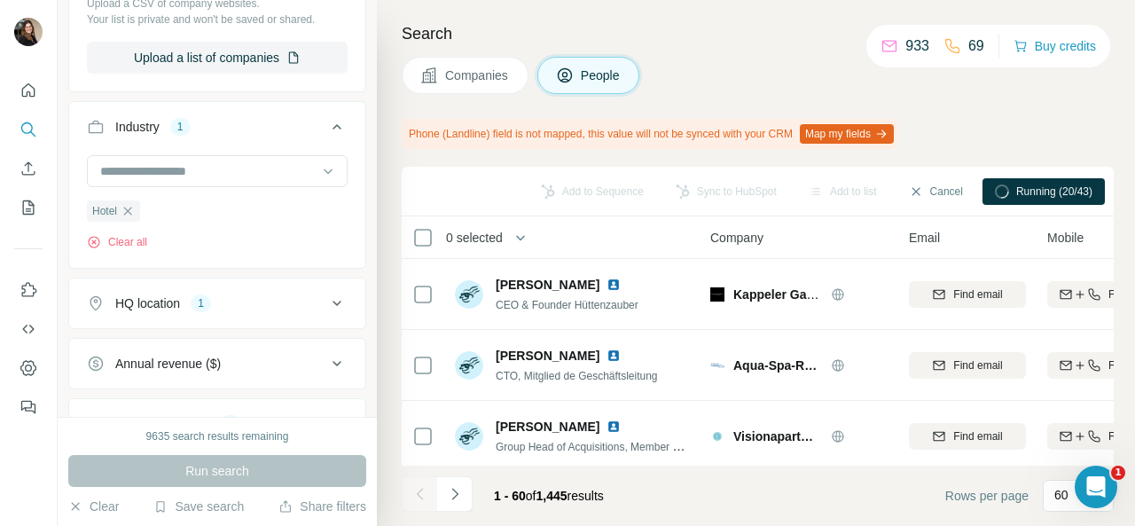
click at [1028, 184] on span "Running (20/43)" at bounding box center [1054, 192] width 76 height 16
click at [1028, 196] on span "Running (20/43)" at bounding box center [1054, 192] width 76 height 16
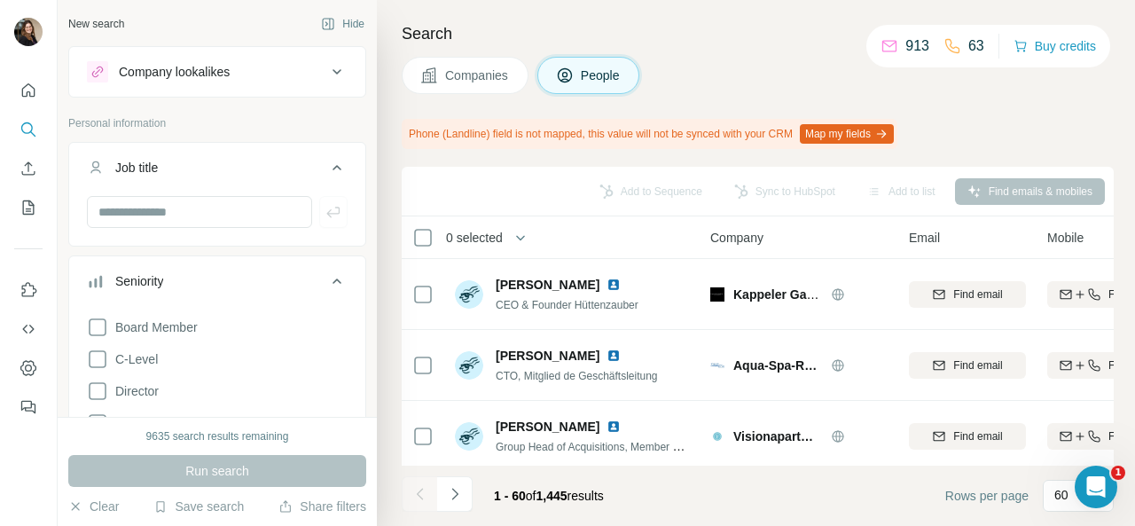
click at [778, 199] on div "Add to Sequence Sync to HubSpot Add to list Find emails & mobiles" at bounding box center [757, 191] width 694 height 31
click at [771, 185] on div "Add to Sequence Sync to HubSpot Add to list Find emails & mobiles" at bounding box center [757, 191] width 694 height 31
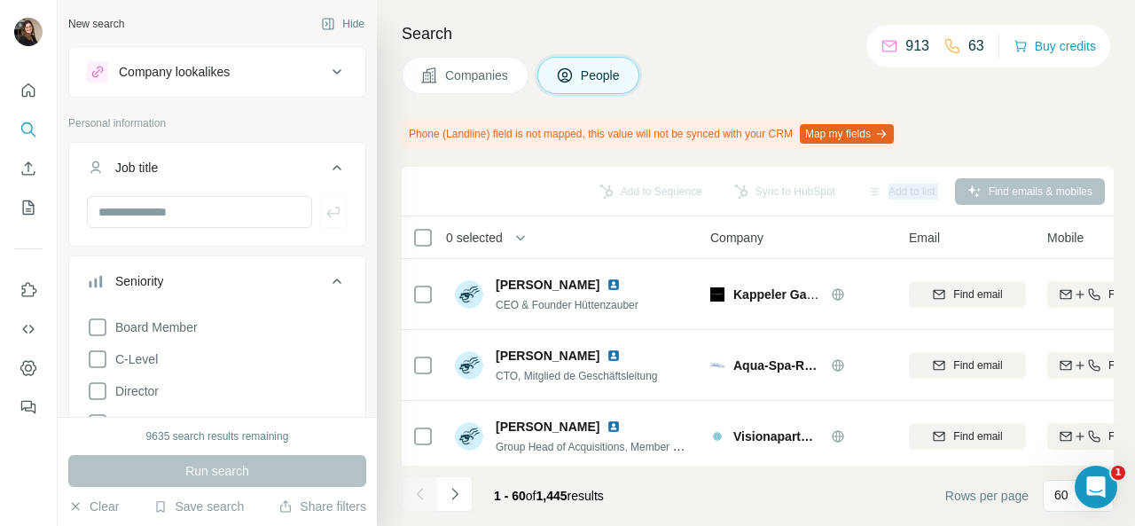
click at [771, 185] on div "Add to Sequence Sync to HubSpot Add to list Find emails & mobiles" at bounding box center [757, 191] width 694 height 31
click at [29, 203] on icon "My lists" at bounding box center [30, 206] width 9 height 12
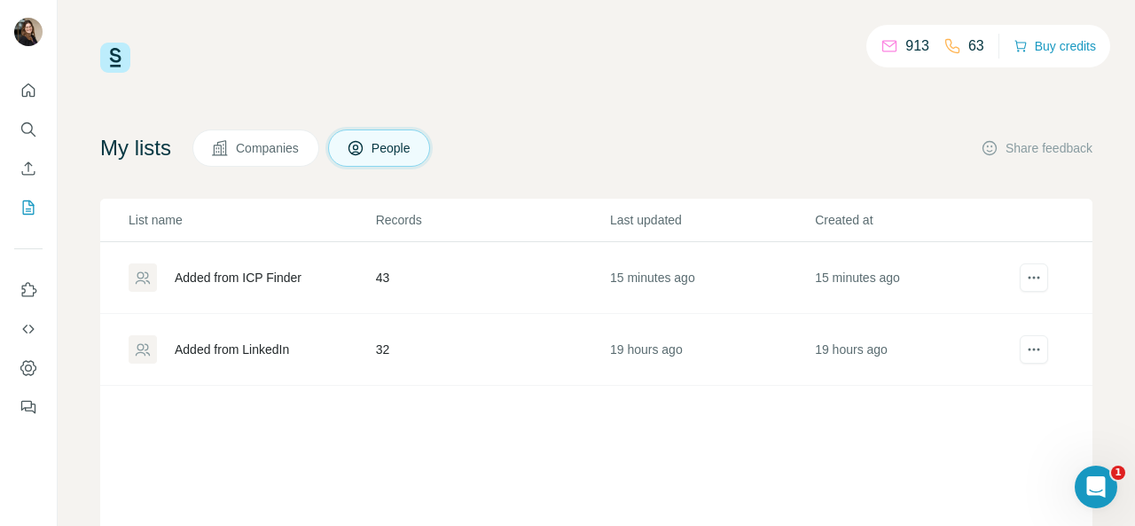
click at [235, 277] on div "Added from ICP Finder" at bounding box center [238, 278] width 127 height 18
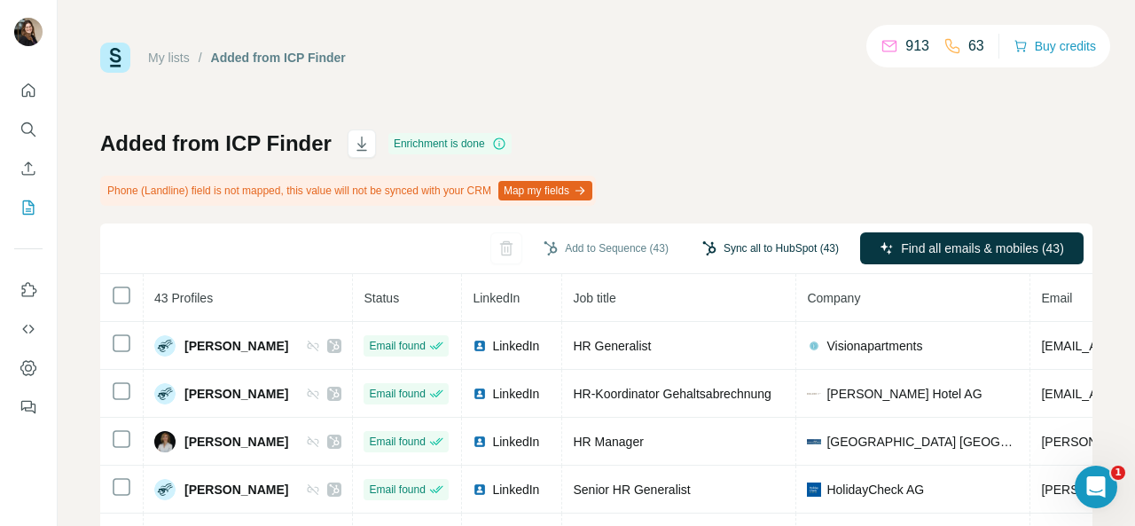
click at [750, 244] on button "Sync all to HubSpot (43)" at bounding box center [770, 248] width 161 height 27
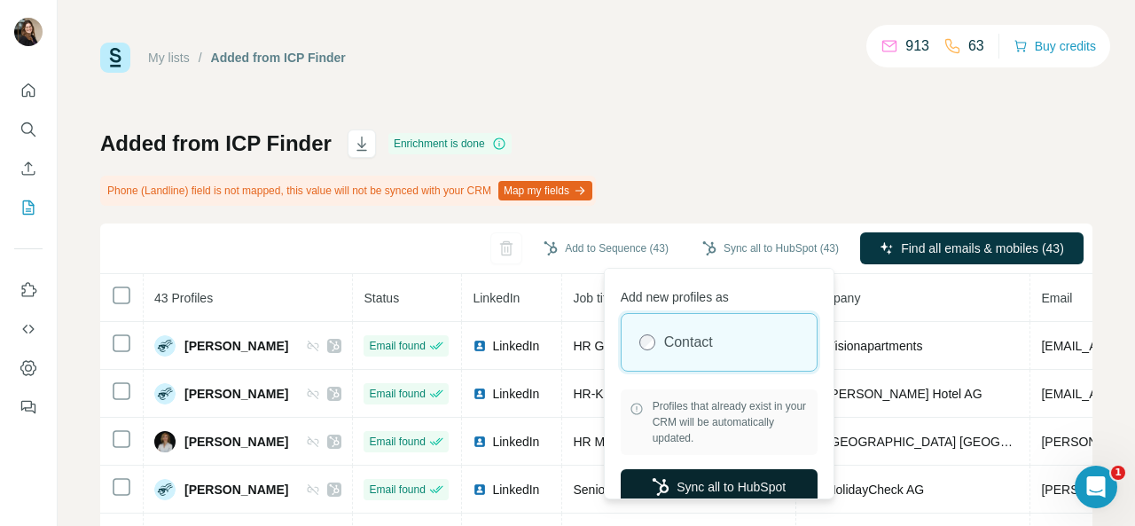
click at [705, 477] on button "Sync all to HubSpot" at bounding box center [719, 486] width 197 height 35
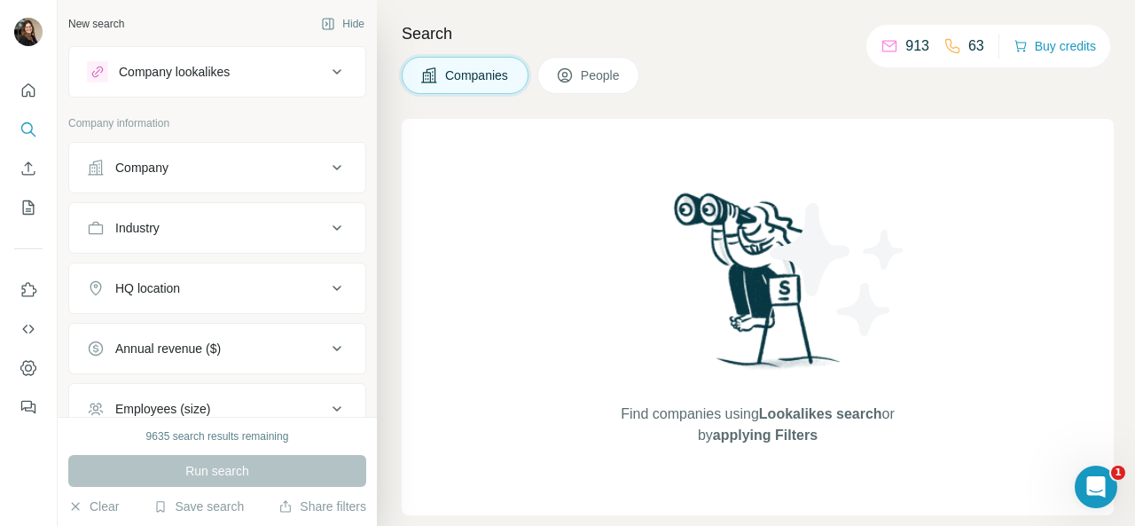
click at [255, 175] on div "Company" at bounding box center [206, 168] width 239 height 18
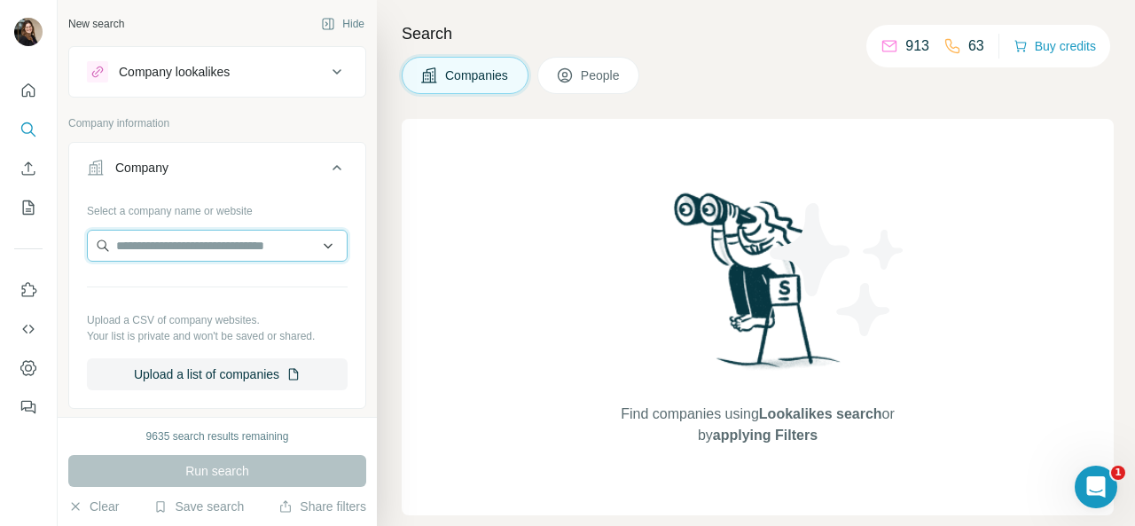
click at [200, 243] on input "text" at bounding box center [217, 246] width 261 height 32
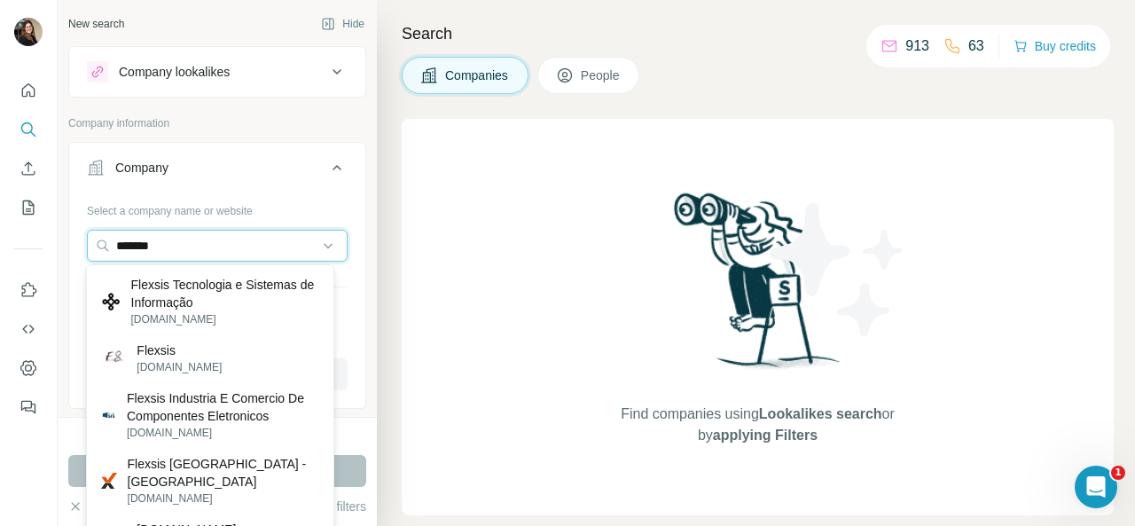
type input "*******"
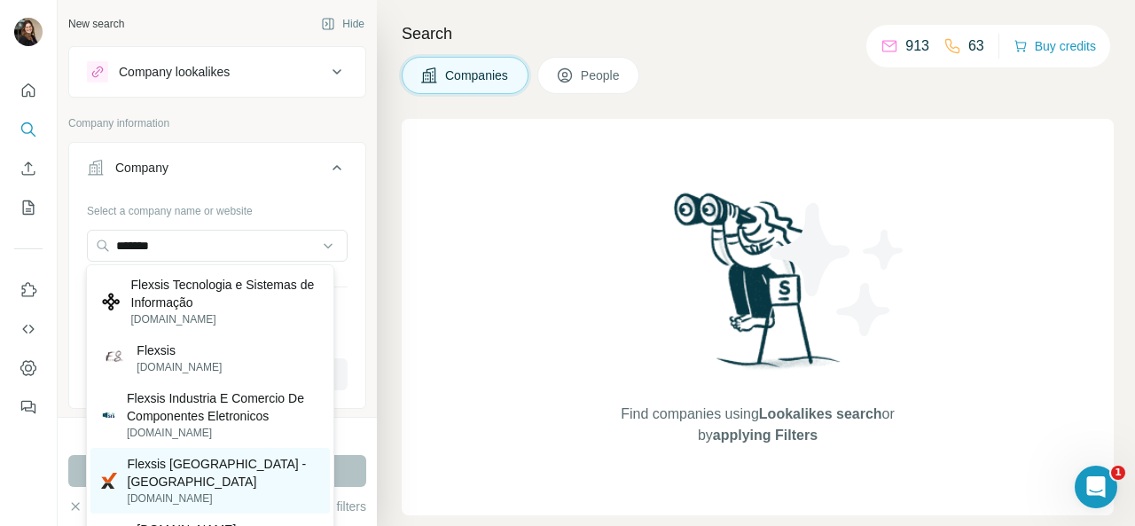
click at [215, 467] on p "Flexsis [GEOGRAPHIC_DATA] - [GEOGRAPHIC_DATA]" at bounding box center [223, 472] width 191 height 35
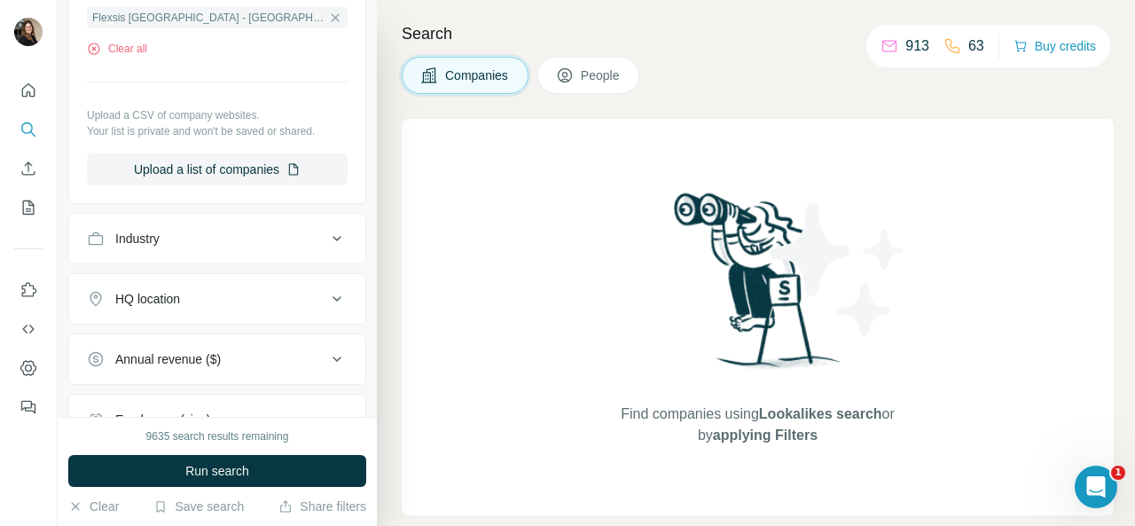
scroll to position [355, 0]
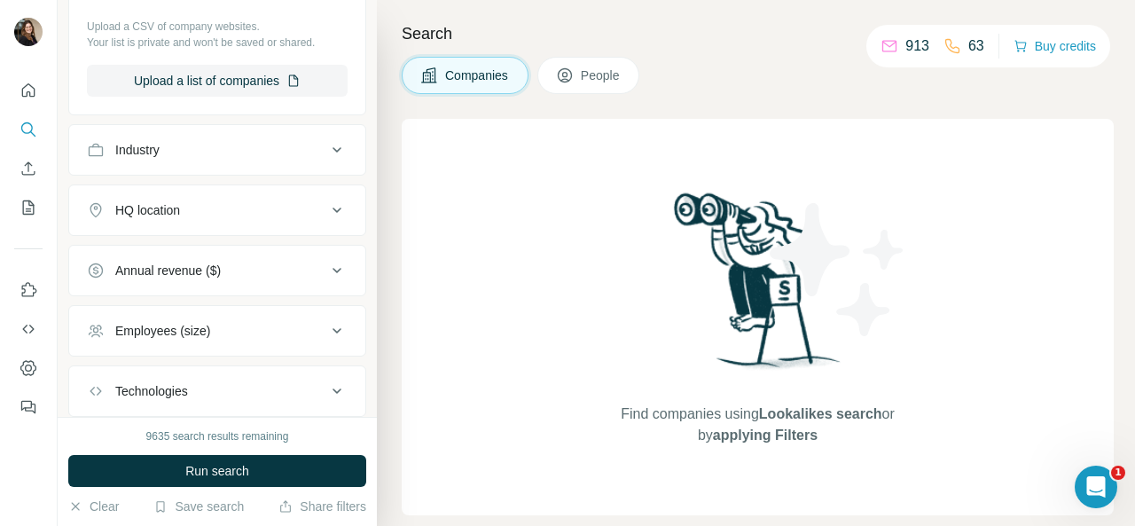
click at [246, 207] on div "HQ location" at bounding box center [206, 210] width 239 height 18
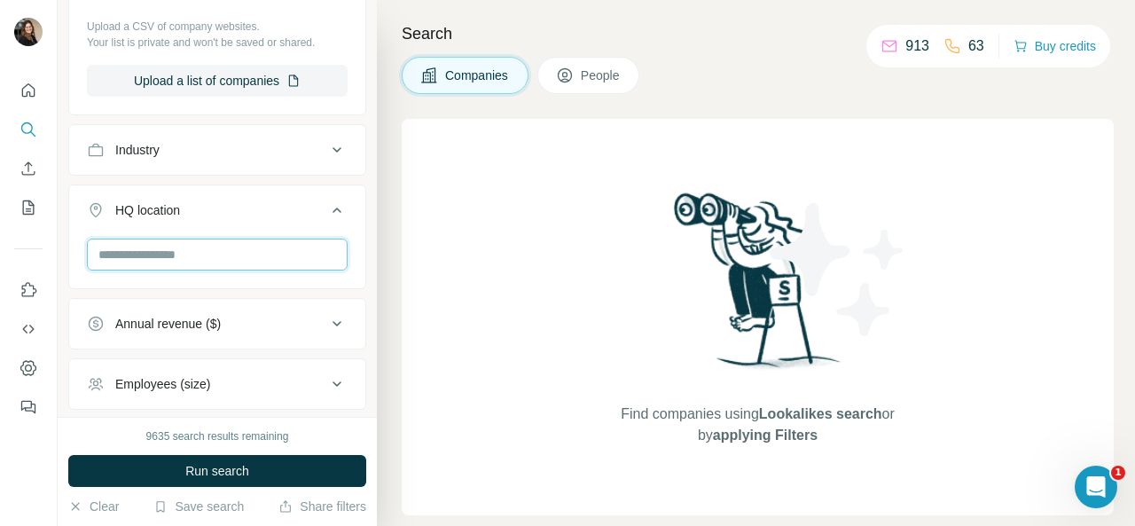
click at [238, 255] on input "text" at bounding box center [217, 254] width 261 height 32
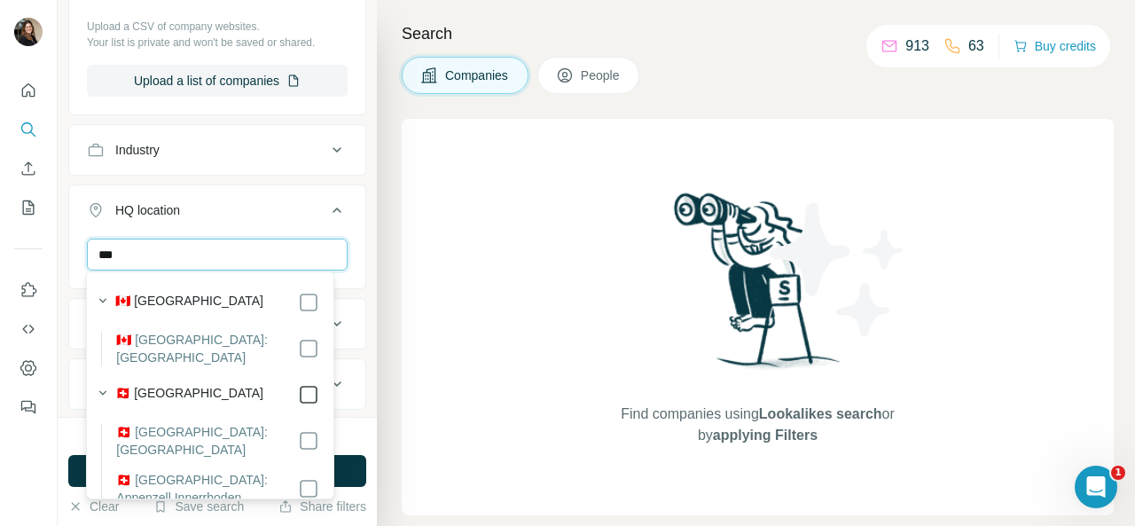
type input "***"
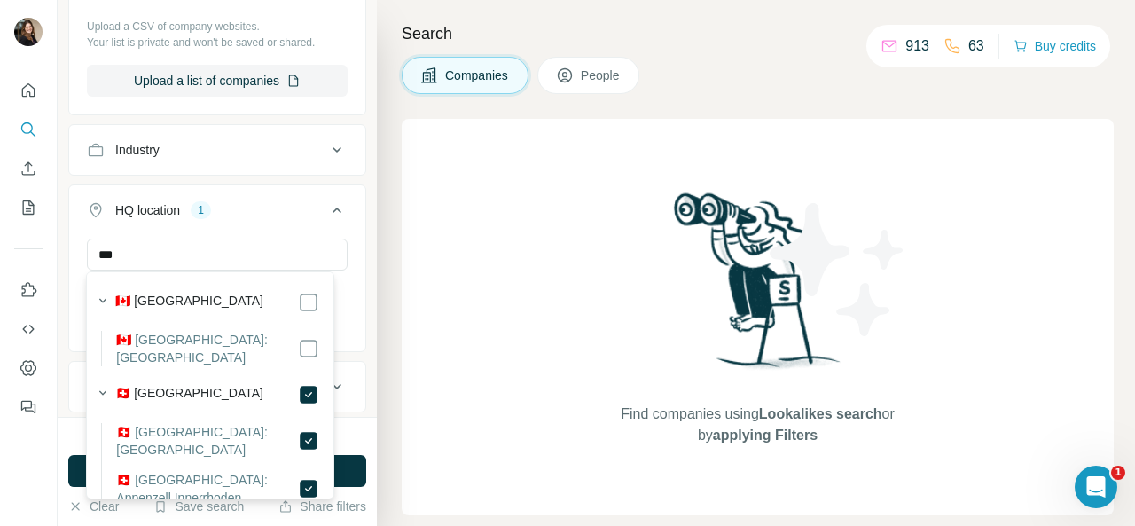
click at [340, 316] on div "*** [GEOGRAPHIC_DATA] Clear all" at bounding box center [217, 292] width 296 height 109
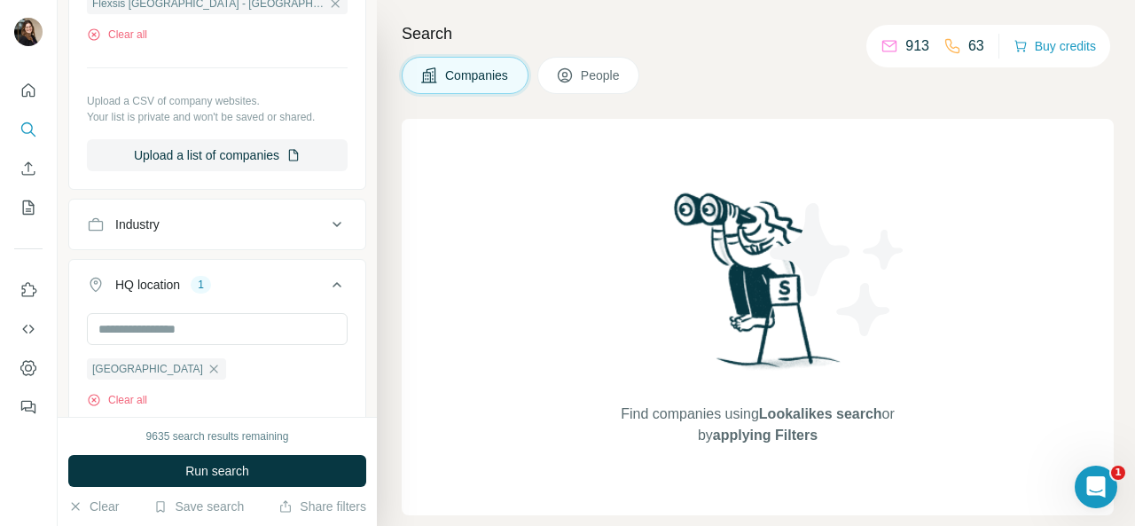
scroll to position [355, 0]
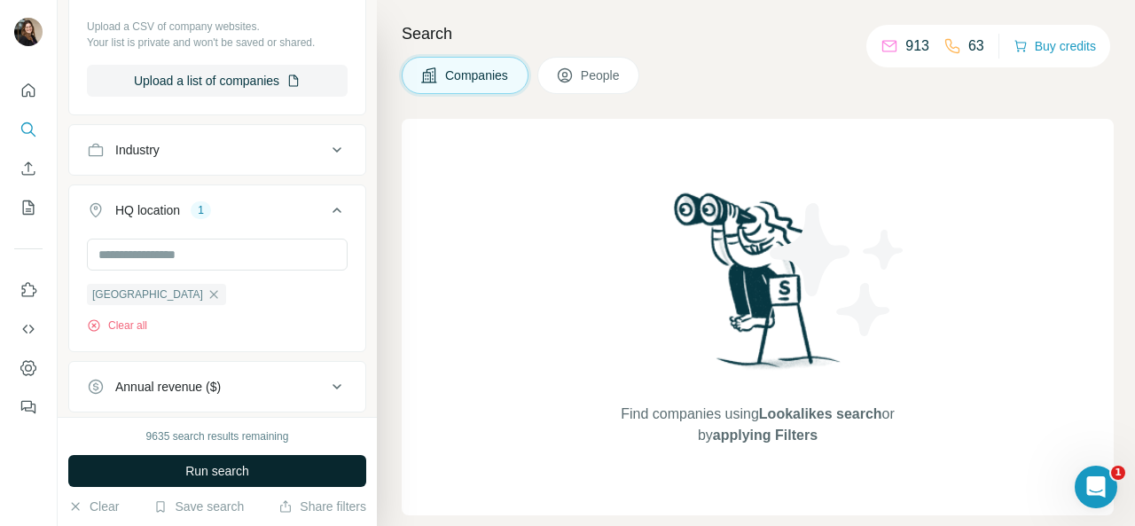
click at [196, 462] on span "Run search" at bounding box center [217, 471] width 64 height 18
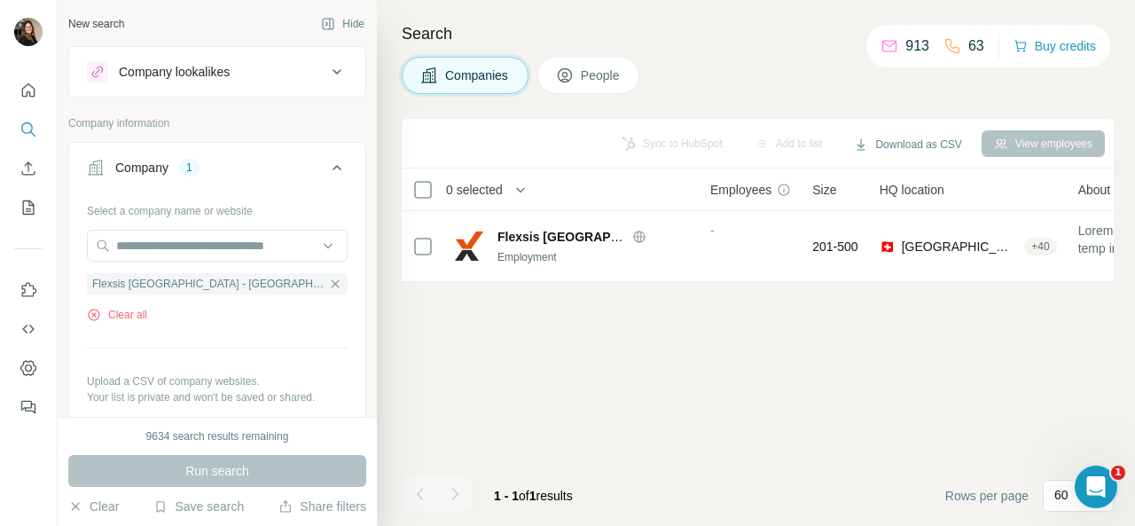
scroll to position [0, 0]
click at [578, 72] on button "People" at bounding box center [588, 75] width 103 height 37
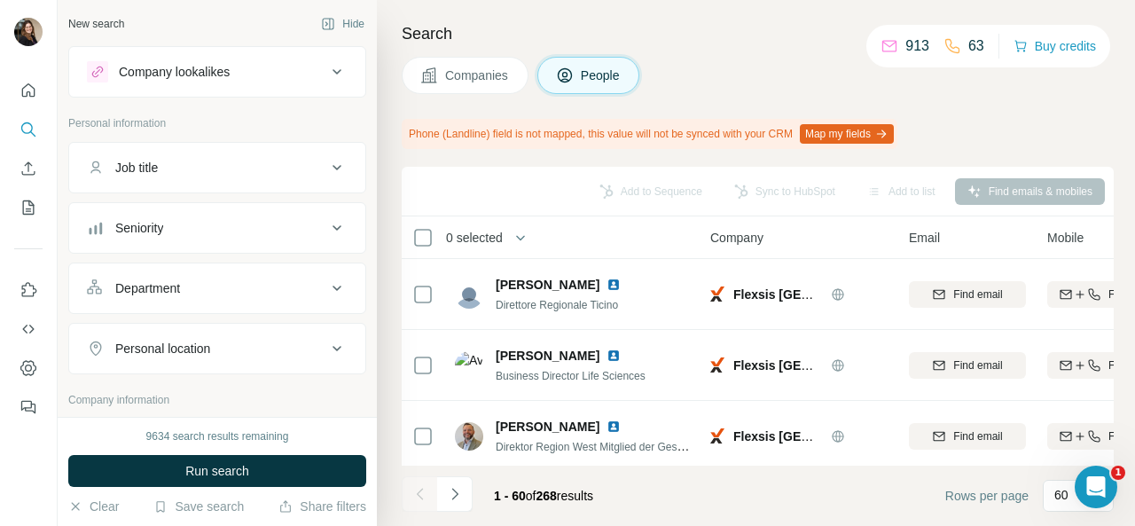
click at [286, 171] on div "Job title" at bounding box center [206, 168] width 239 height 18
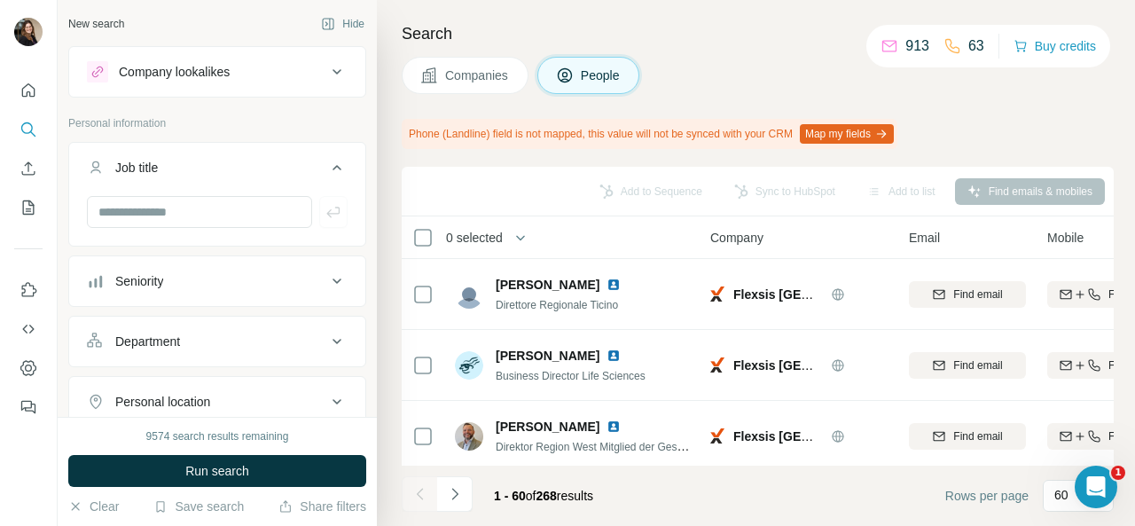
click at [286, 171] on div "Job title" at bounding box center [206, 168] width 239 height 18
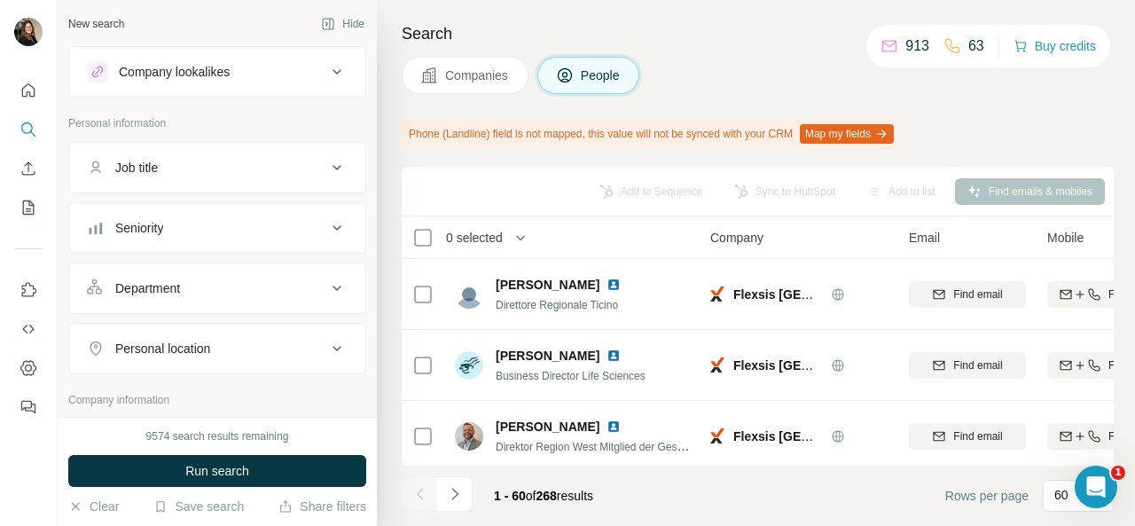
click at [269, 152] on button "Job title" at bounding box center [217, 167] width 296 height 43
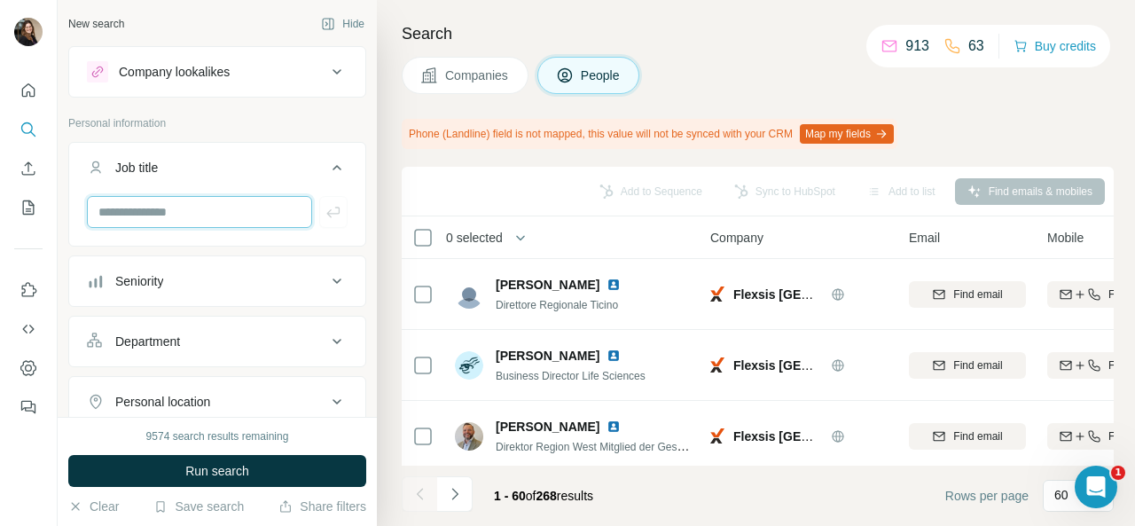
click at [202, 206] on input "text" at bounding box center [199, 212] width 225 height 32
type input "**"
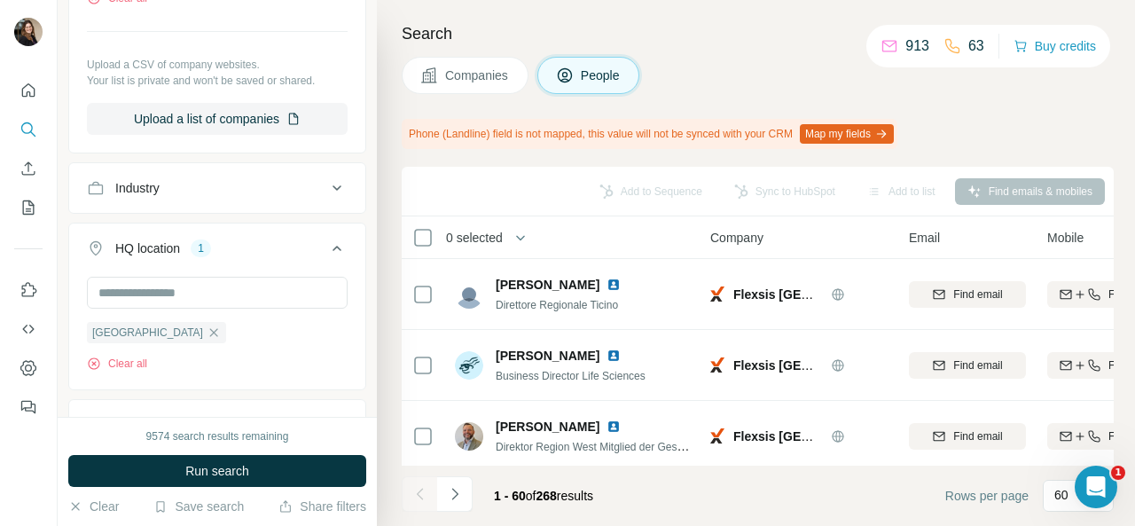
scroll to position [798, 0]
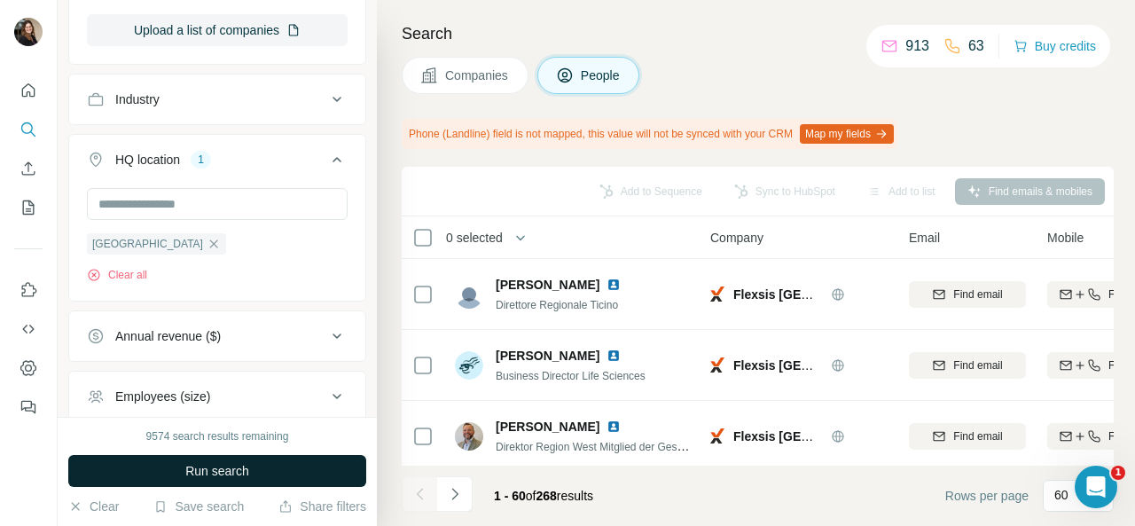
click at [185, 465] on span "Run search" at bounding box center [217, 471] width 64 height 18
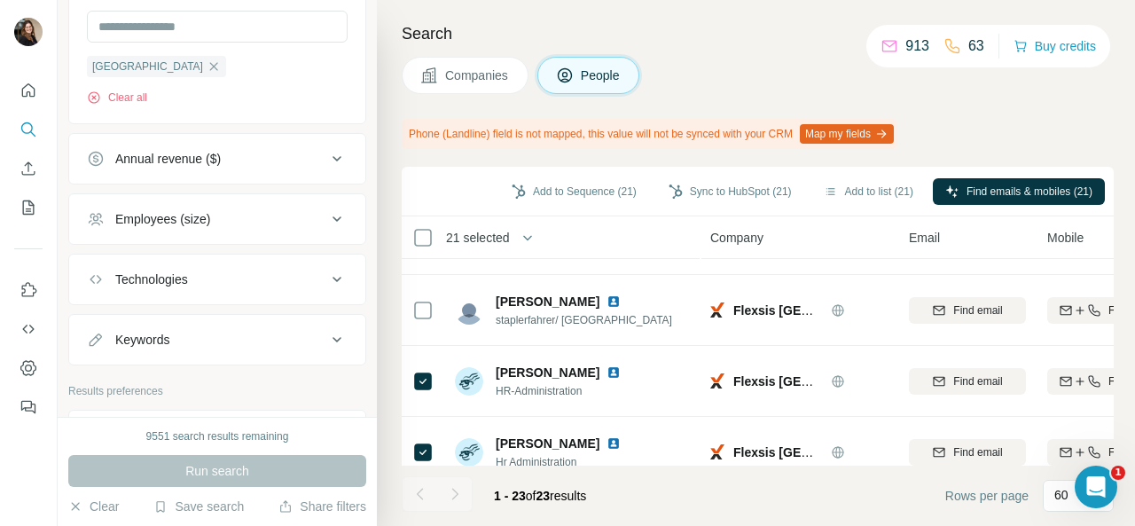
scroll to position [0, 0]
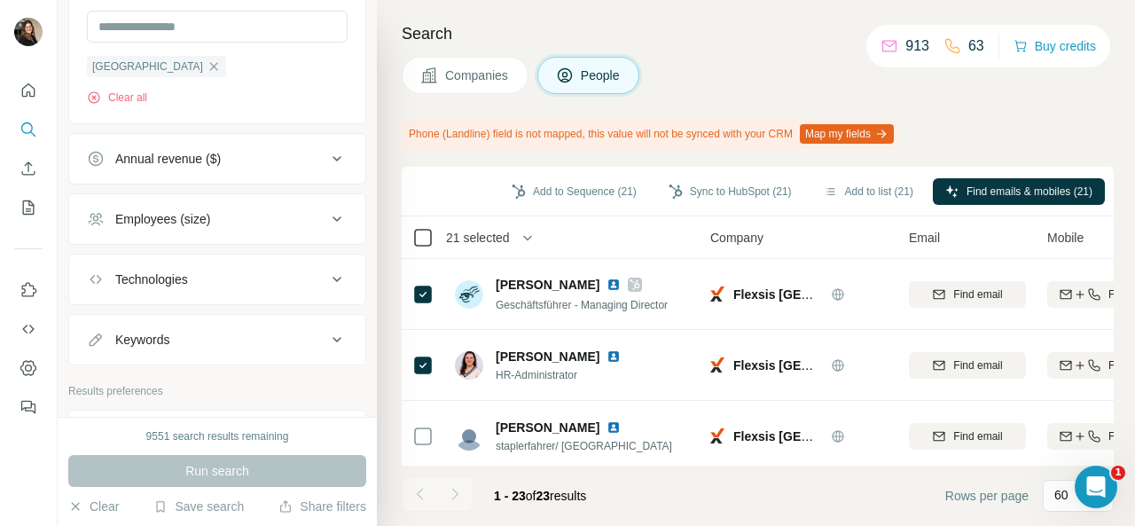
click at [429, 230] on div "21 selected" at bounding box center [543, 237] width 262 height 20
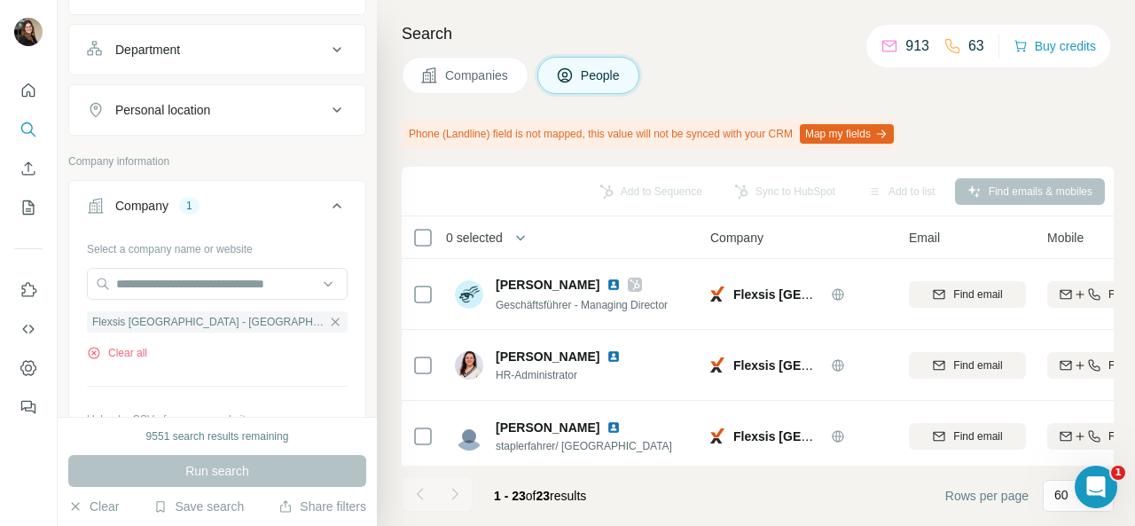
scroll to position [177, 0]
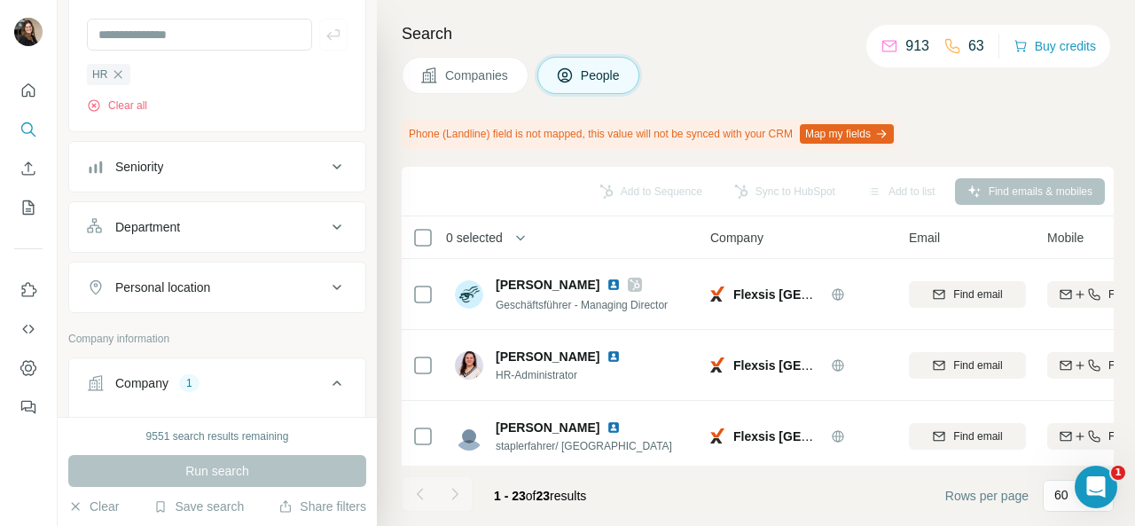
click at [326, 160] on icon at bounding box center [336, 166] width 21 height 21
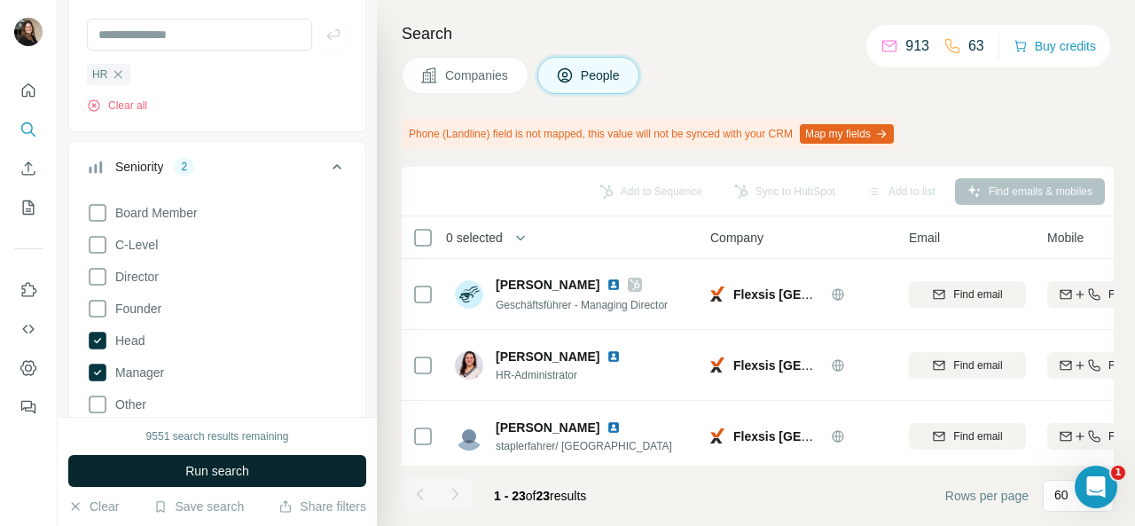
click at [141, 457] on button "Run search" at bounding box center [217, 471] width 298 height 32
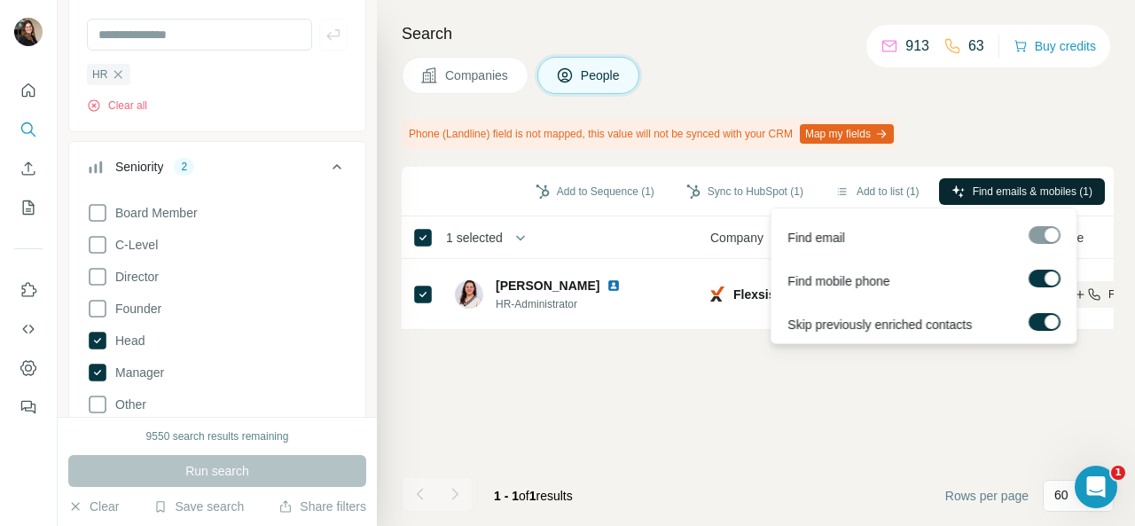
click at [1009, 186] on span "Find emails & mobiles (1)" at bounding box center [1032, 192] width 120 height 16
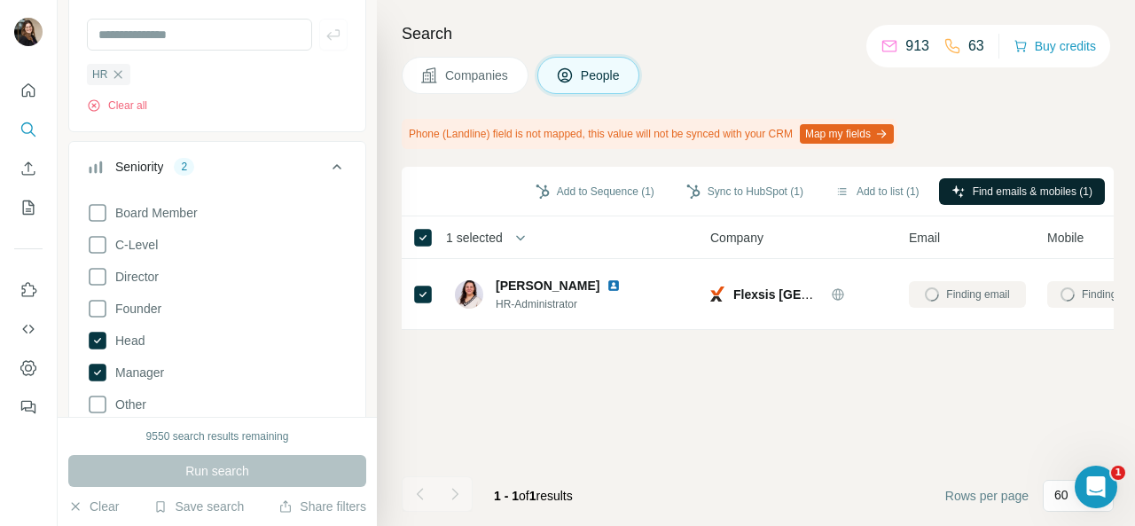
click at [1022, 436] on div "Add to Sequence (1) Sync to HubSpot (1) Add to list (1) Find emails & mobiles (…" at bounding box center [758, 346] width 712 height 359
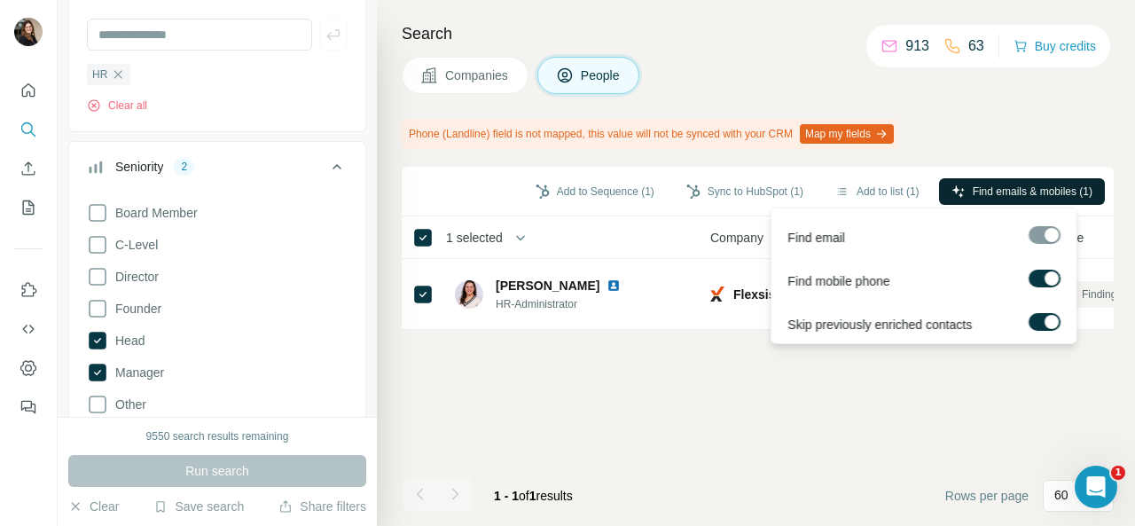
click at [1020, 187] on span "Find emails & mobiles (1)" at bounding box center [1032, 192] width 120 height 16
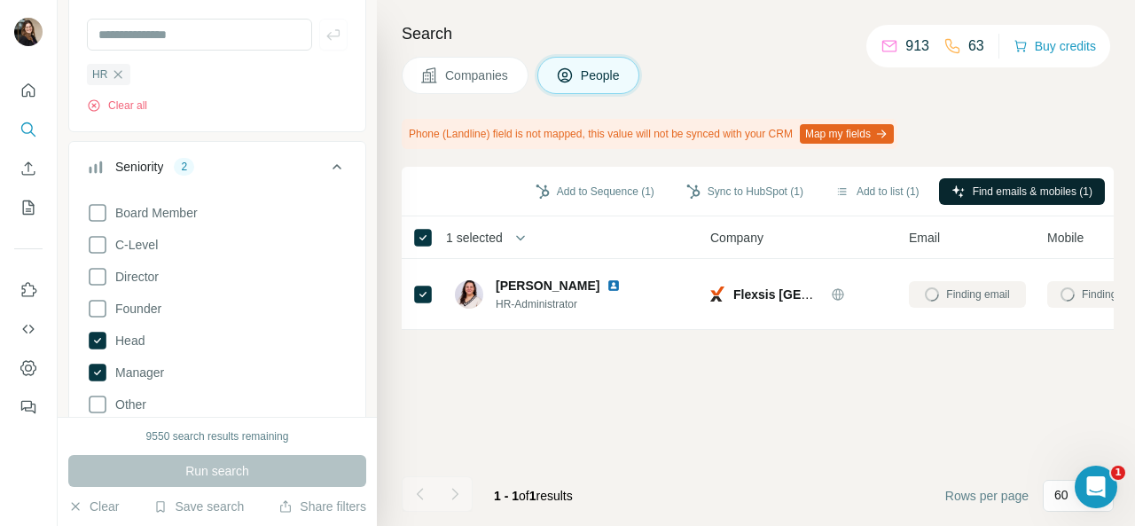
click at [721, 451] on div "Add to Sequence (1) Sync to HubSpot (1) Add to list (1) Find emails & mobiles (…" at bounding box center [758, 346] width 712 height 359
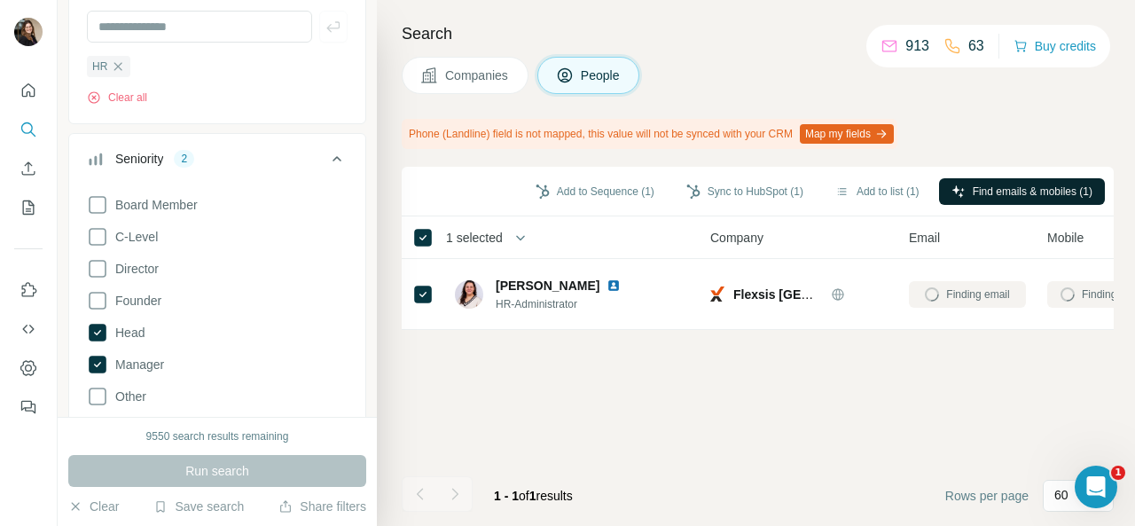
scroll to position [177, 0]
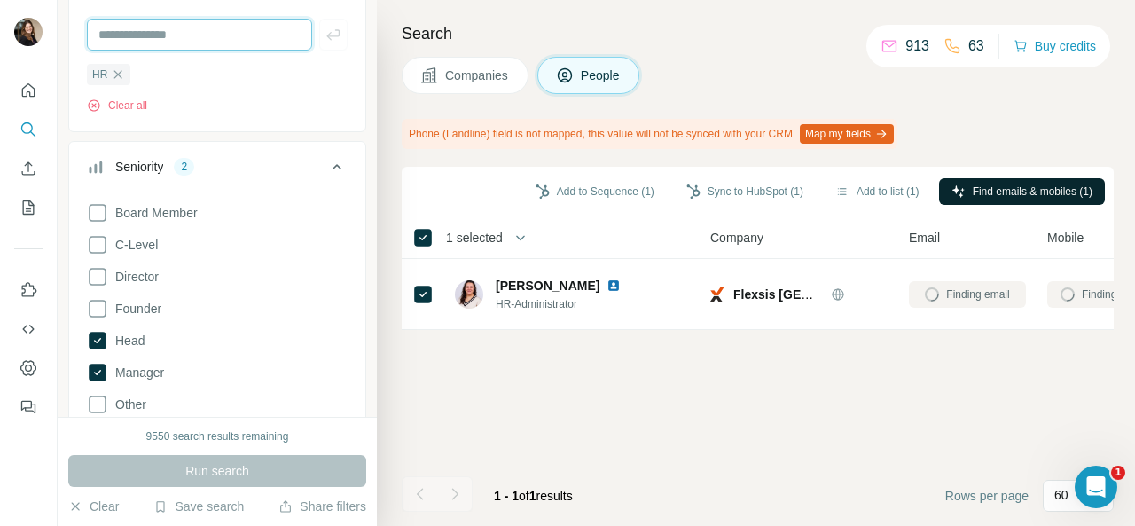
click at [155, 40] on input "text" at bounding box center [199, 35] width 225 height 32
type input "****"
drag, startPoint x: 135, startPoint y: 36, endPoint x: 87, endPoint y: 27, distance: 48.9
click at [87, 27] on input "****" at bounding box center [199, 35] width 225 height 32
click at [121, 67] on icon "button" at bounding box center [118, 74] width 14 height 14
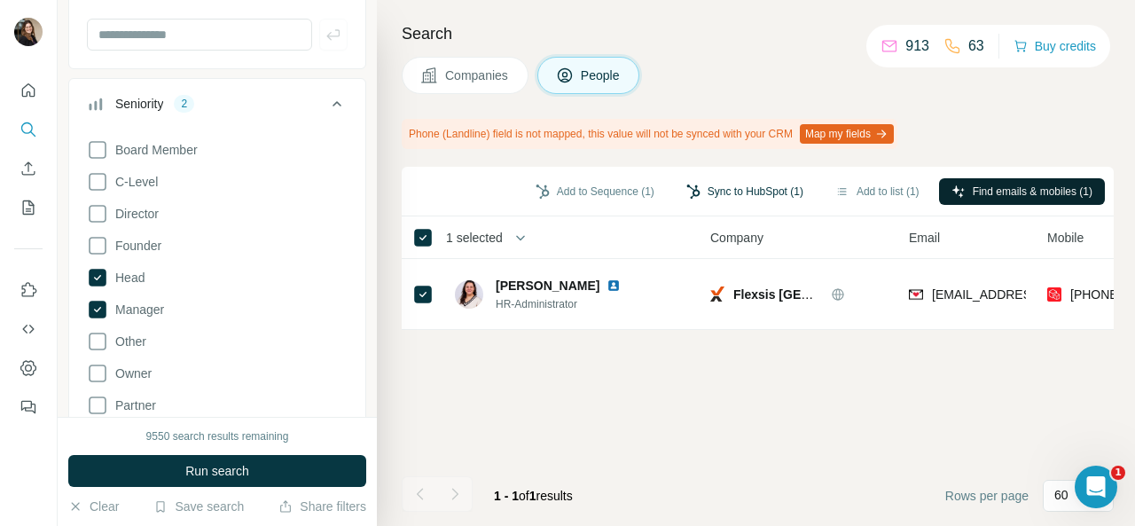
click at [773, 195] on button "Sync to HubSpot (1)" at bounding box center [745, 191] width 142 height 27
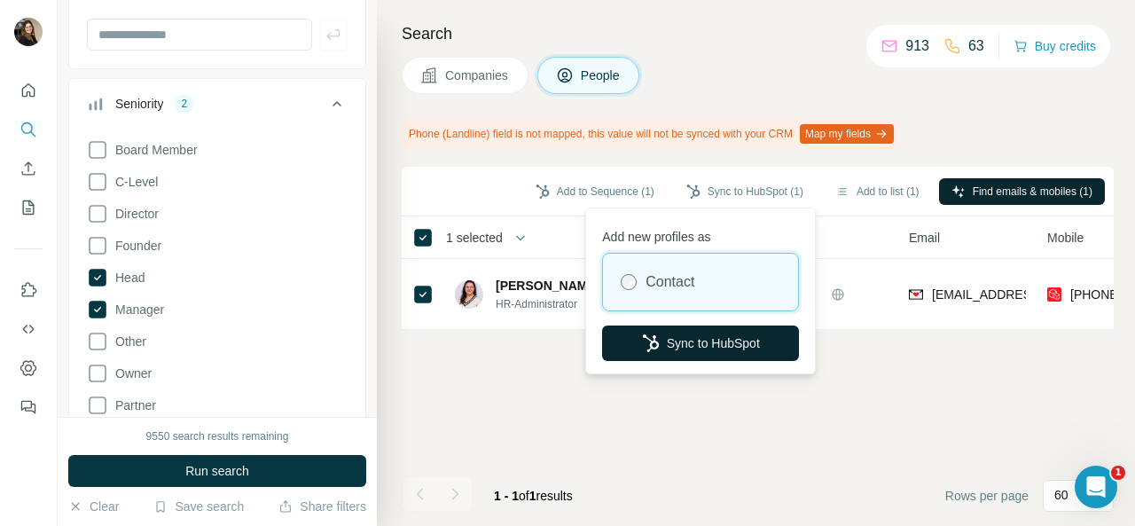
click at [720, 333] on button "Sync to HubSpot" at bounding box center [700, 342] width 197 height 35
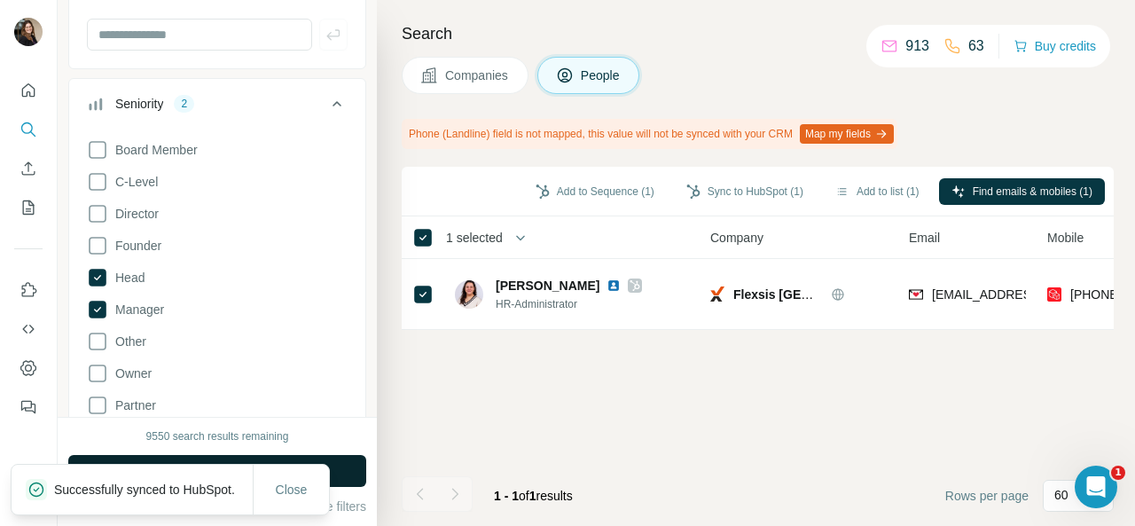
click at [357, 472] on button "Run search" at bounding box center [217, 471] width 298 height 32
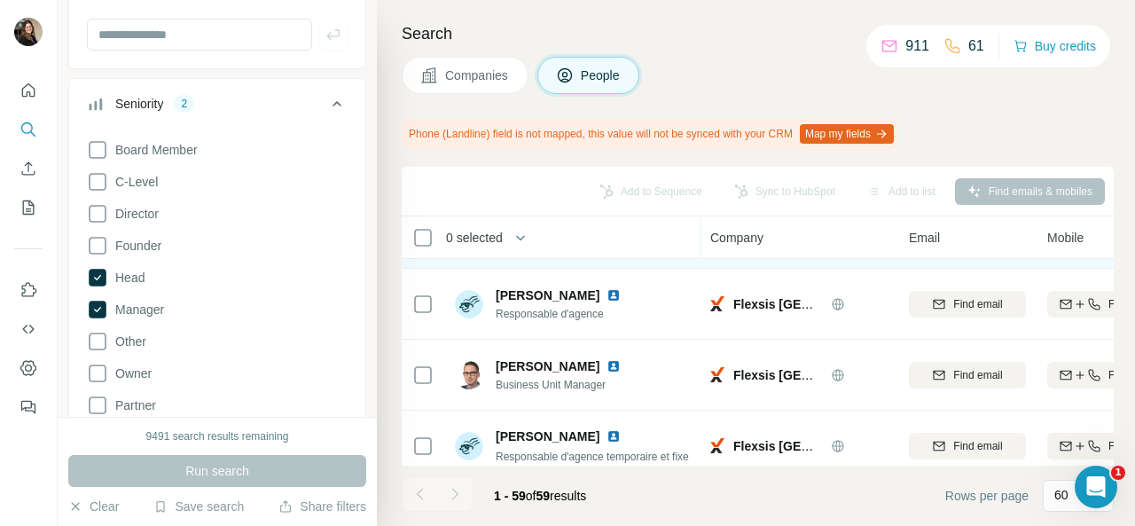
scroll to position [89, 0]
